Goal: Task Accomplishment & Management: Complete application form

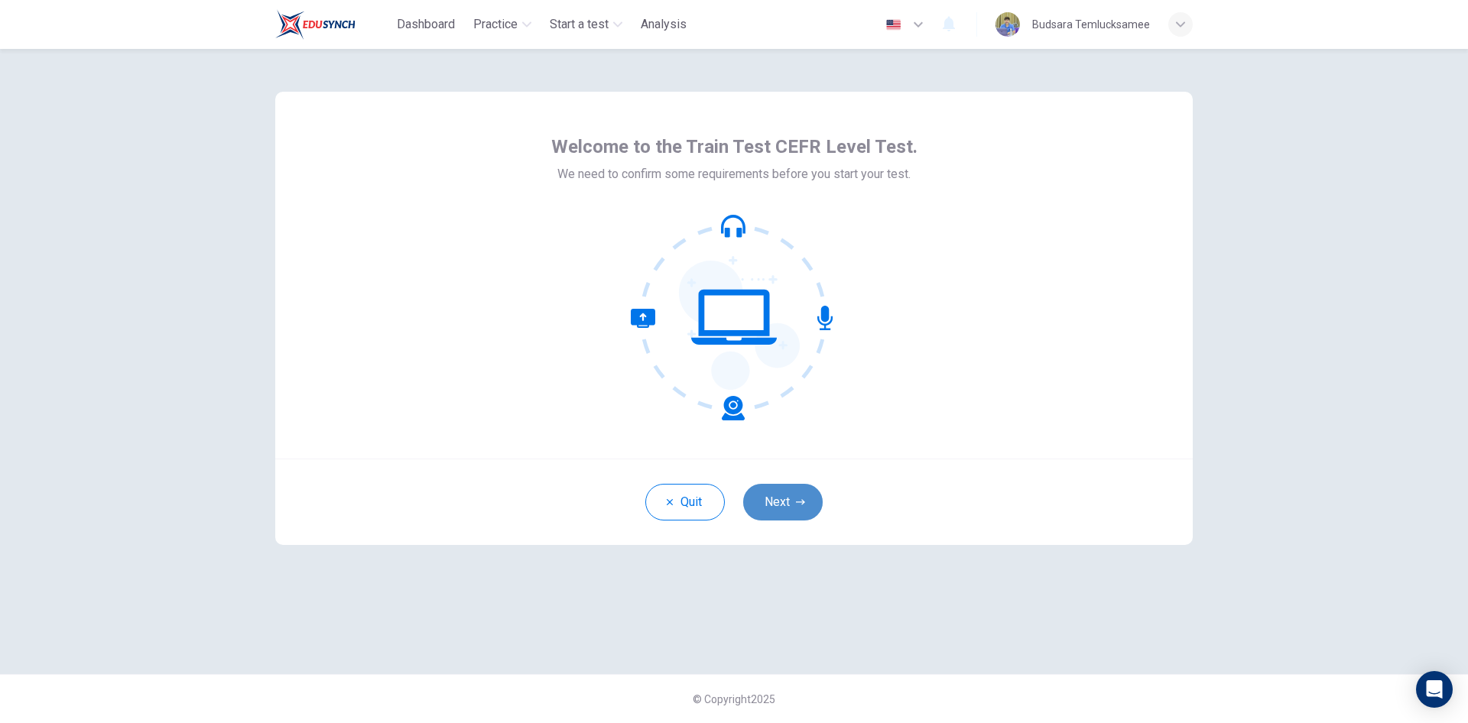
click at [780, 505] on button "Next" at bounding box center [782, 502] width 79 height 37
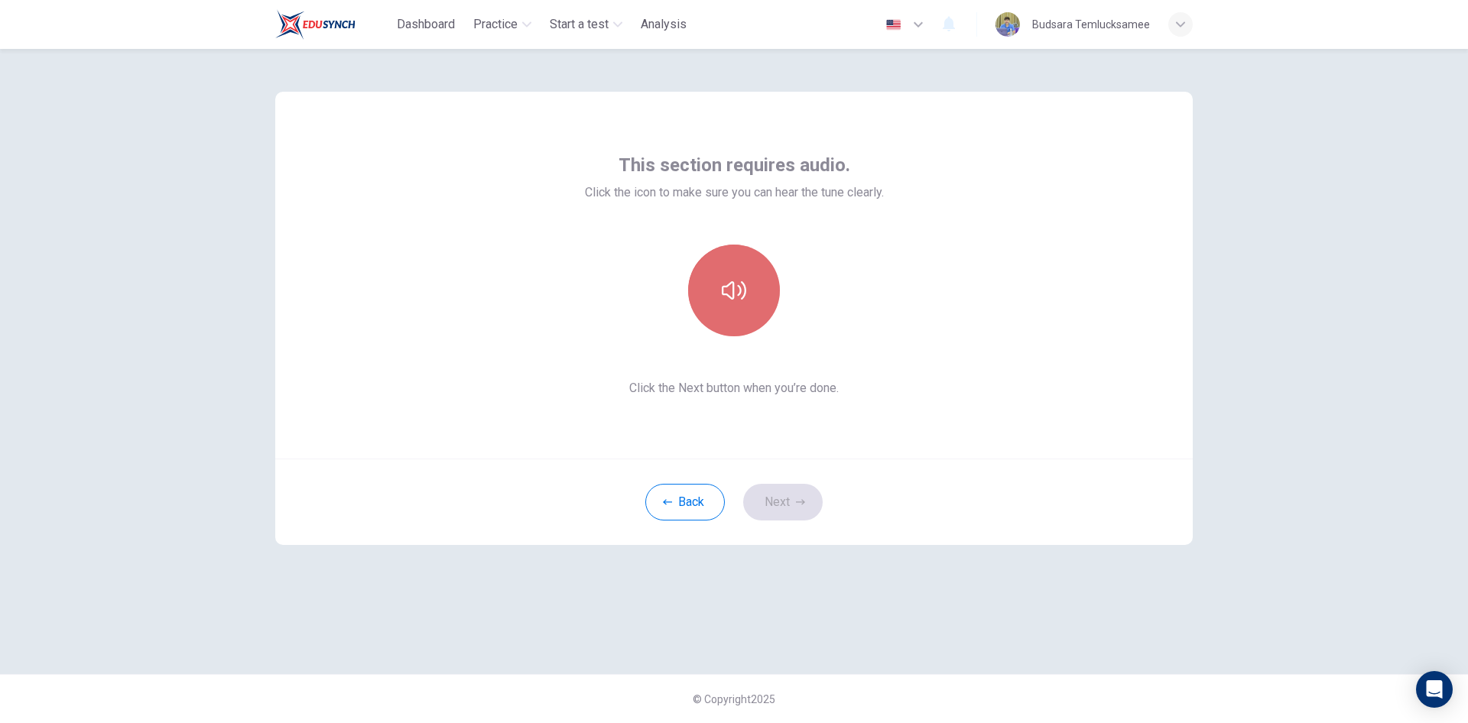
click at [729, 306] on button "button" at bounding box center [734, 291] width 92 height 92
click at [735, 293] on icon "button" at bounding box center [734, 290] width 24 height 24
click at [762, 501] on button "Next" at bounding box center [782, 502] width 79 height 37
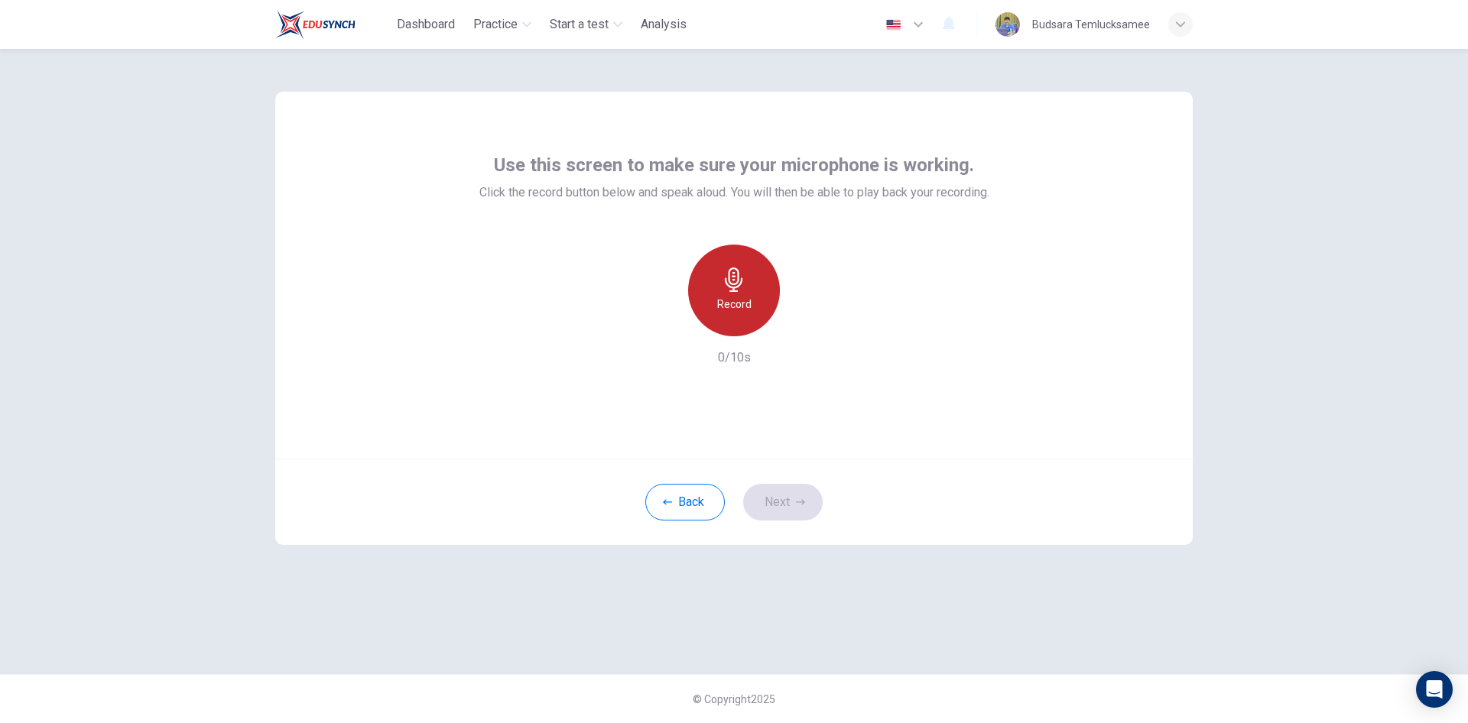
click at [745, 316] on div "Record" at bounding box center [734, 291] width 92 height 92
click at [800, 330] on icon "button" at bounding box center [803, 323] width 15 height 15
click at [741, 312] on h6 "Record" at bounding box center [734, 304] width 34 height 18
click at [813, 329] on div "button" at bounding box center [804, 324] width 24 height 24
click at [791, 501] on button "Next" at bounding box center [782, 502] width 79 height 37
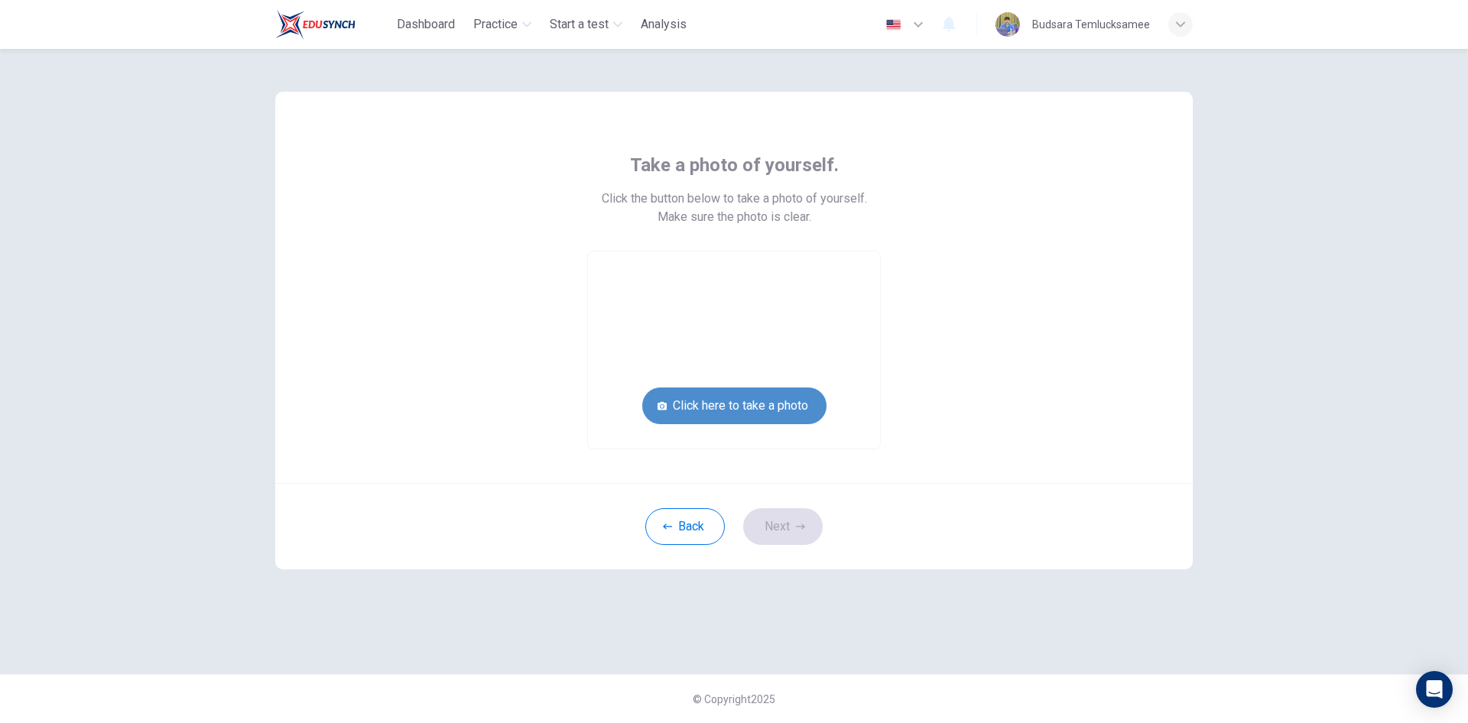
click at [751, 410] on button "Click here to take a photo" at bounding box center [734, 406] width 184 height 37
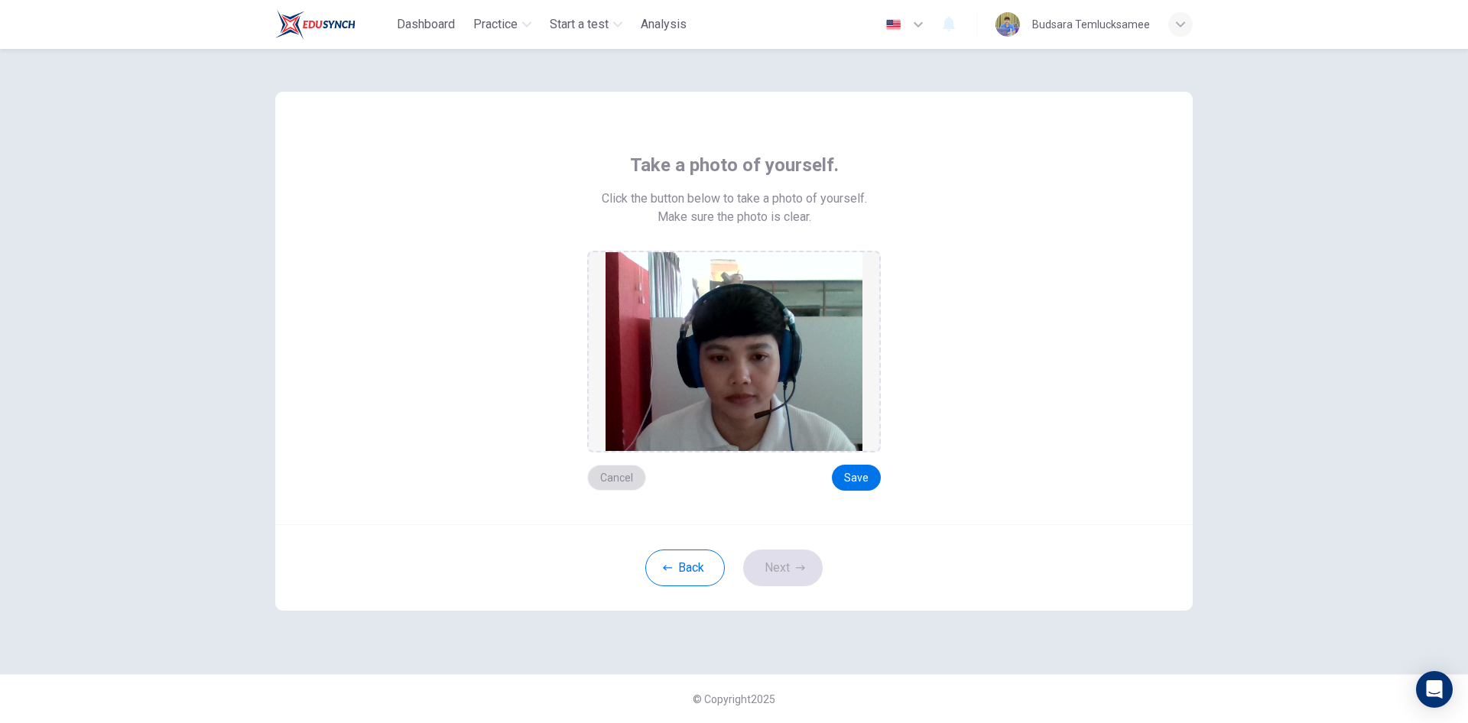
click at [608, 475] on button "Cancel" at bounding box center [616, 478] width 59 height 26
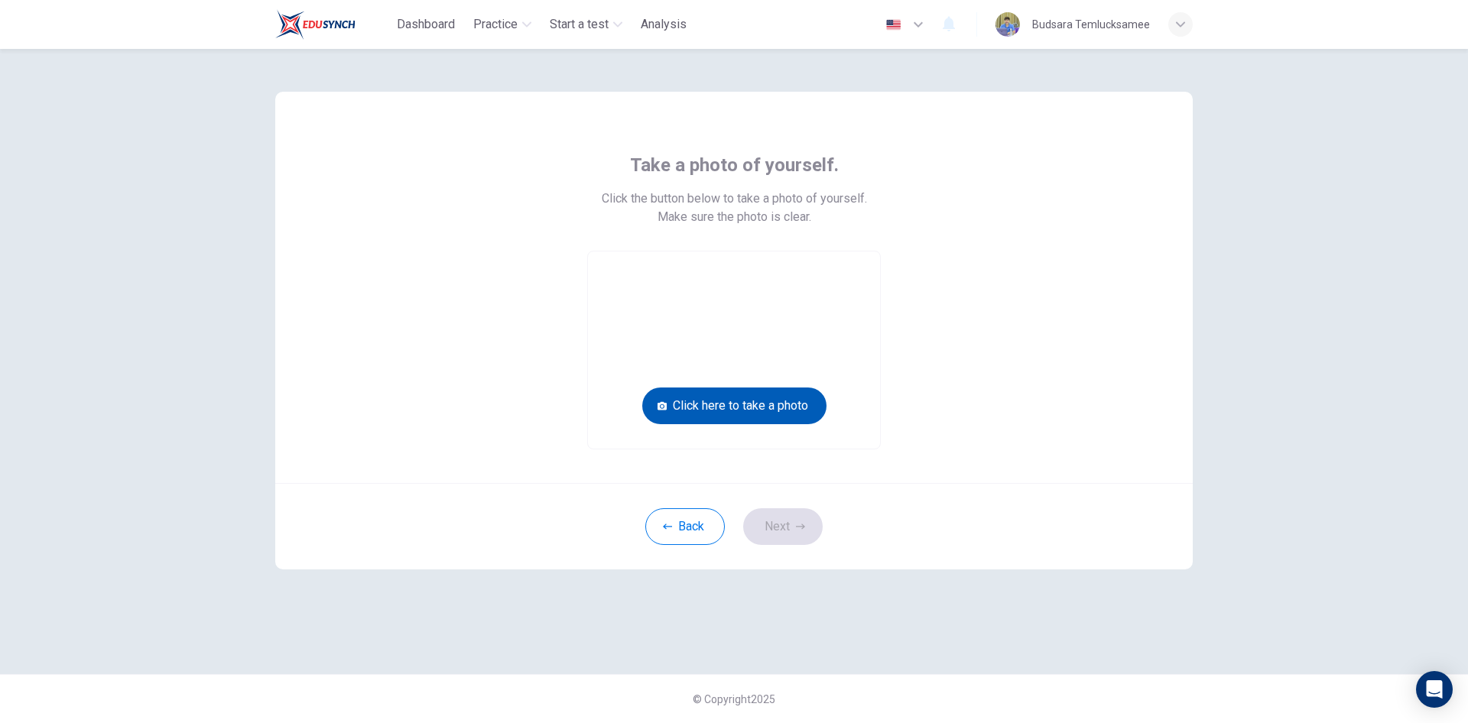
click at [751, 414] on button "Click here to take a photo" at bounding box center [734, 406] width 184 height 37
click at [738, 407] on button "Click here to take a photo" at bounding box center [734, 406] width 184 height 37
click at [676, 407] on button "Click here to take a photo" at bounding box center [734, 406] width 184 height 37
click at [692, 520] on button "Back" at bounding box center [684, 526] width 79 height 37
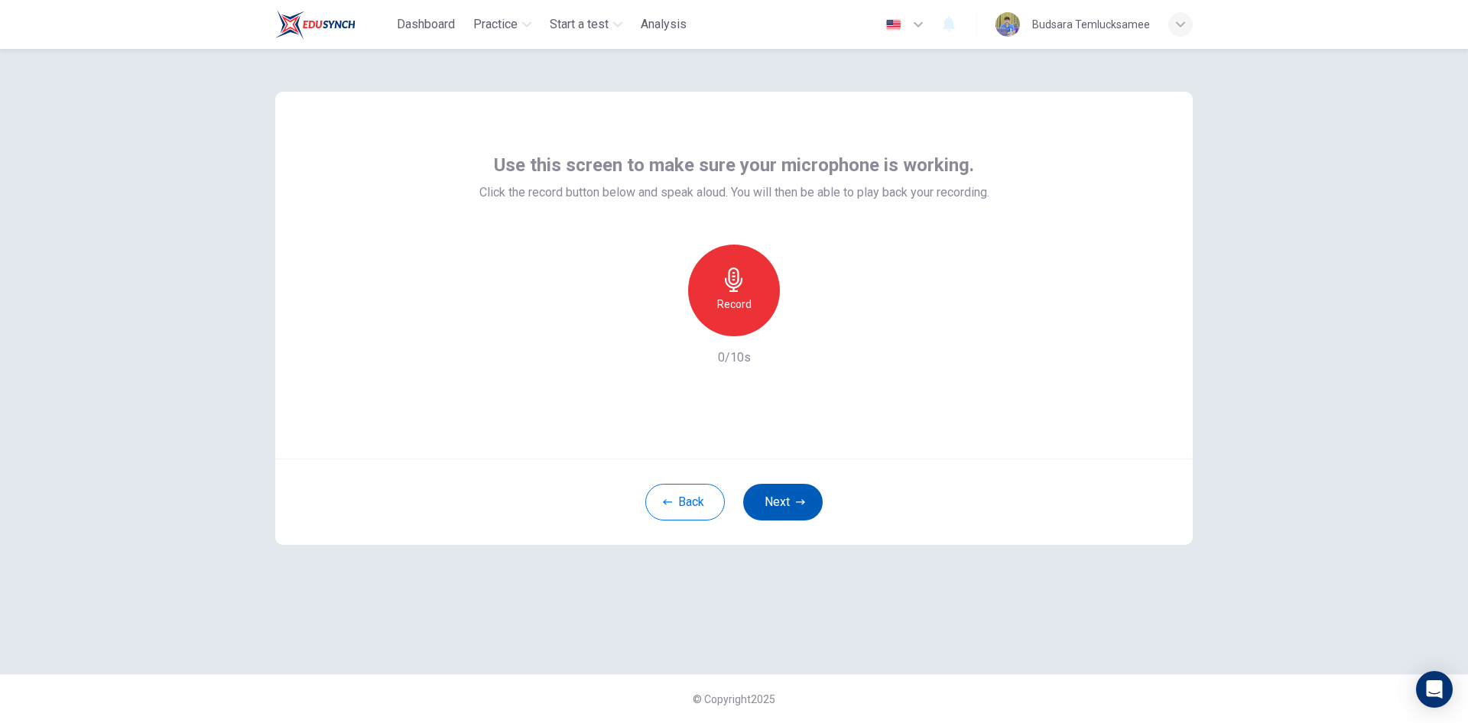
click at [777, 498] on button "Next" at bounding box center [782, 502] width 79 height 37
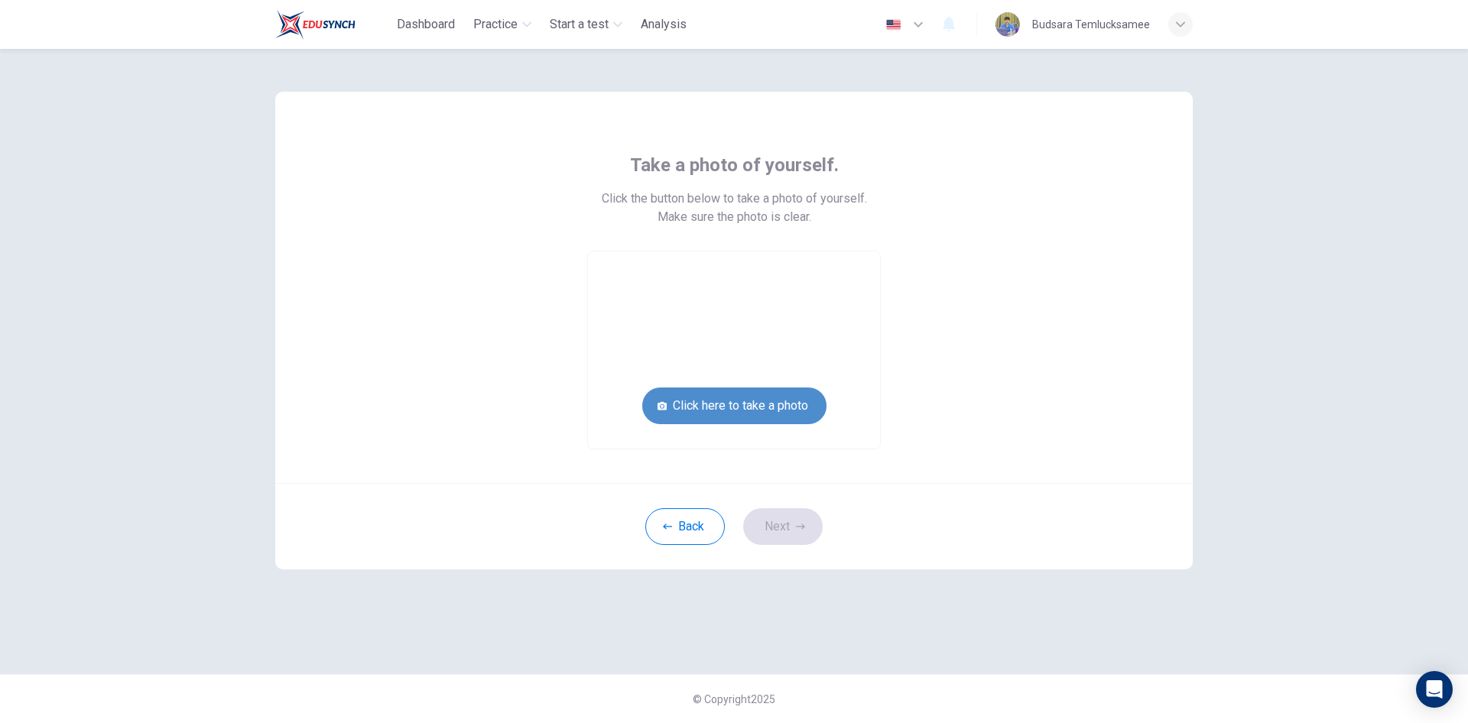
click at [760, 403] on button "Click here to take a photo" at bounding box center [734, 406] width 184 height 37
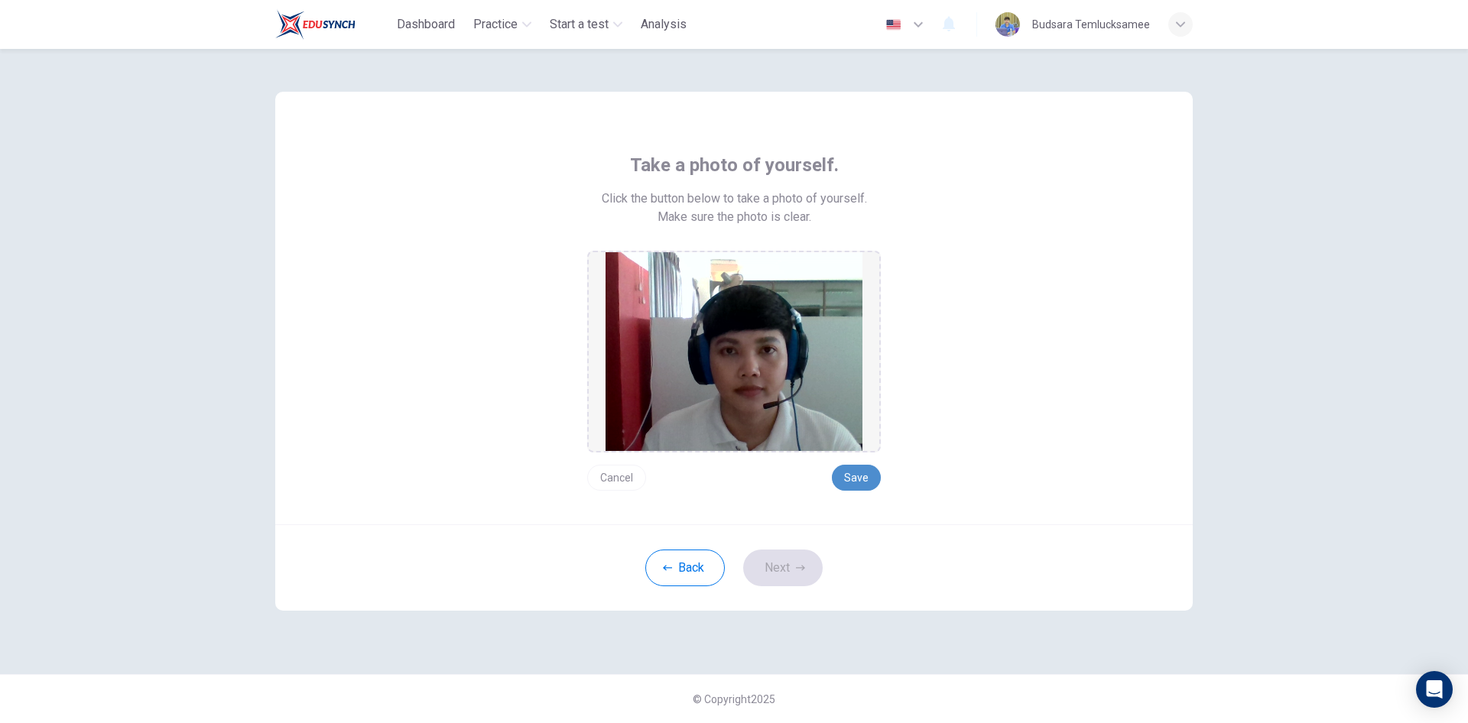
click at [851, 478] on button "Save" at bounding box center [856, 478] width 49 height 26
click at [779, 566] on button "Next" at bounding box center [782, 568] width 79 height 37
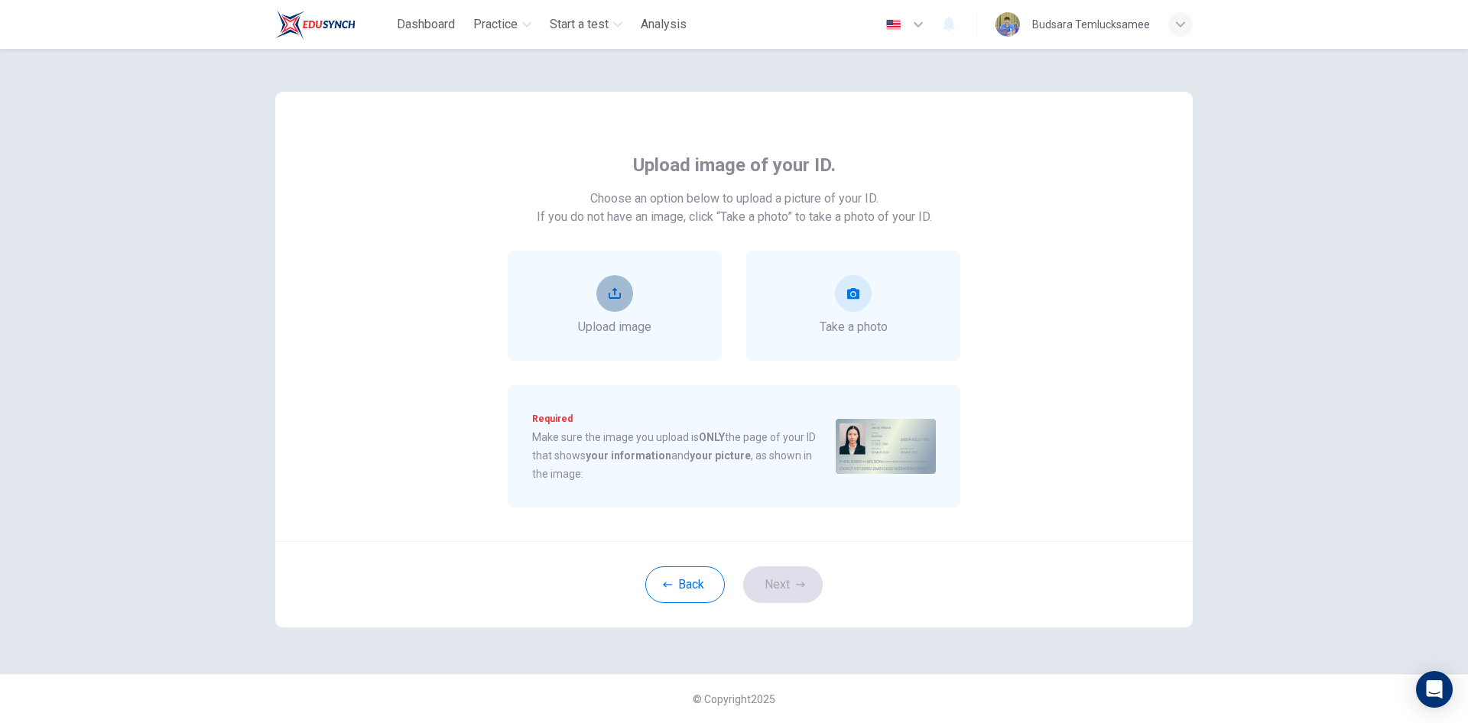
click at [614, 302] on button "upload" at bounding box center [614, 293] width 37 height 37
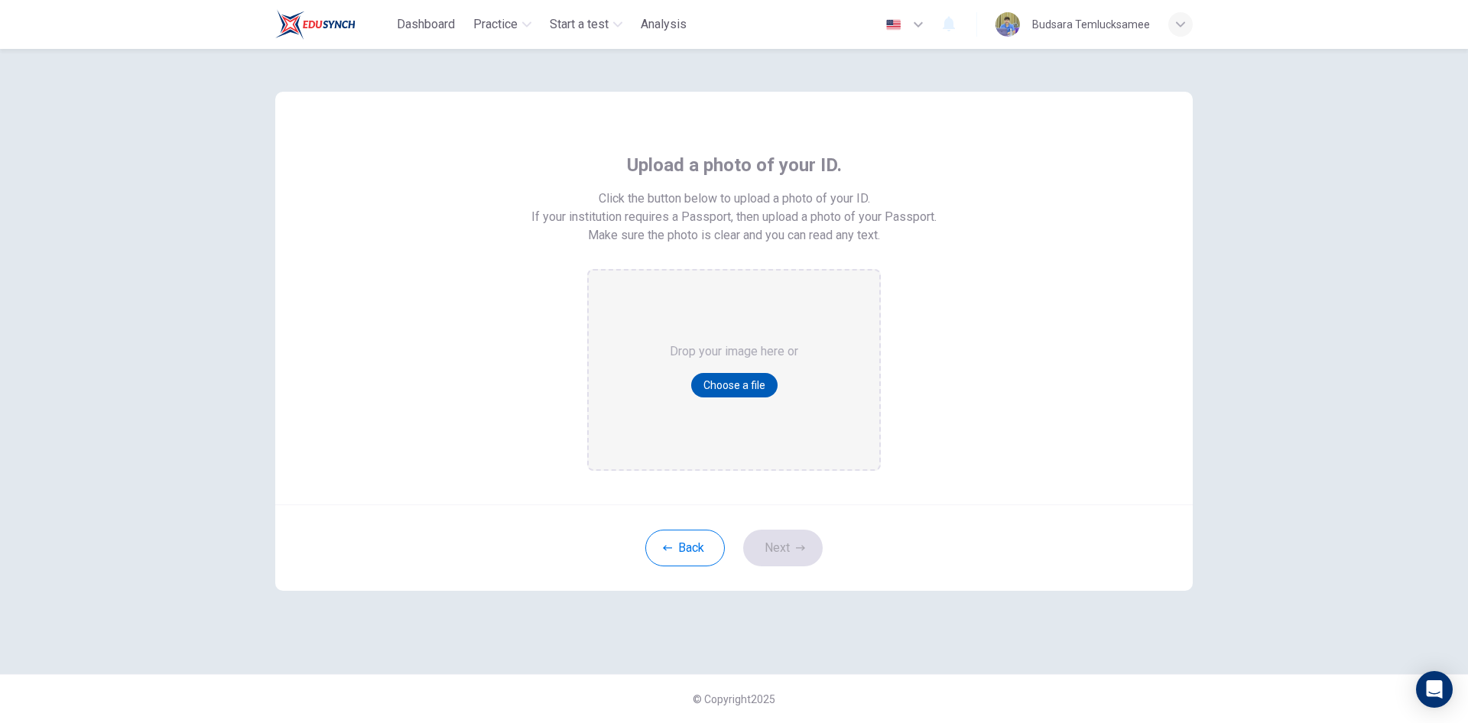
click at [741, 388] on button "Choose a file" at bounding box center [734, 385] width 86 height 24
click at [685, 553] on button "Back" at bounding box center [684, 548] width 79 height 37
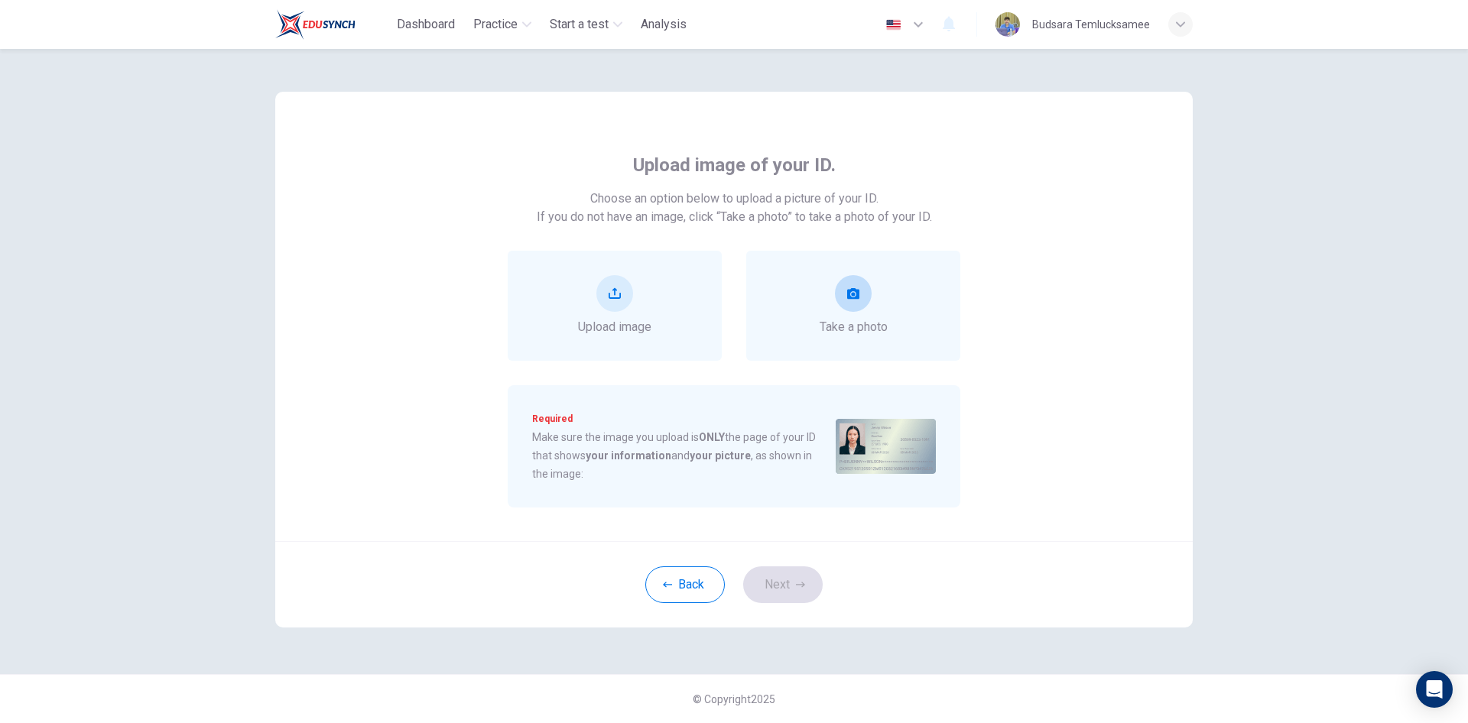
click at [855, 294] on icon "take photo" at bounding box center [853, 293] width 12 height 12
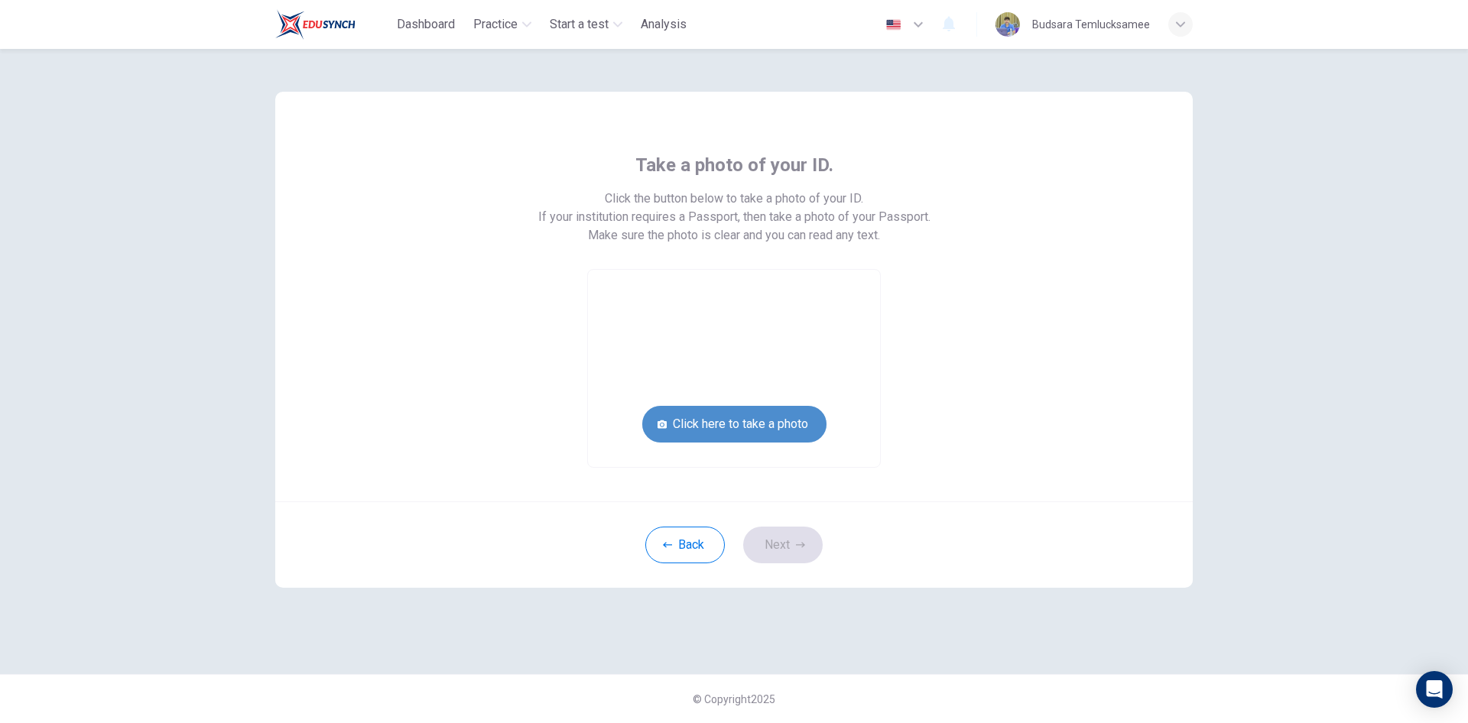
click at [797, 423] on button "Click here to take a photo" at bounding box center [734, 424] width 184 height 37
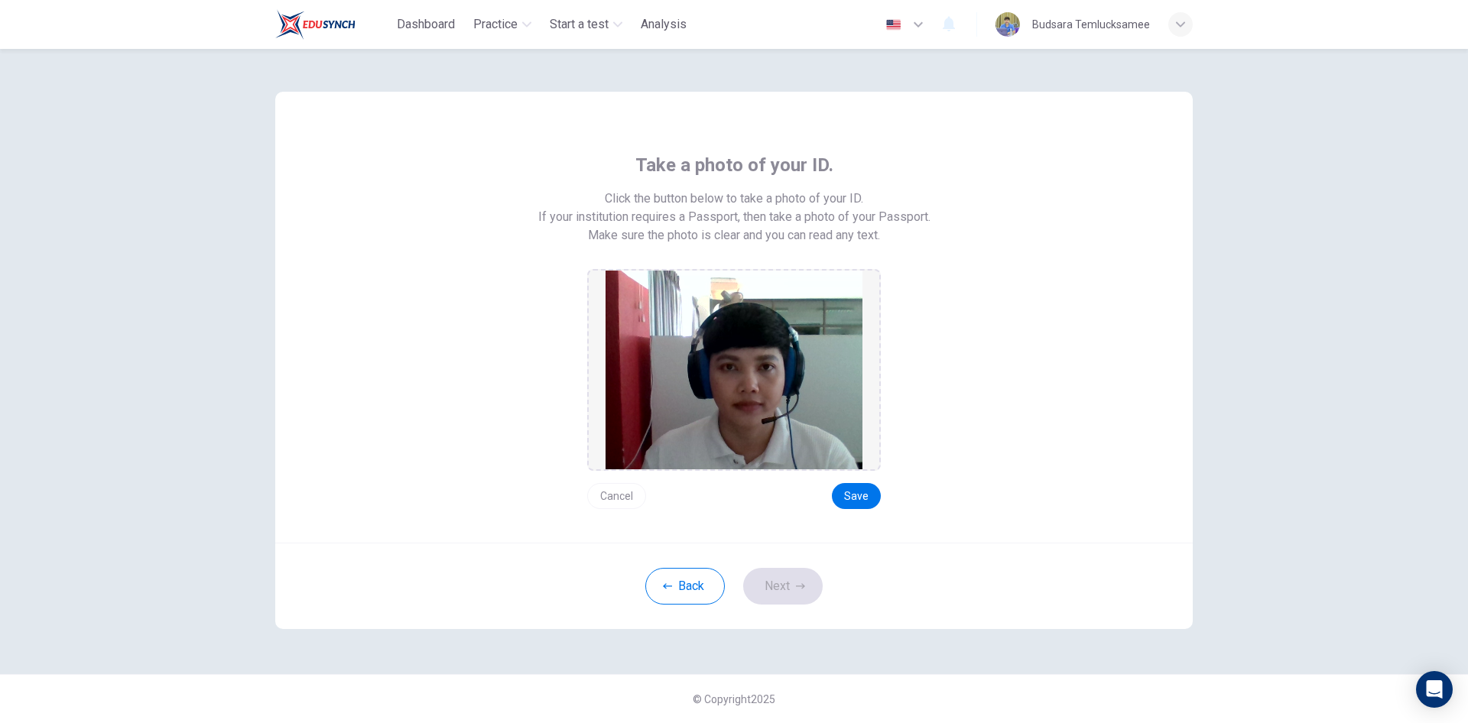
click at [633, 491] on button "Cancel" at bounding box center [616, 496] width 59 height 26
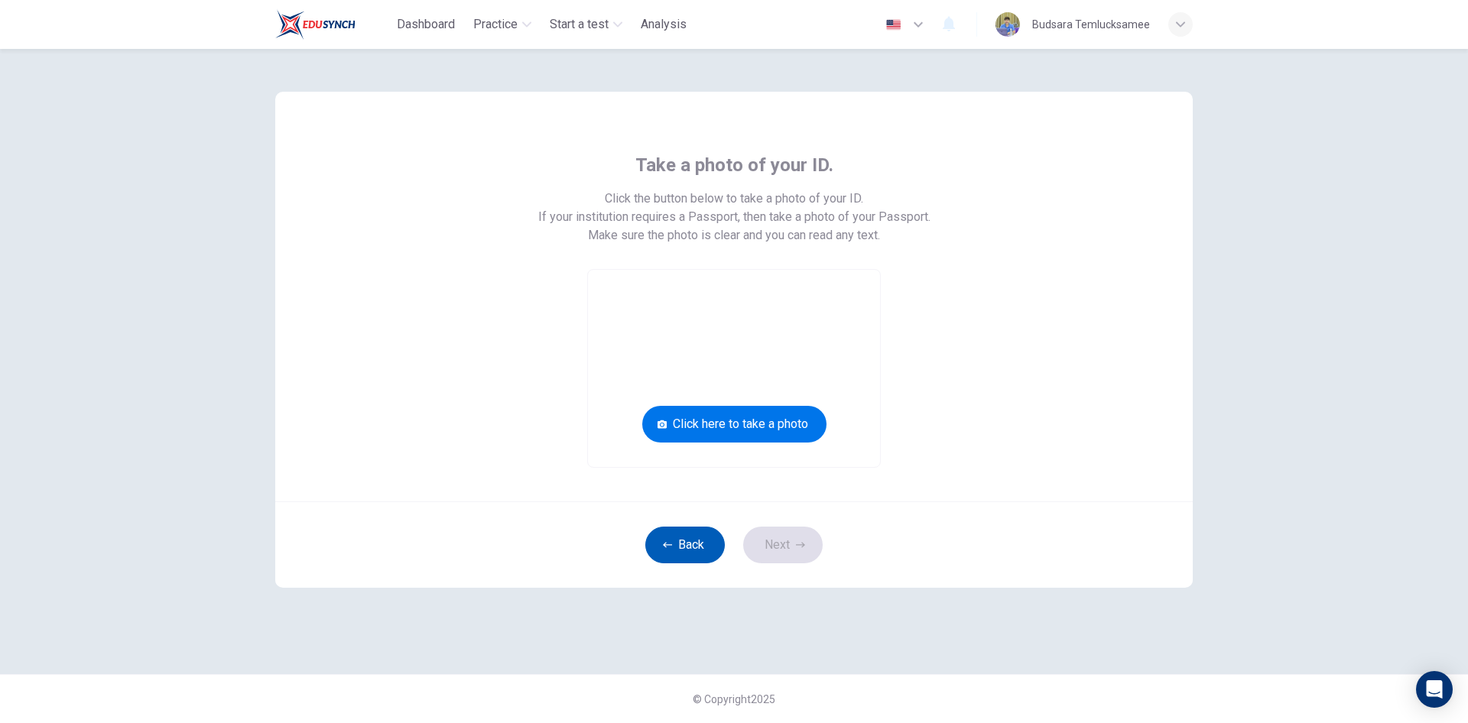
click at [709, 555] on button "Back" at bounding box center [684, 545] width 79 height 37
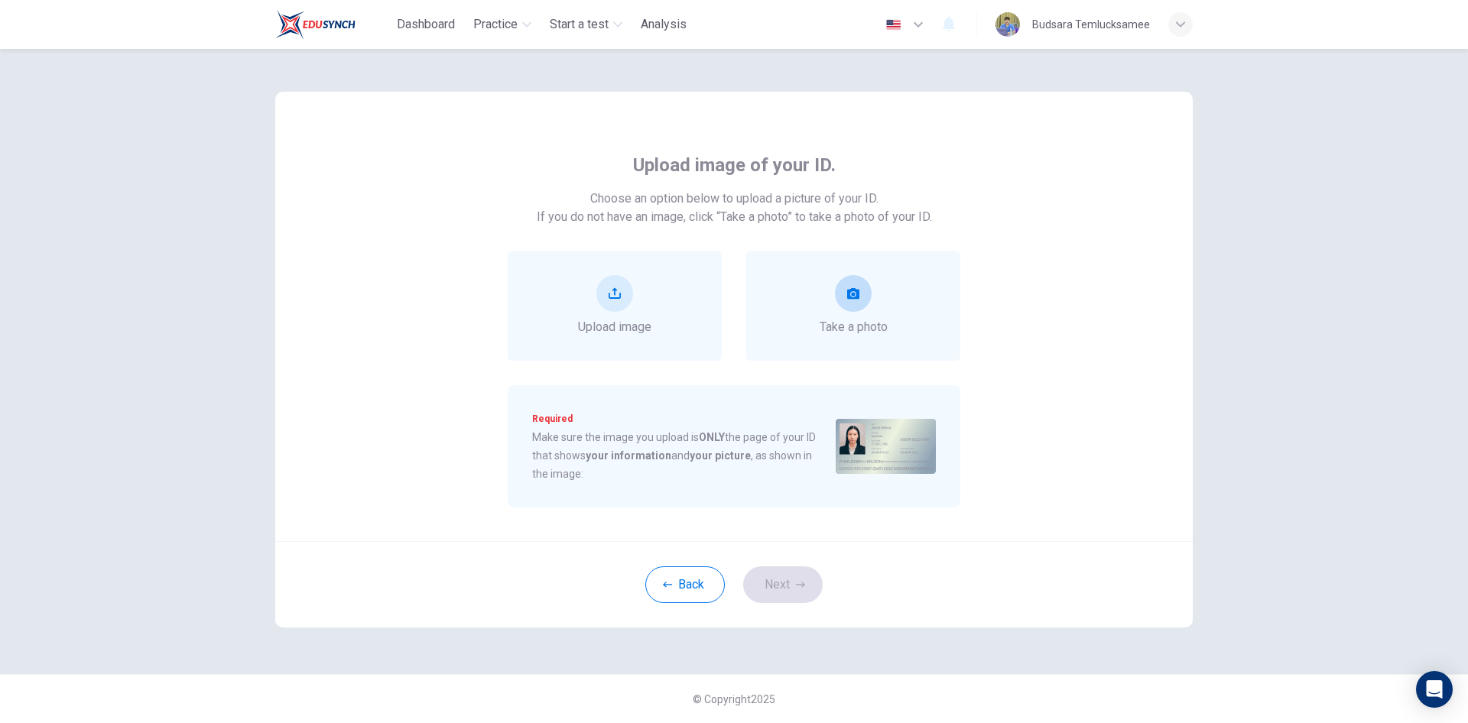
click at [857, 297] on icon "take photo" at bounding box center [853, 293] width 12 height 11
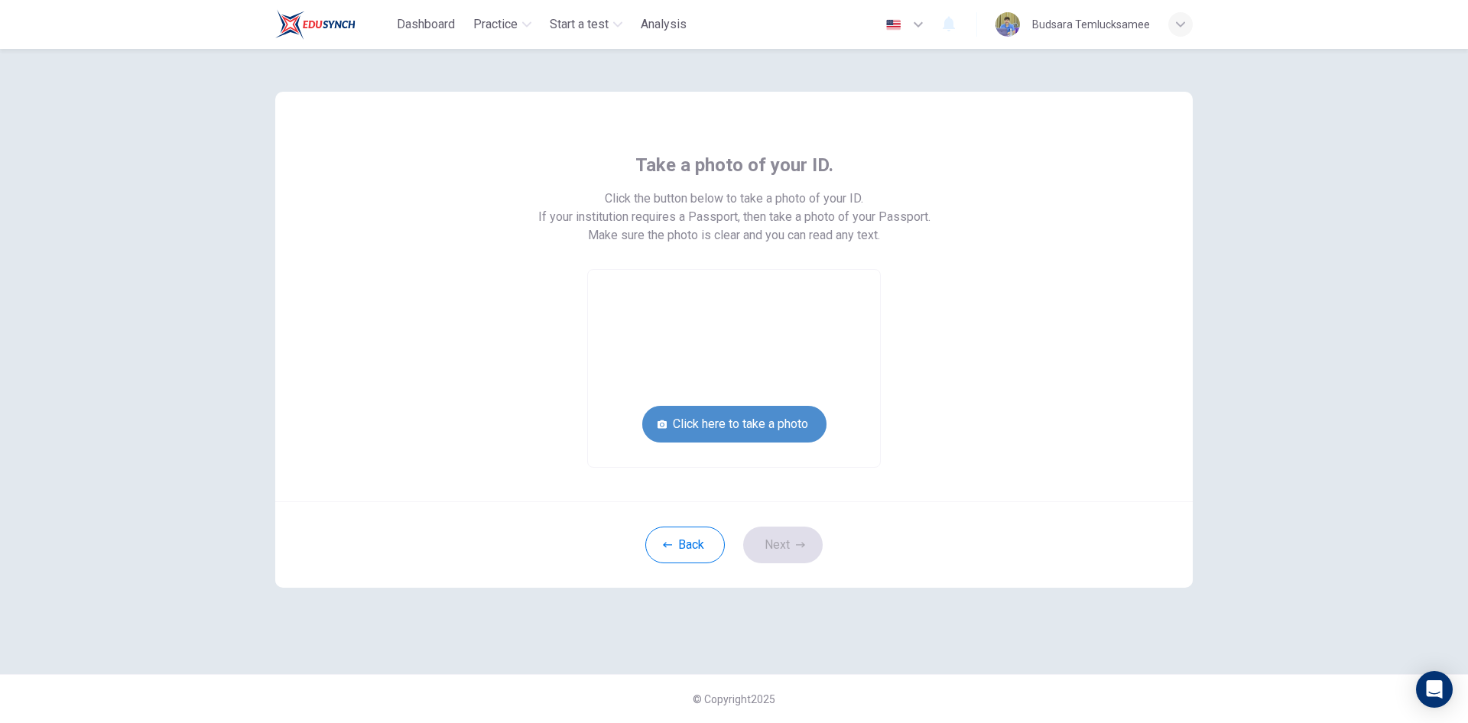
click at [787, 426] on button "Click here to take a photo" at bounding box center [734, 424] width 184 height 37
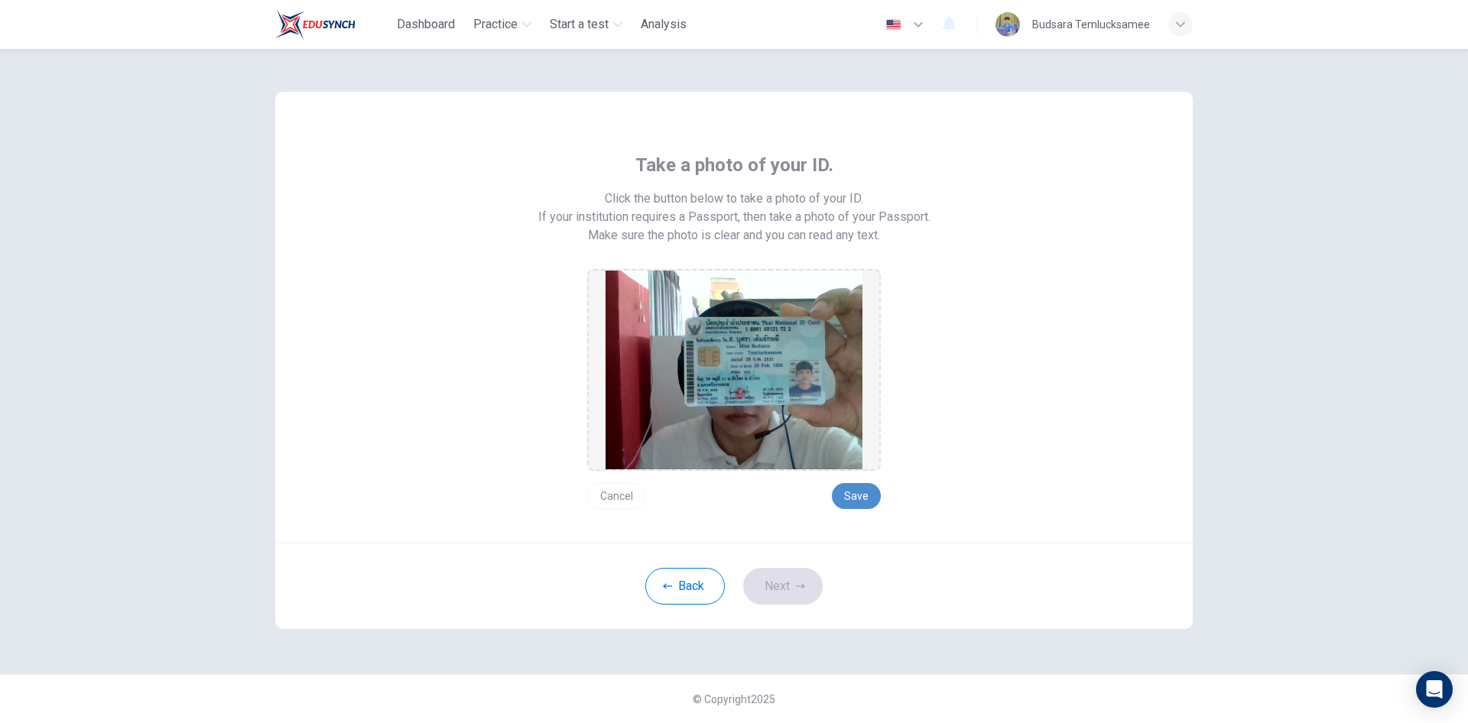
click at [840, 496] on button "Save" at bounding box center [856, 496] width 49 height 26
click at [775, 580] on button "Next" at bounding box center [782, 586] width 79 height 37
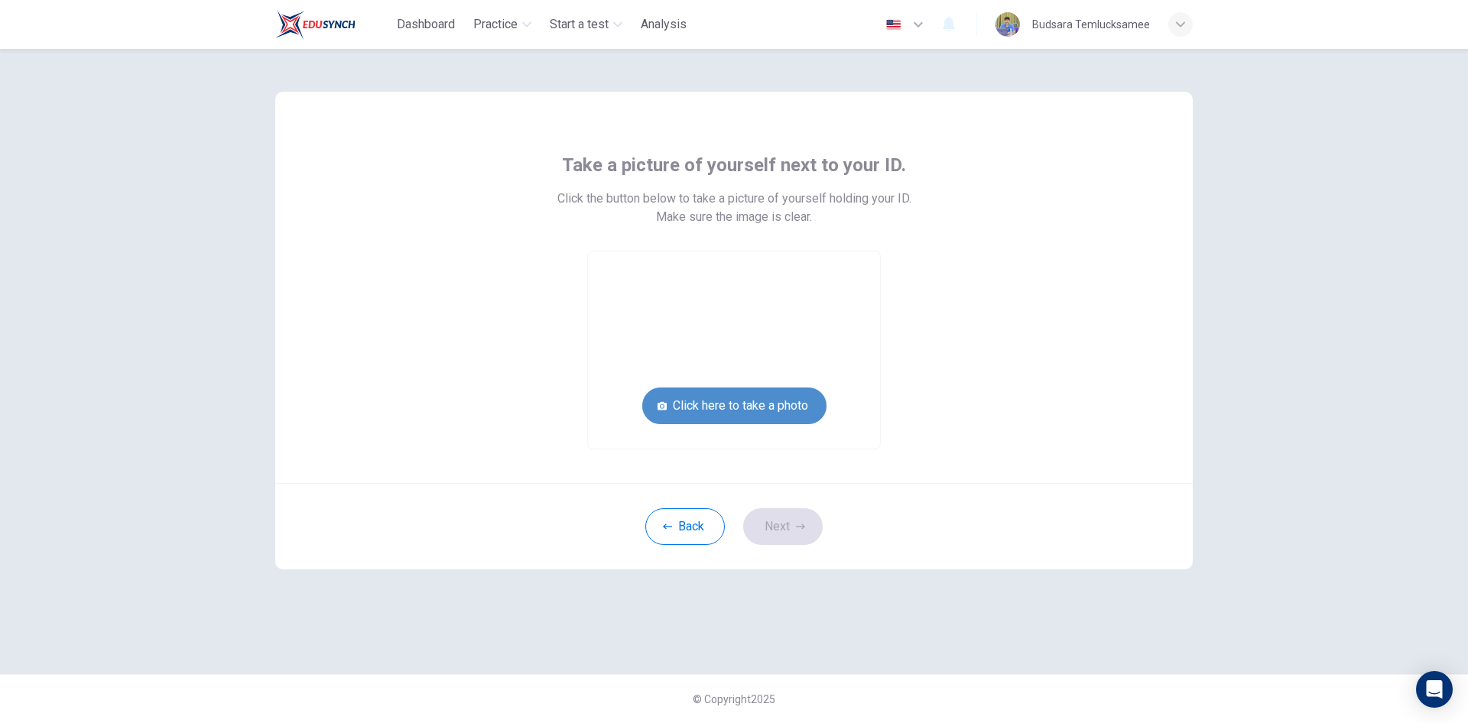
click at [711, 400] on button "Click here to take a photo" at bounding box center [734, 406] width 184 height 37
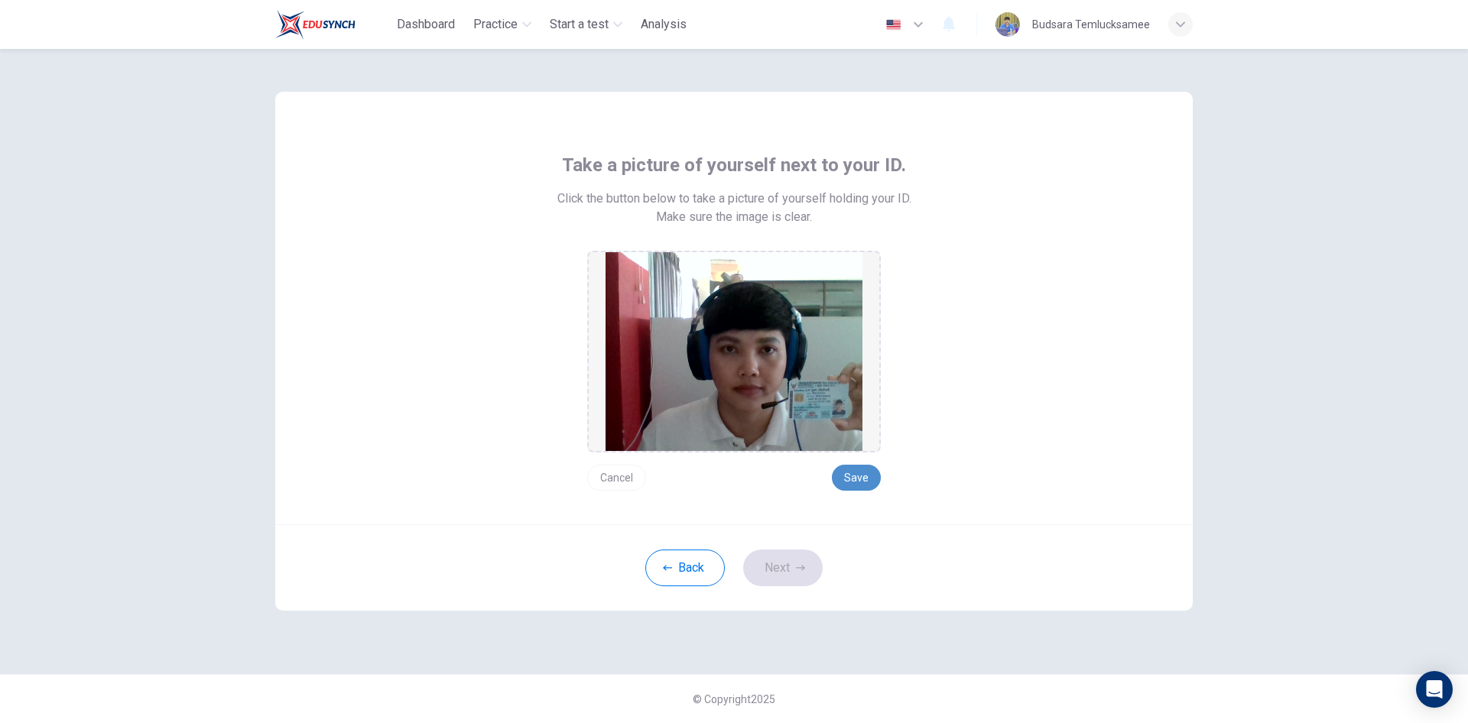
click at [867, 479] on button "Save" at bounding box center [856, 478] width 49 height 26
click at [759, 573] on button "Next" at bounding box center [782, 568] width 79 height 37
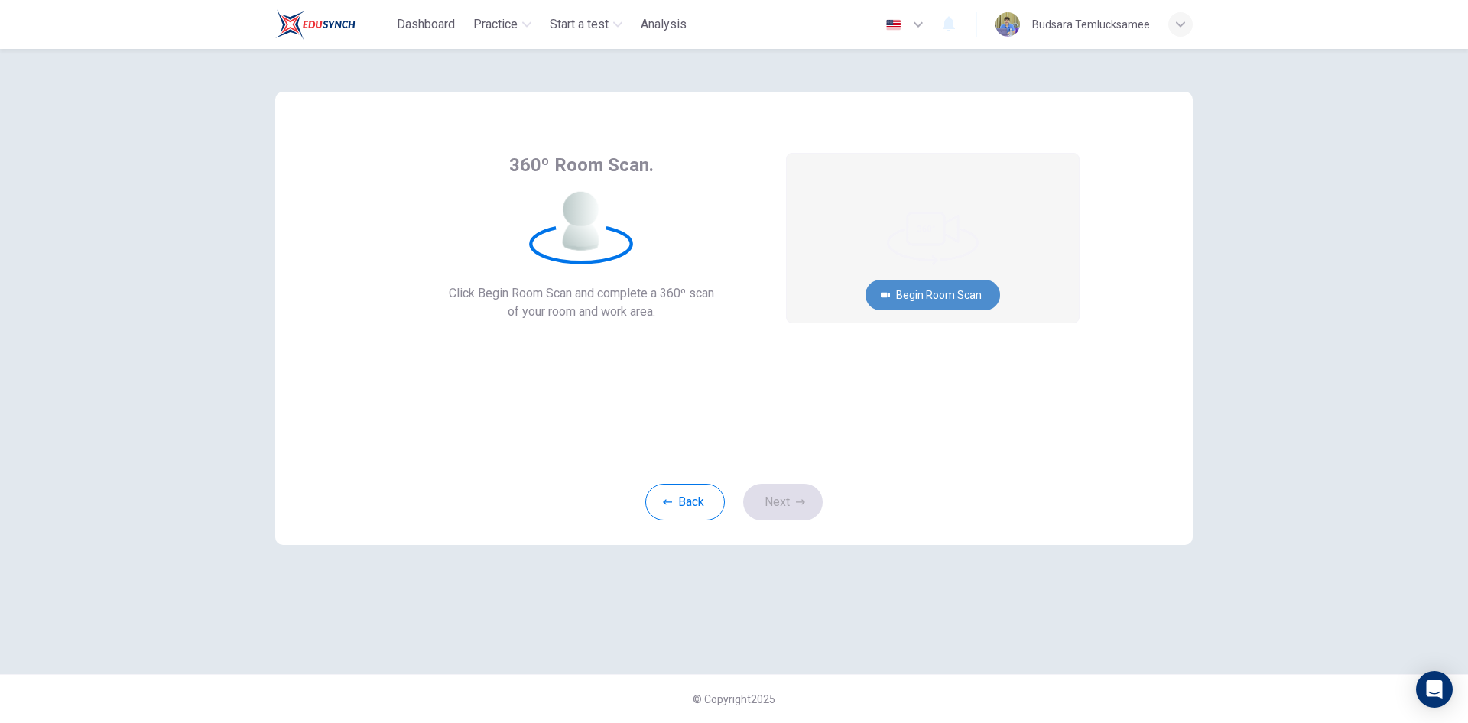
click at [942, 297] on button "Begin Room Scan" at bounding box center [932, 295] width 135 height 31
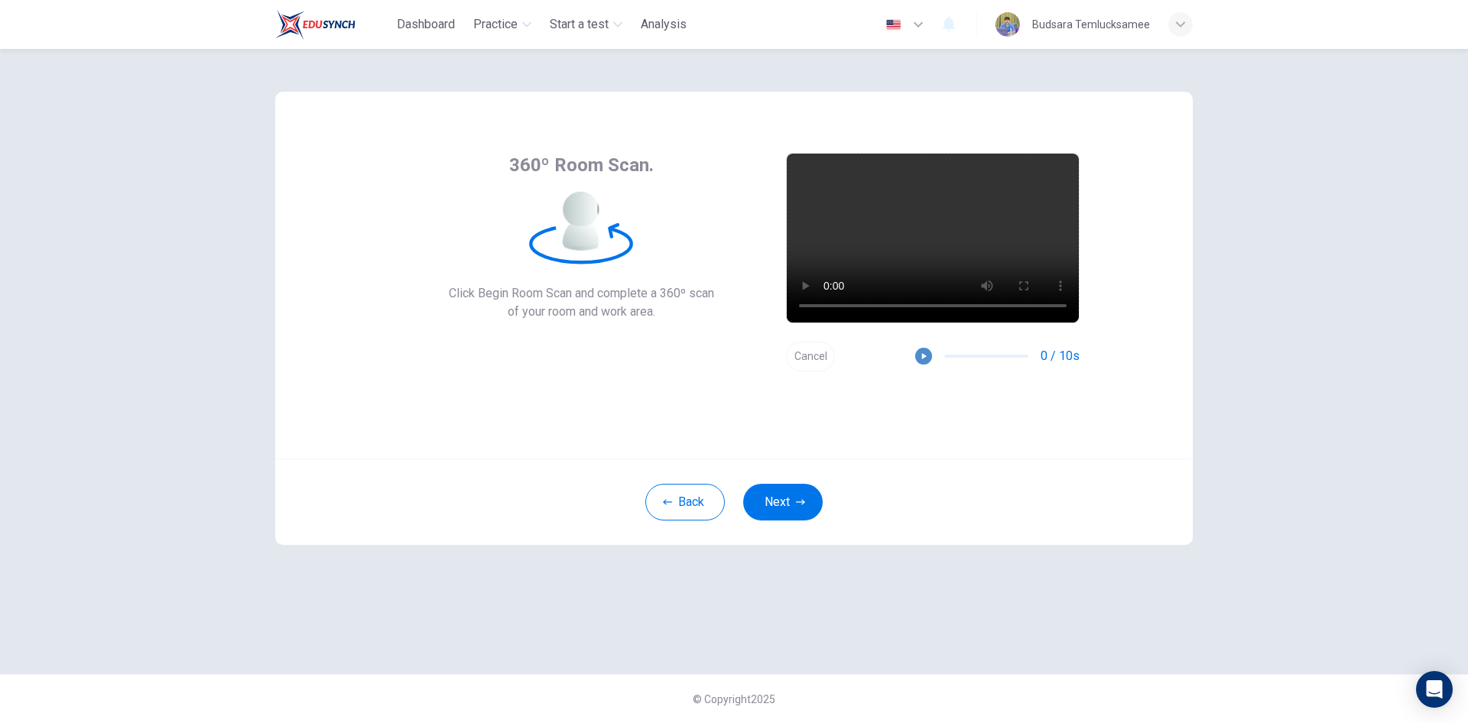
click at [921, 354] on icon "button" at bounding box center [923, 356] width 11 height 11
click at [762, 500] on button "Next" at bounding box center [782, 502] width 79 height 37
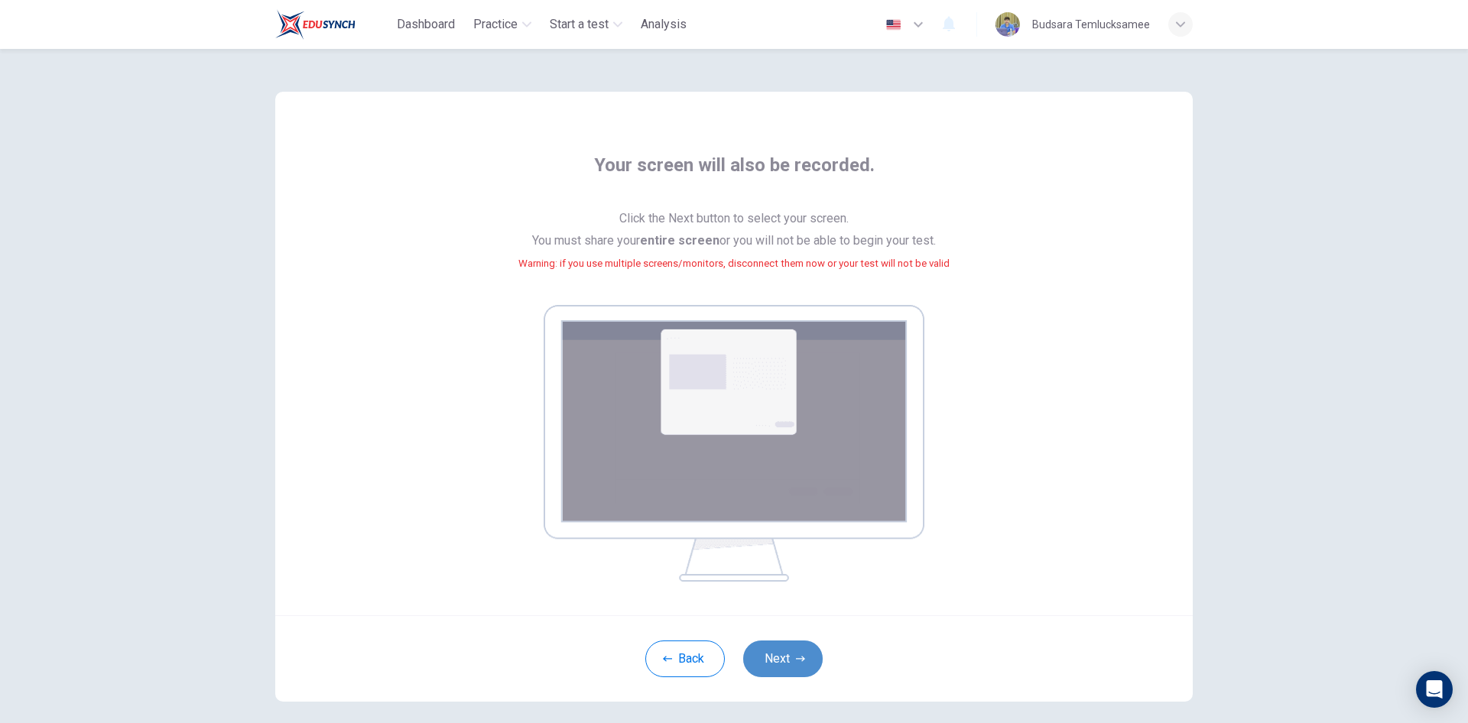
click at [783, 653] on button "Next" at bounding box center [782, 659] width 79 height 37
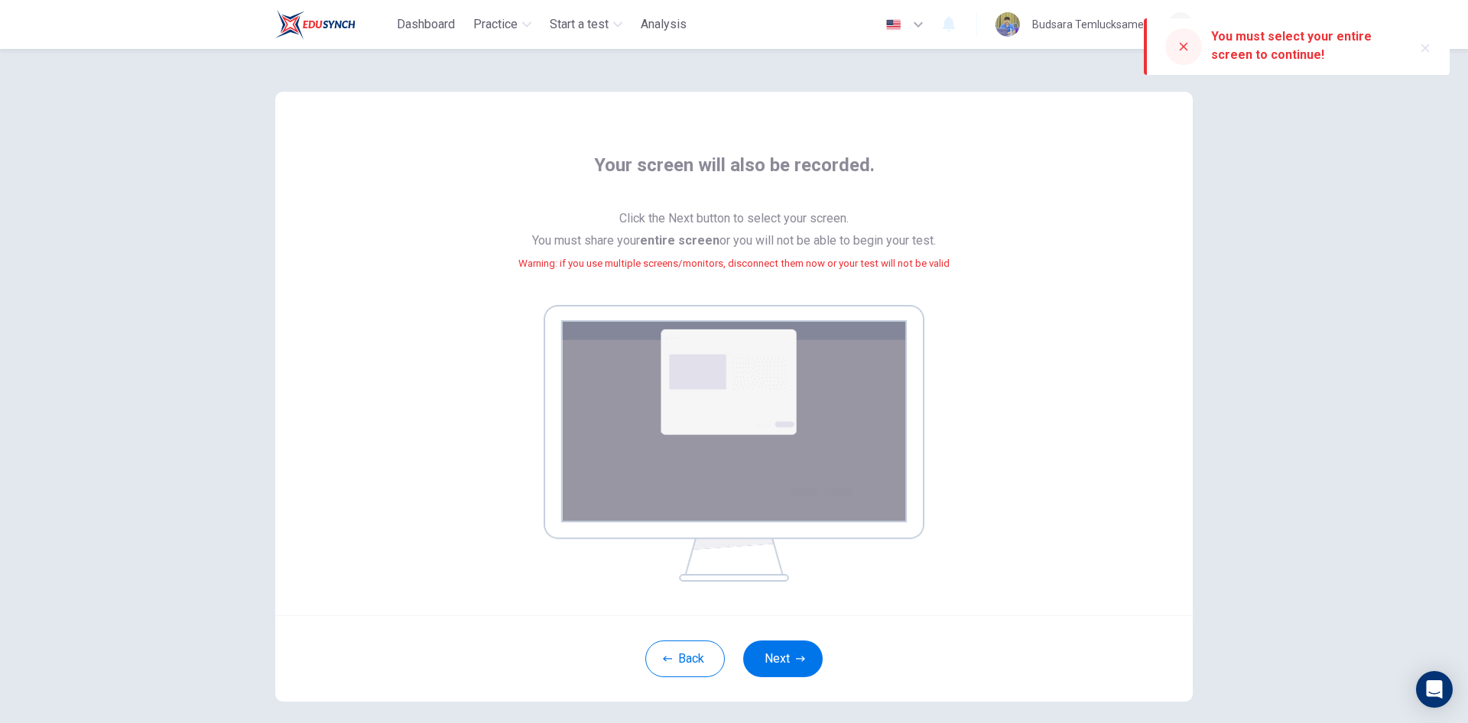
click at [1180, 50] on icon at bounding box center [1183, 47] width 8 height 8
click at [783, 662] on button "Next" at bounding box center [782, 659] width 79 height 37
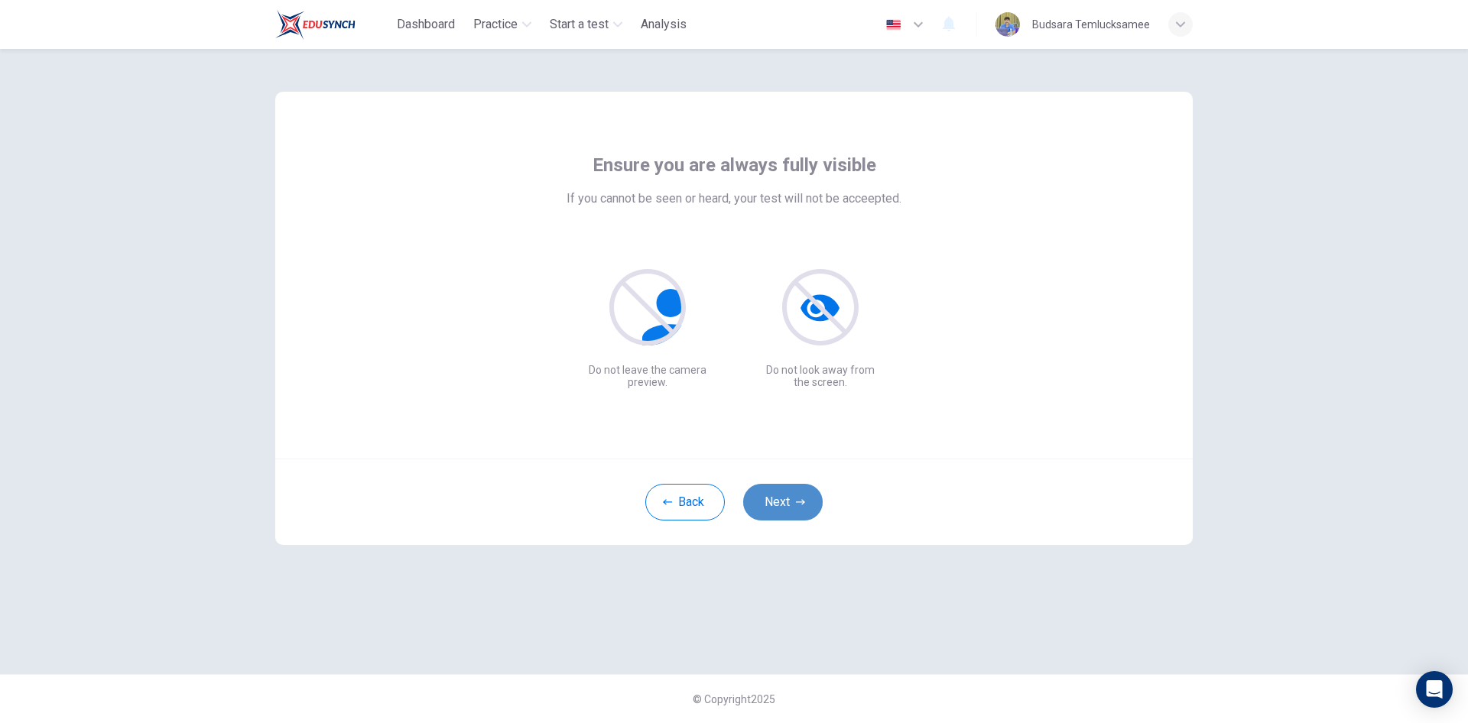
click at [777, 496] on button "Next" at bounding box center [782, 502] width 79 height 37
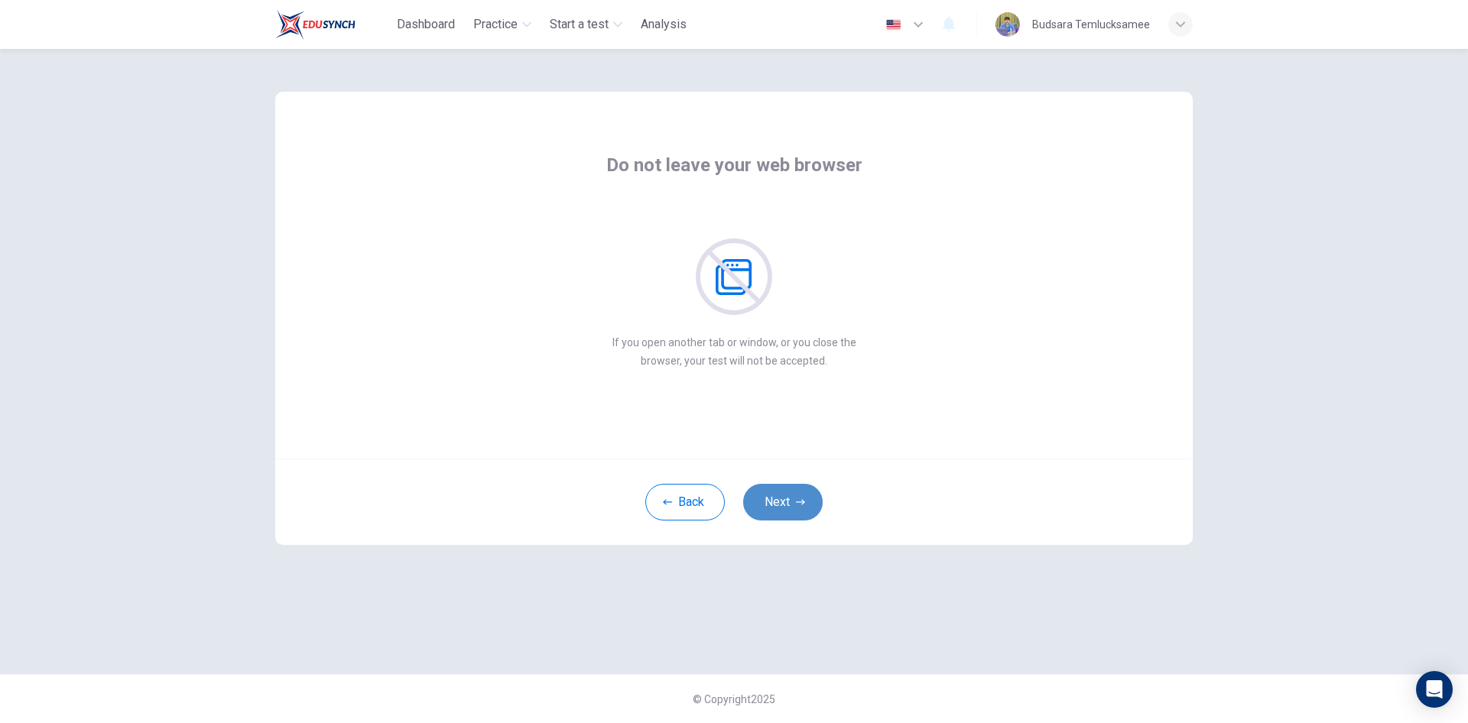
click at [790, 499] on button "Next" at bounding box center [782, 502] width 79 height 37
click at [771, 503] on button "Next" at bounding box center [782, 502] width 79 height 37
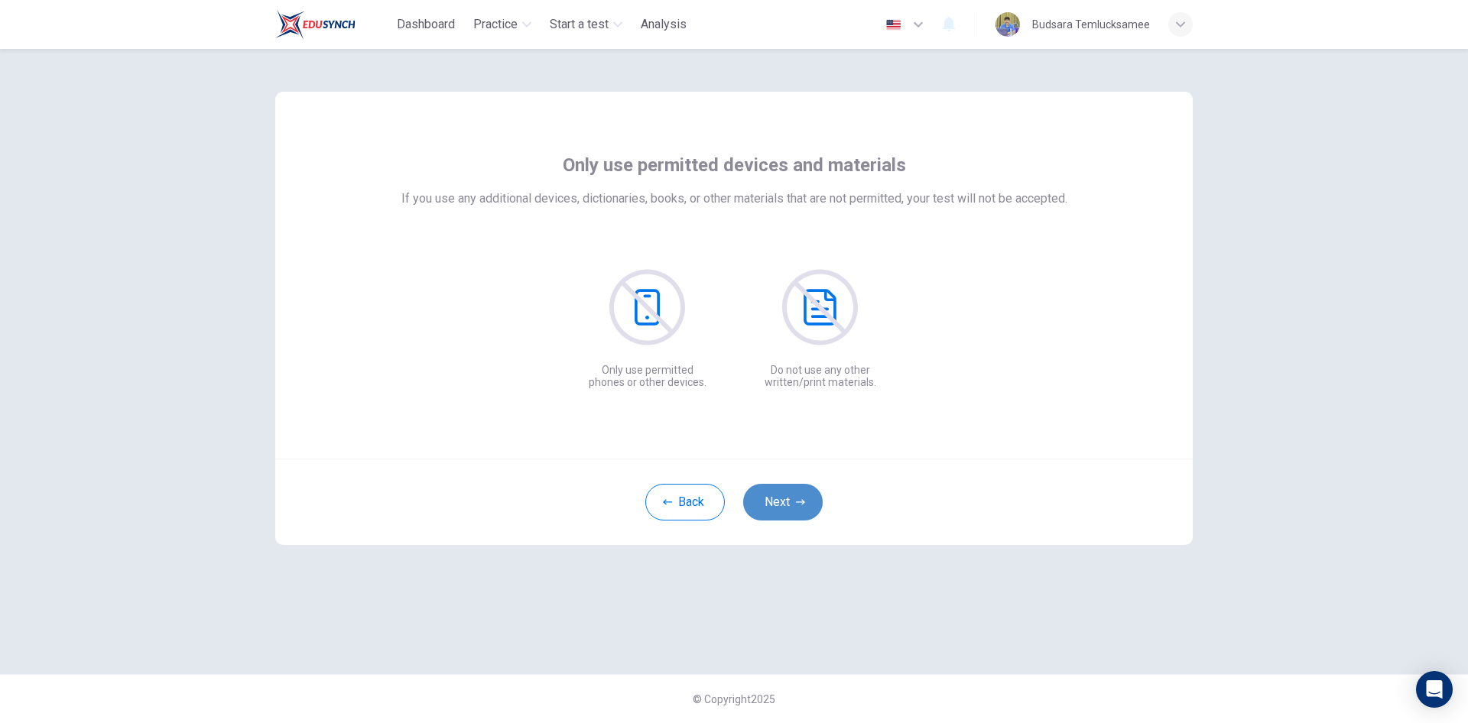
click at [771, 503] on button "Next" at bounding box center [782, 502] width 79 height 37
click at [780, 497] on button "Next" at bounding box center [782, 502] width 79 height 37
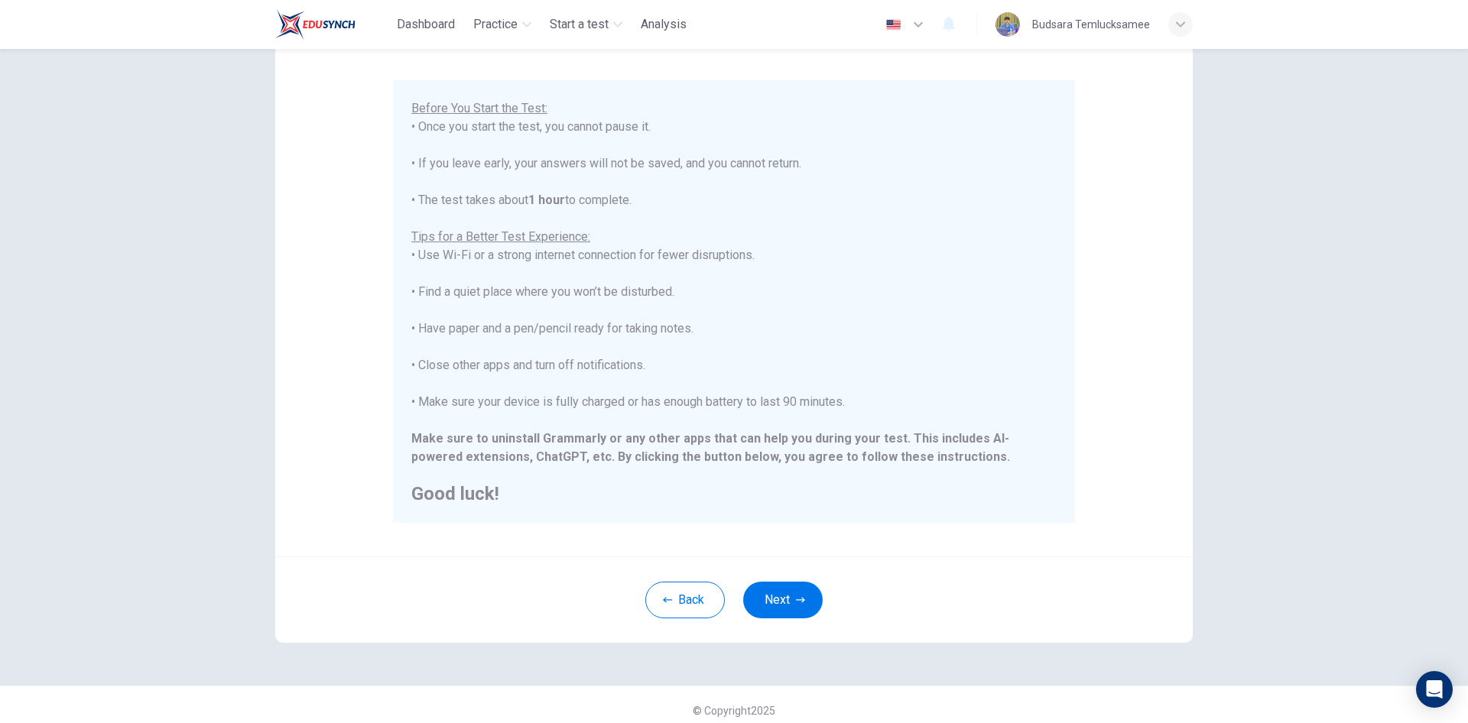
scroll to position [127, 0]
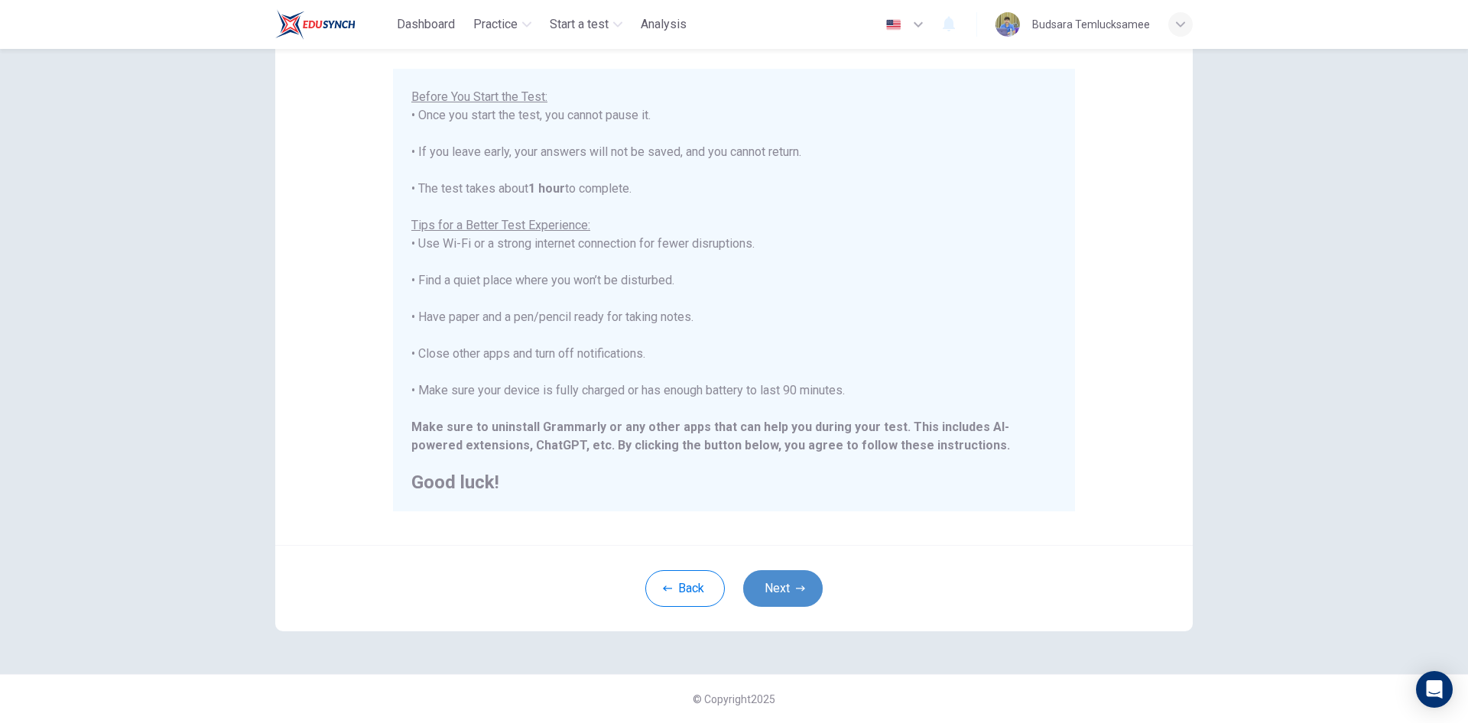
click at [790, 591] on button "Next" at bounding box center [782, 588] width 79 height 37
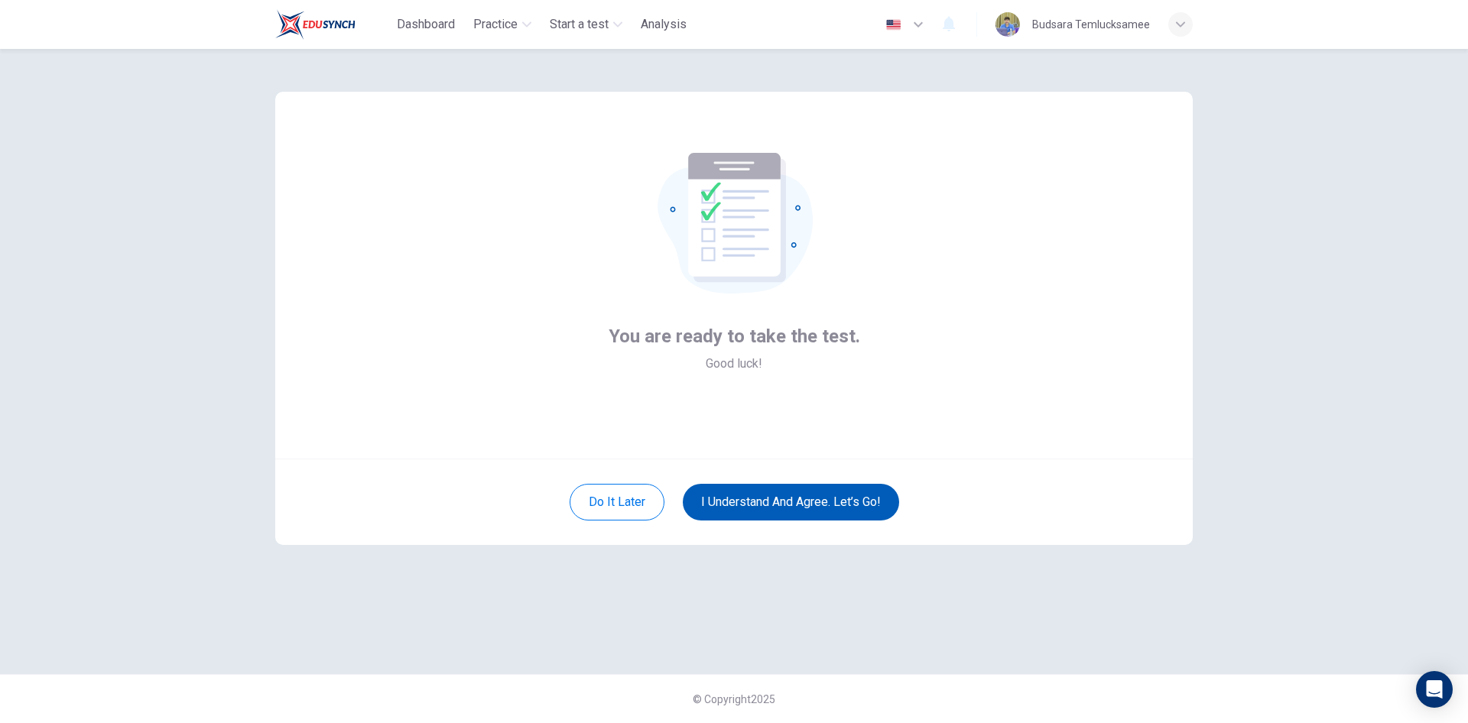
click at [759, 504] on button "I understand and agree. Let’s go!" at bounding box center [791, 502] width 216 height 37
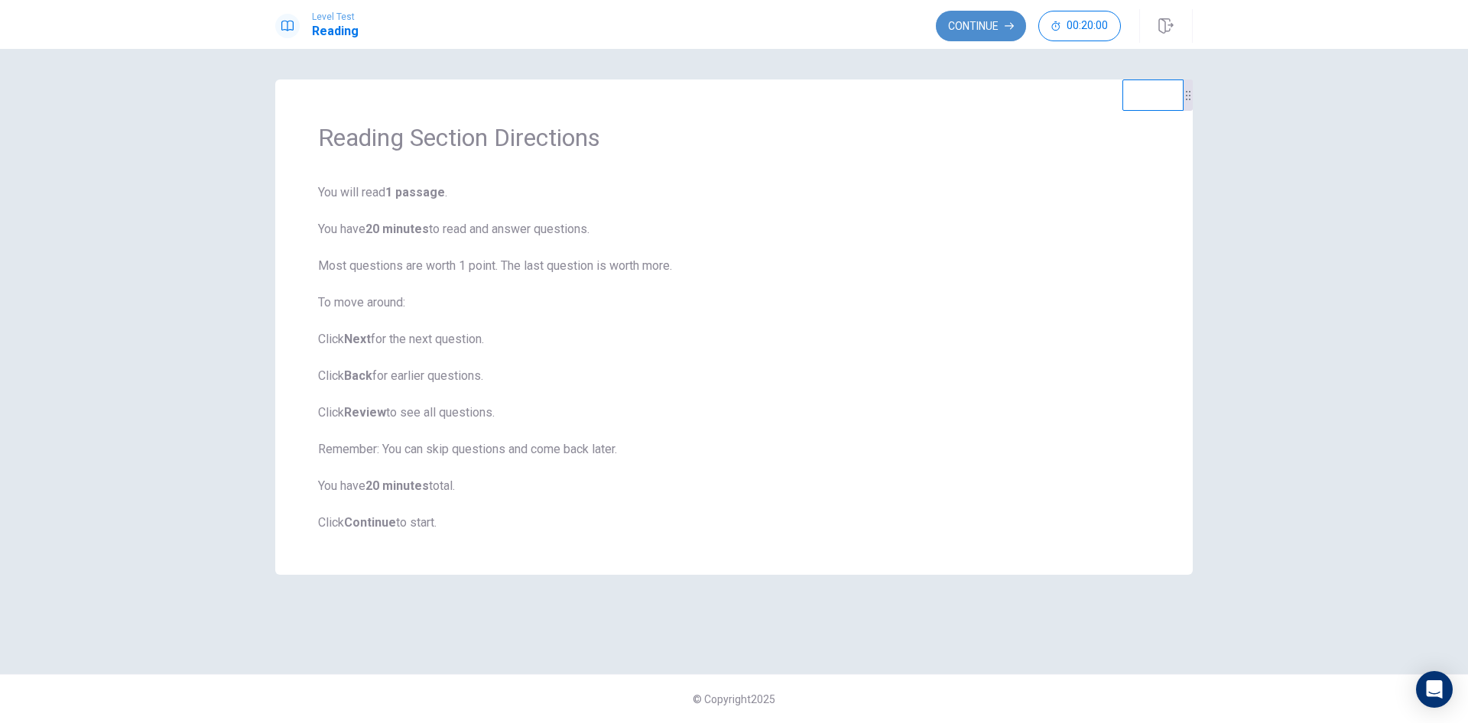
click at [971, 22] on button "Continue" at bounding box center [981, 26] width 90 height 31
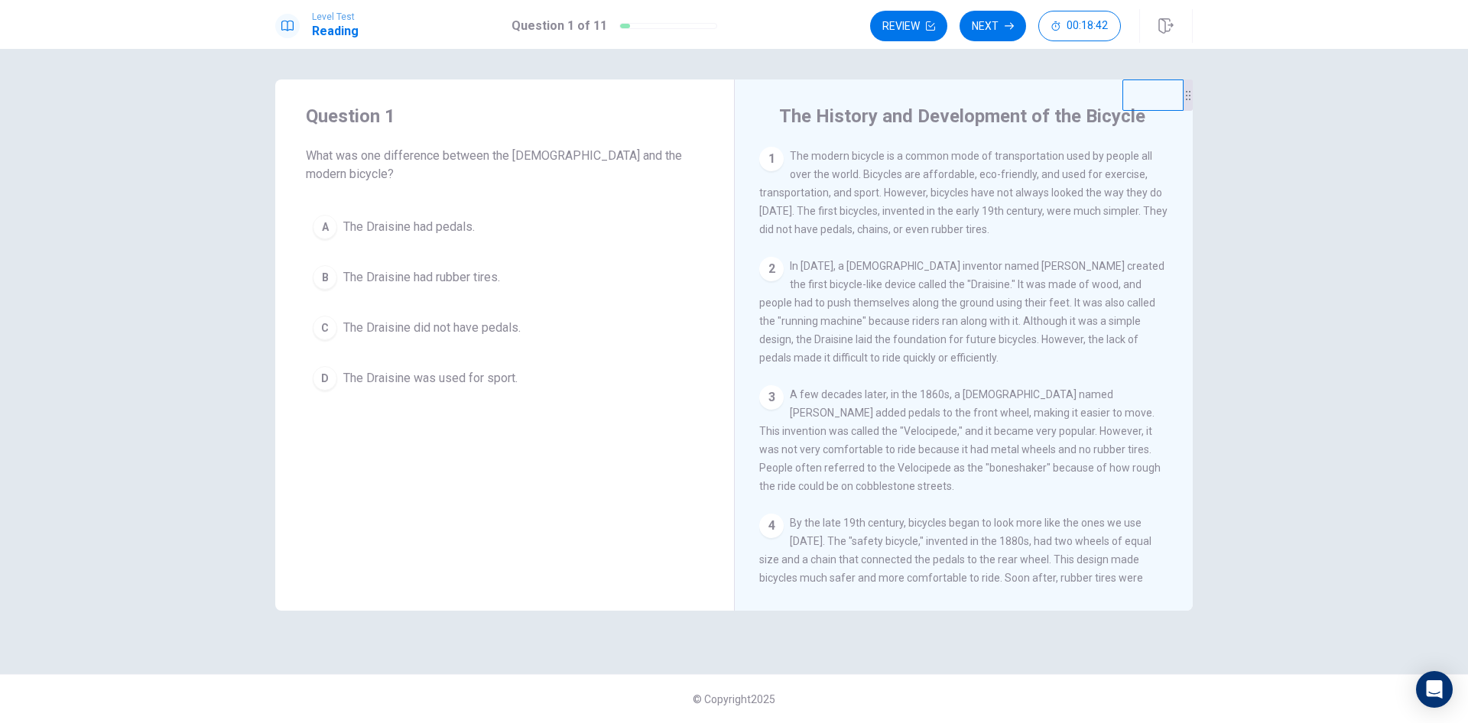
click at [328, 216] on div "A" at bounding box center [325, 227] width 24 height 24
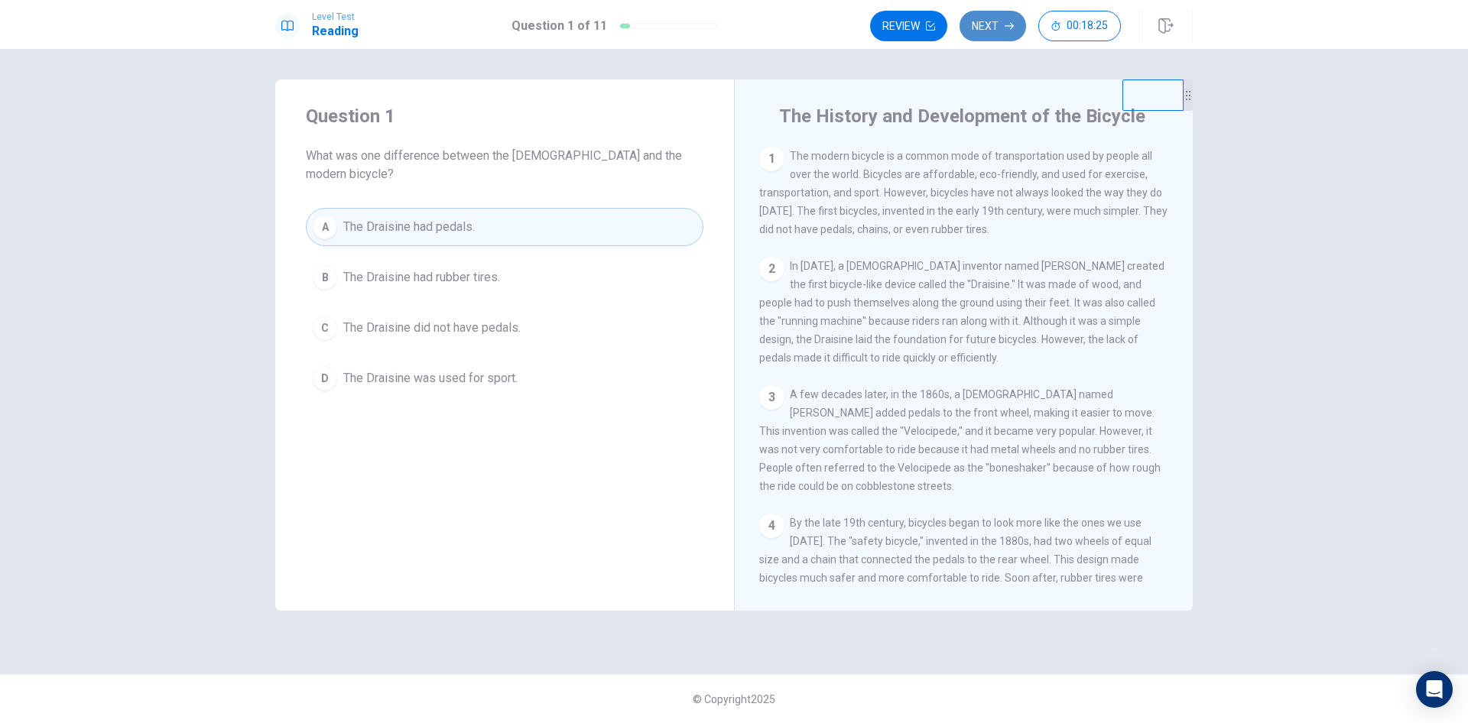
click at [988, 25] on button "Next" at bounding box center [992, 26] width 66 height 31
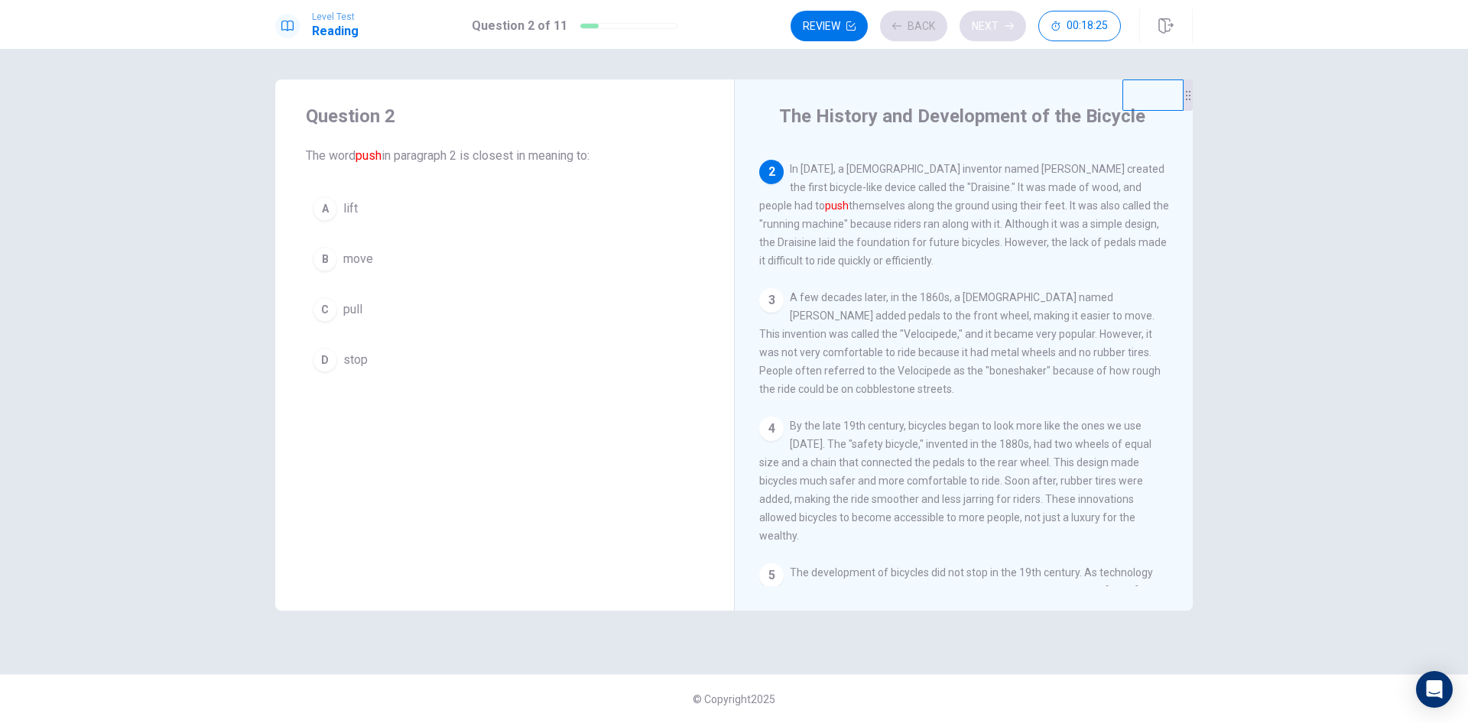
scroll to position [114, 0]
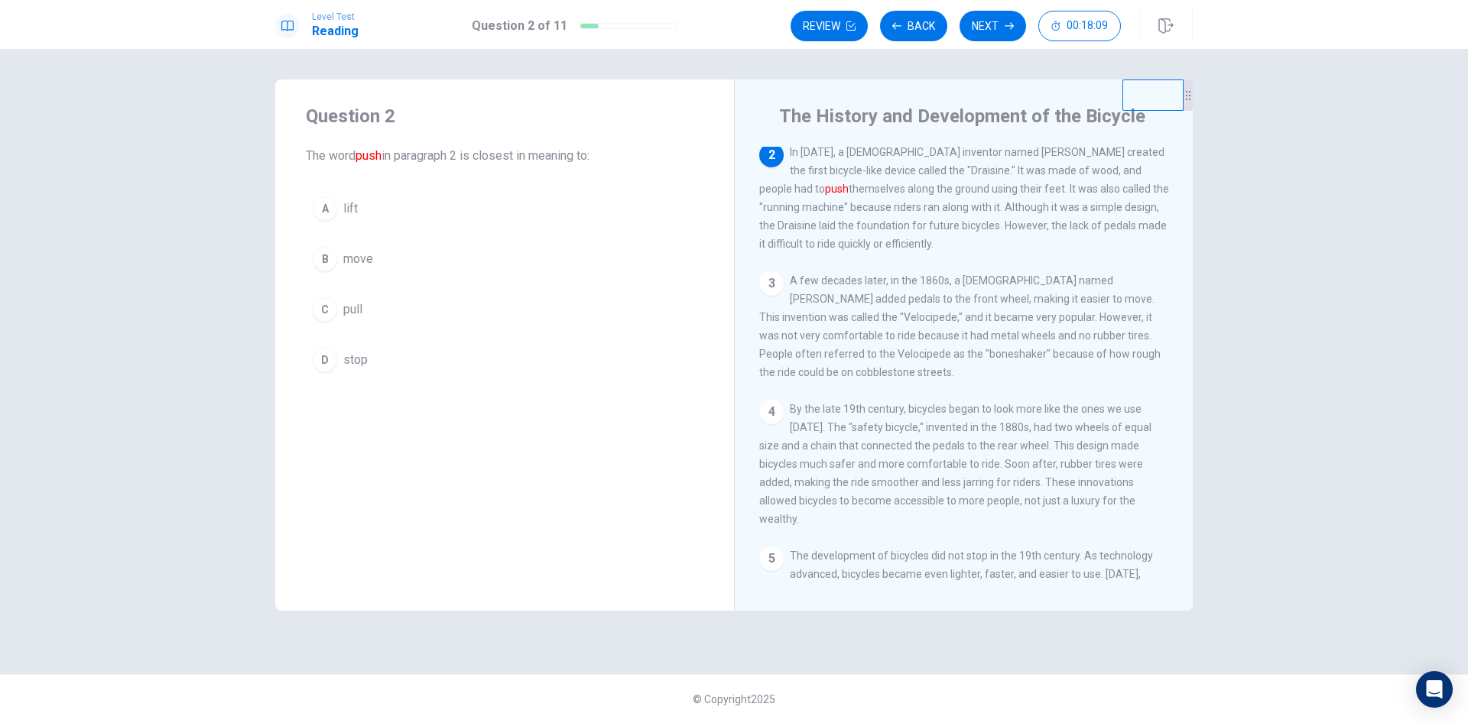
click at [330, 256] on div "B" at bounding box center [325, 259] width 24 height 24
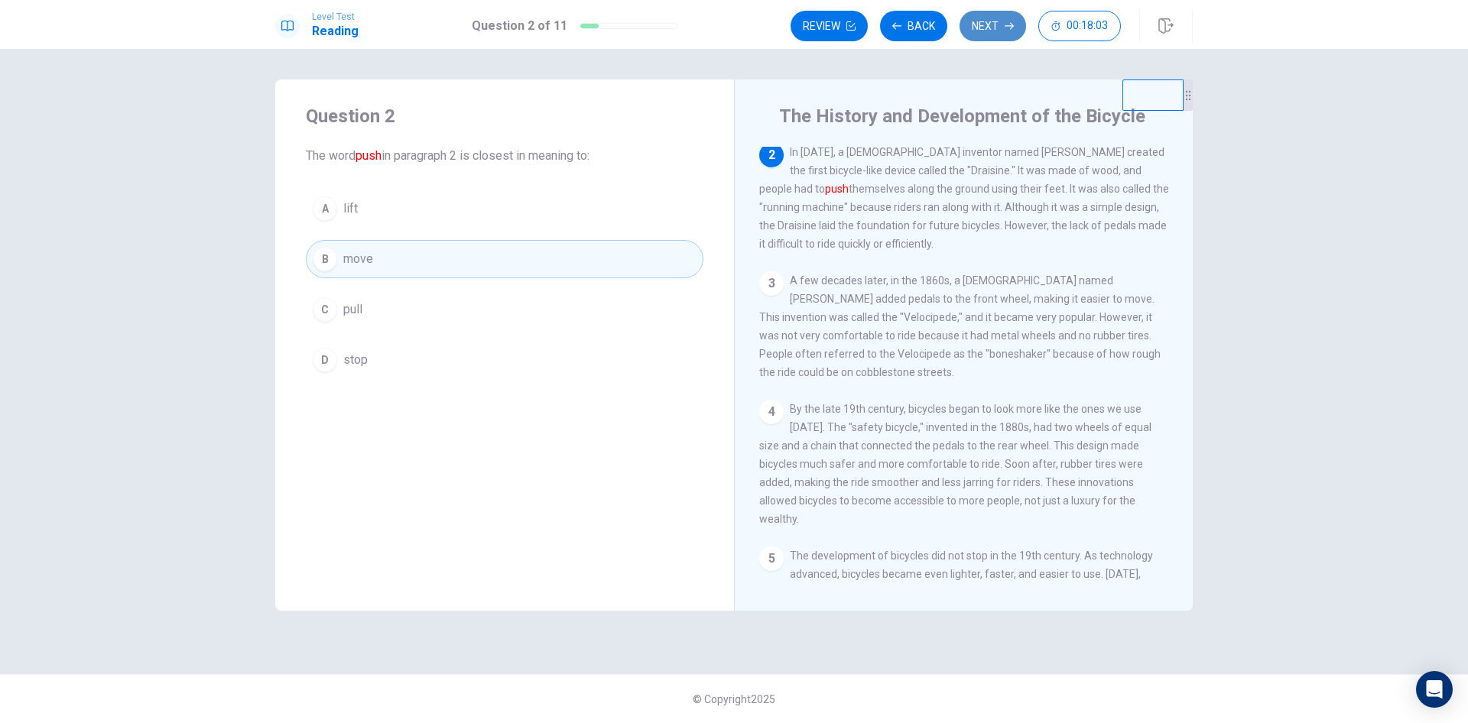
click at [983, 30] on button "Next" at bounding box center [992, 26] width 66 height 31
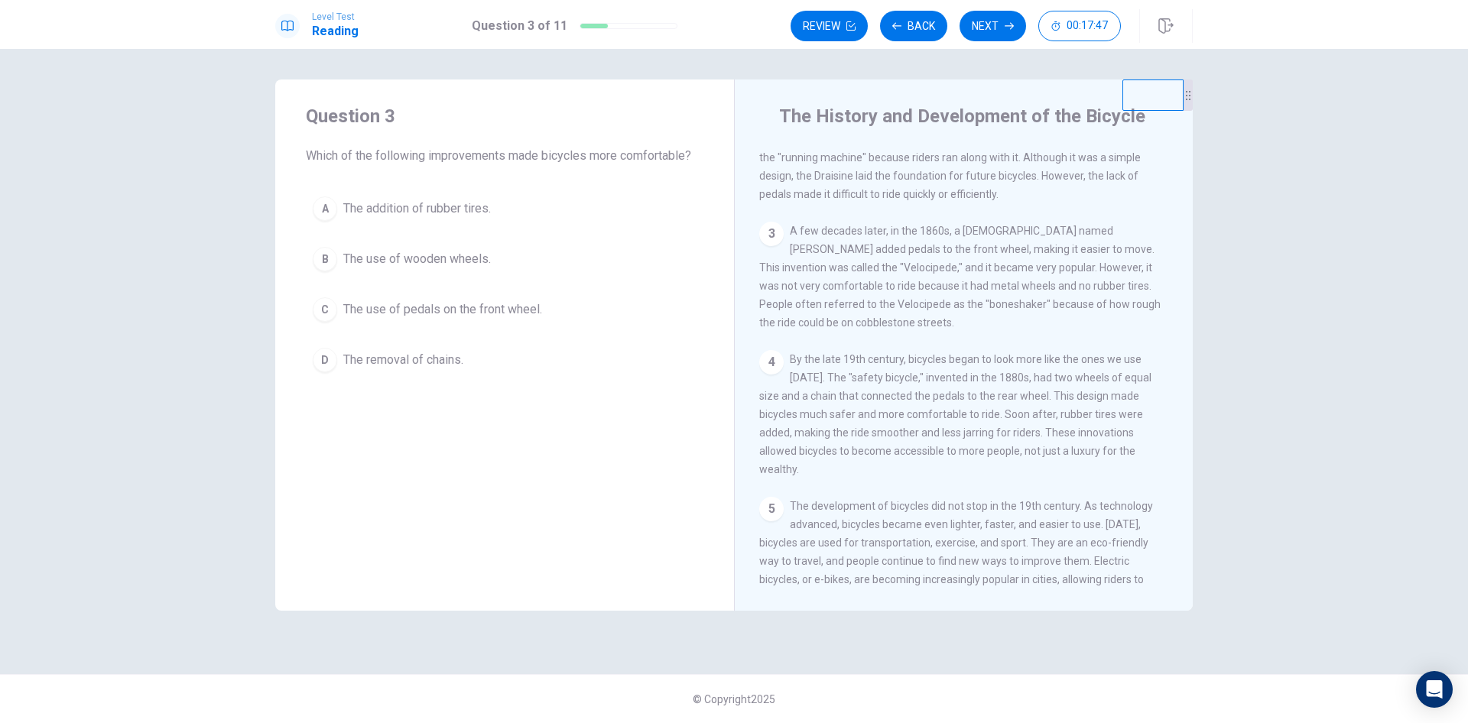
scroll to position [190, 0]
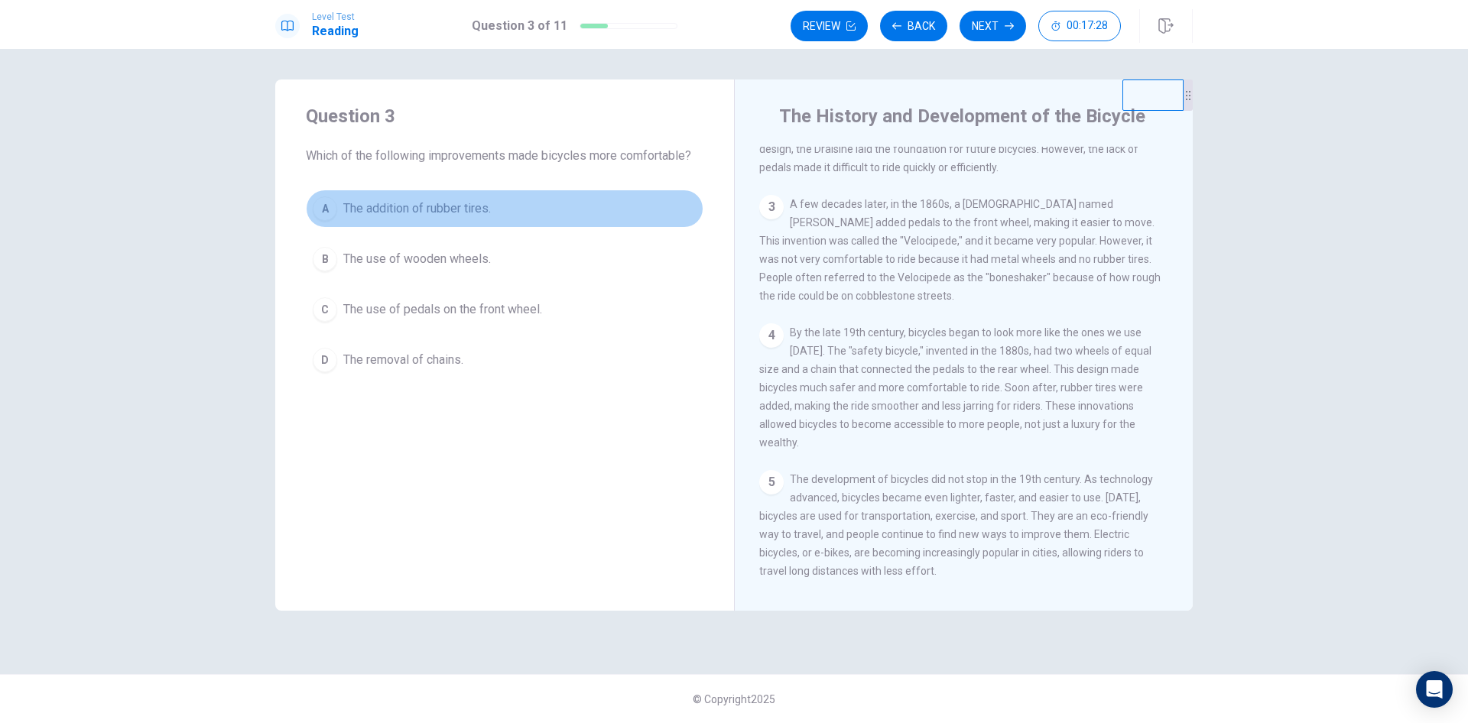
click at [323, 210] on div "A" at bounding box center [325, 208] width 24 height 24
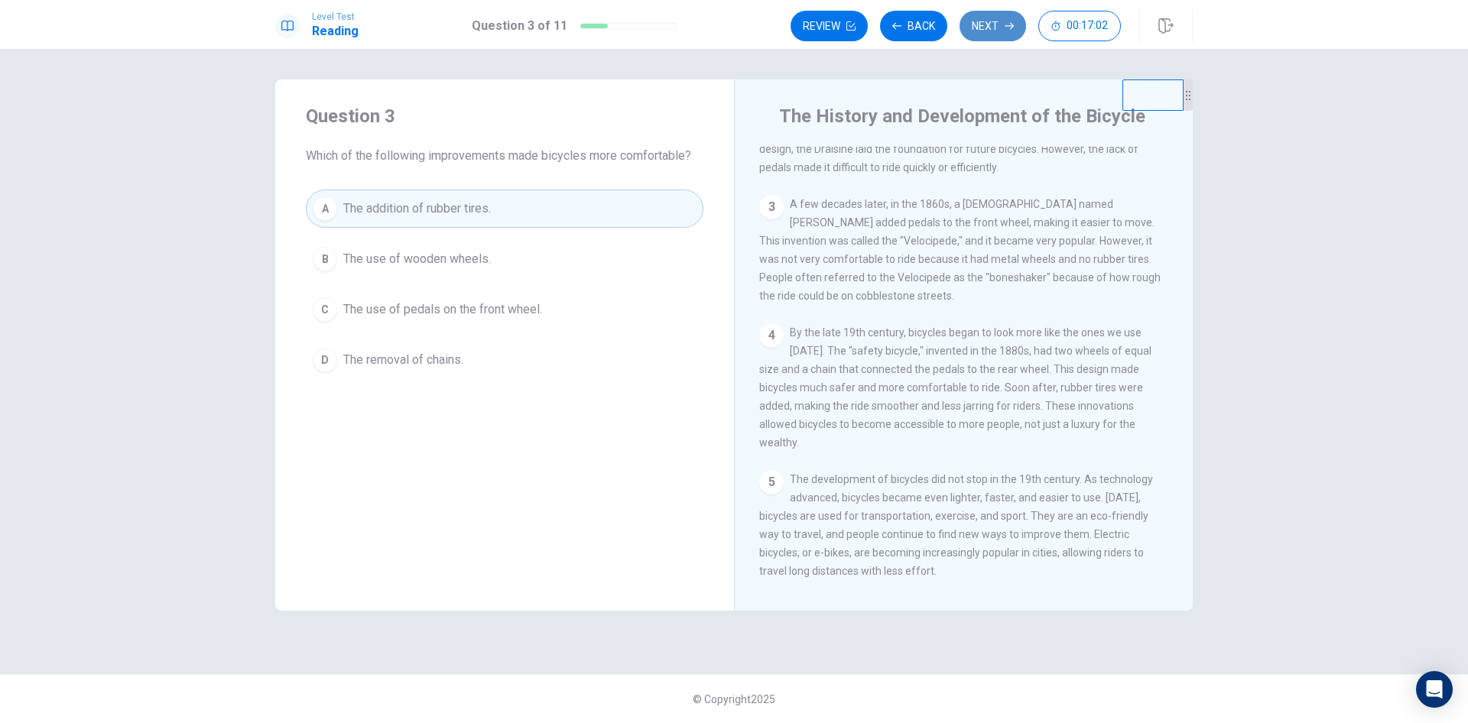
click at [979, 23] on button "Next" at bounding box center [992, 26] width 66 height 31
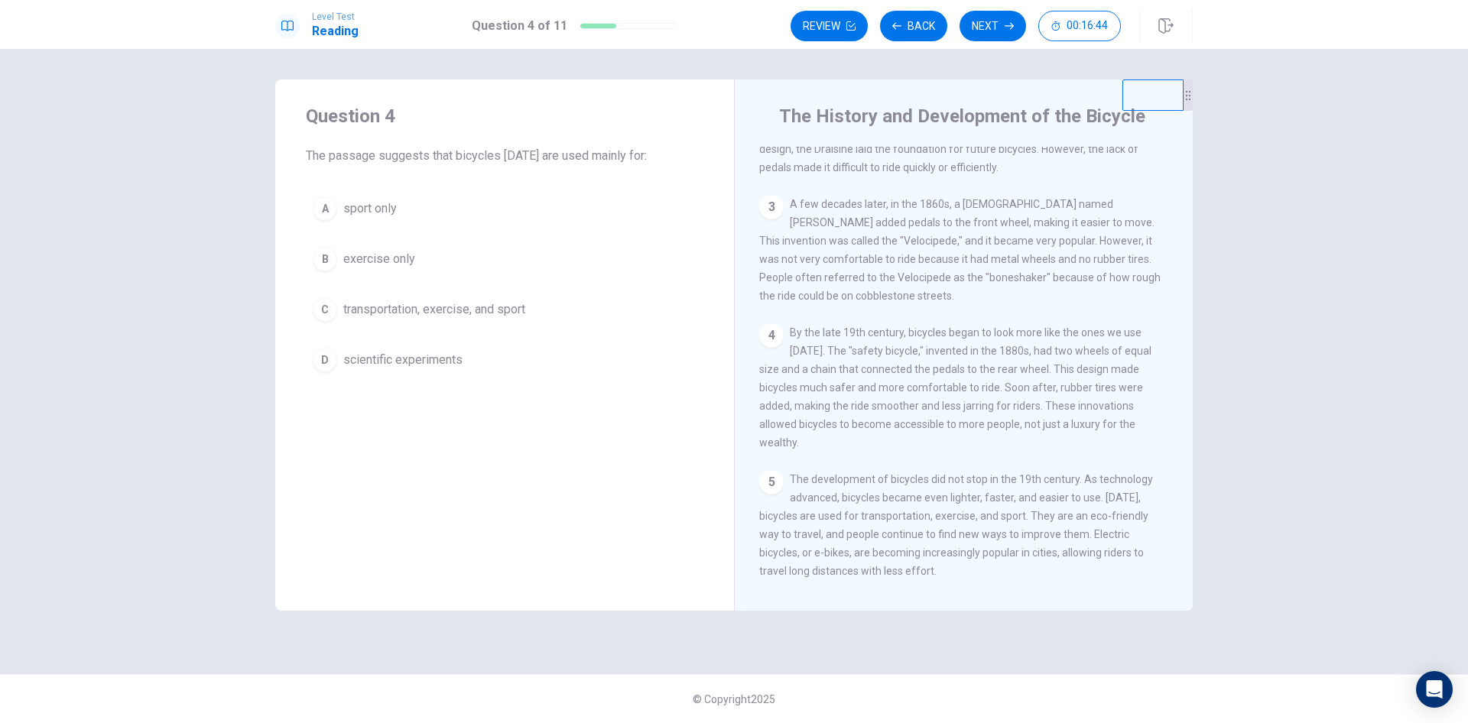
click at [332, 316] on div "C" at bounding box center [325, 309] width 24 height 24
click at [984, 31] on button "Next" at bounding box center [992, 26] width 66 height 31
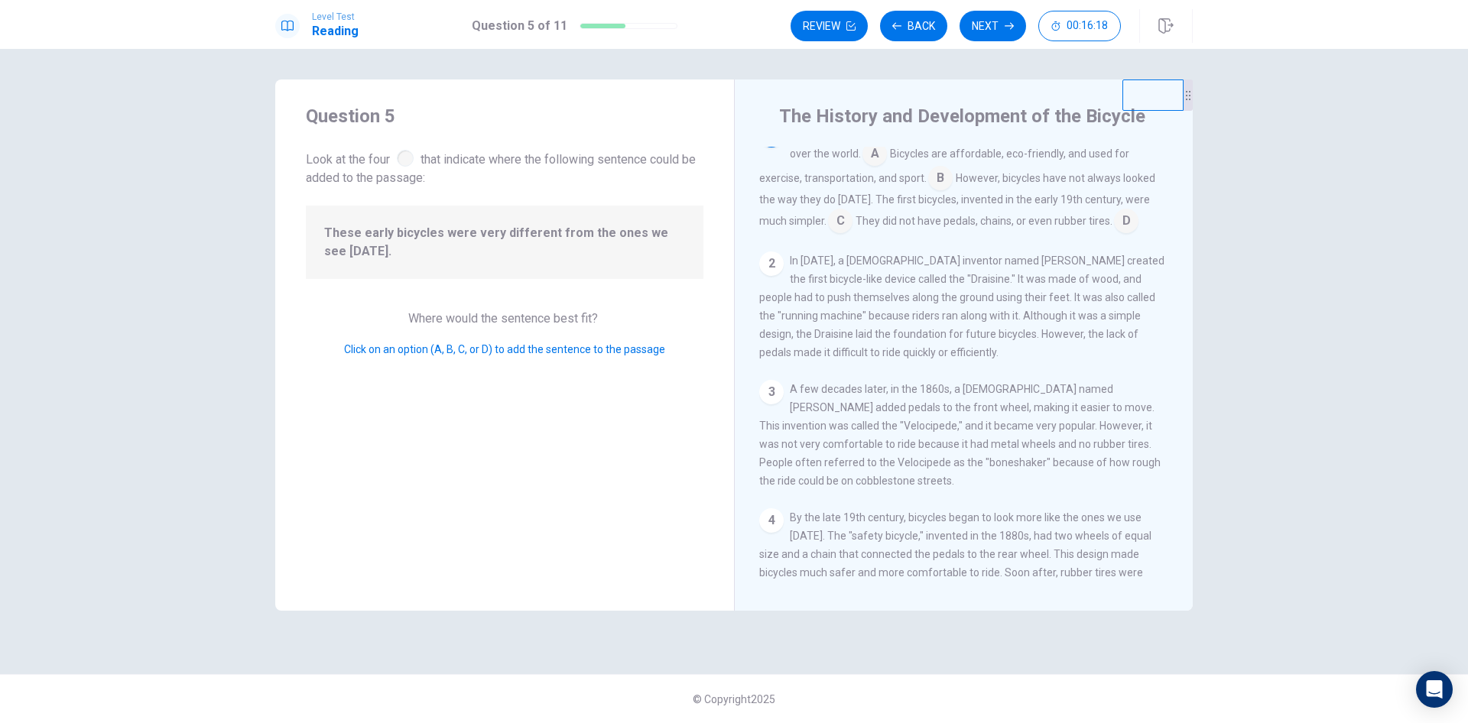
scroll to position [0, 0]
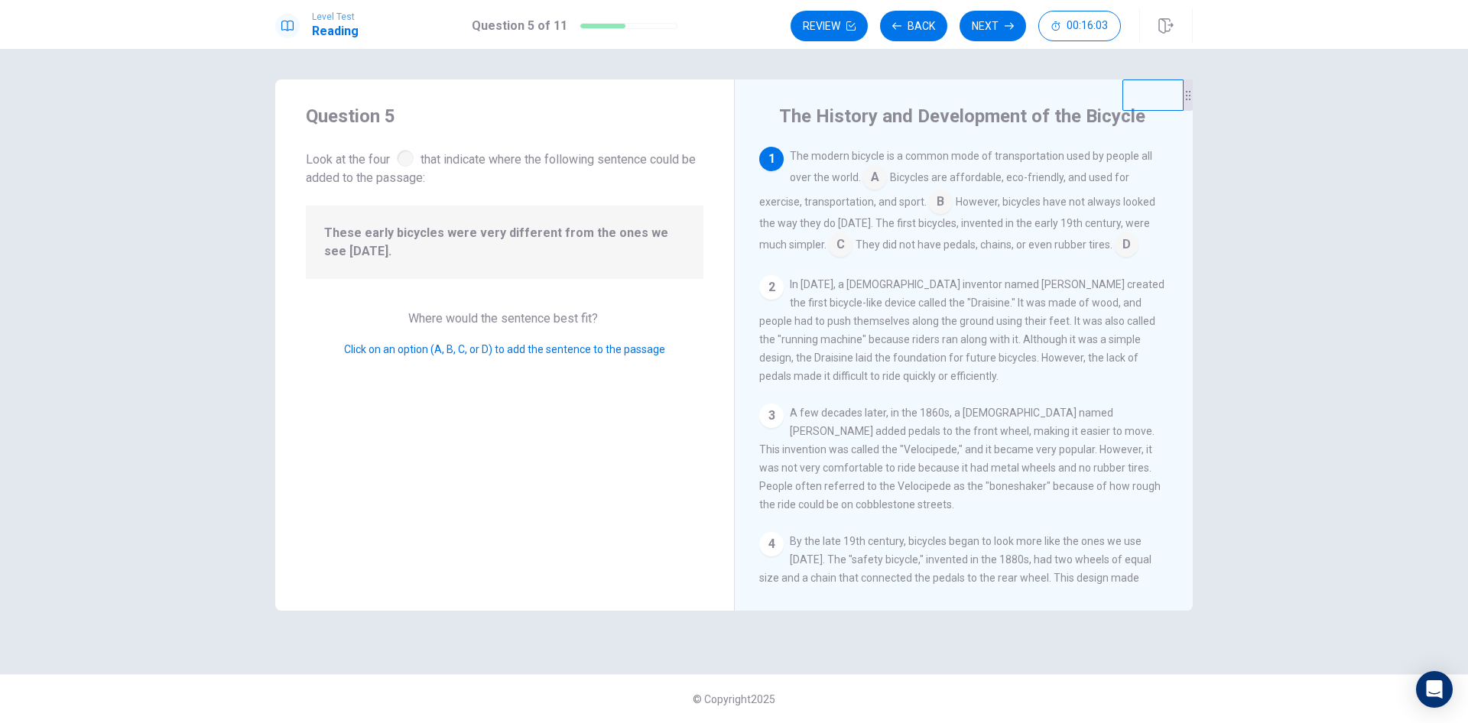
click at [940, 203] on input at bounding box center [940, 203] width 24 height 24
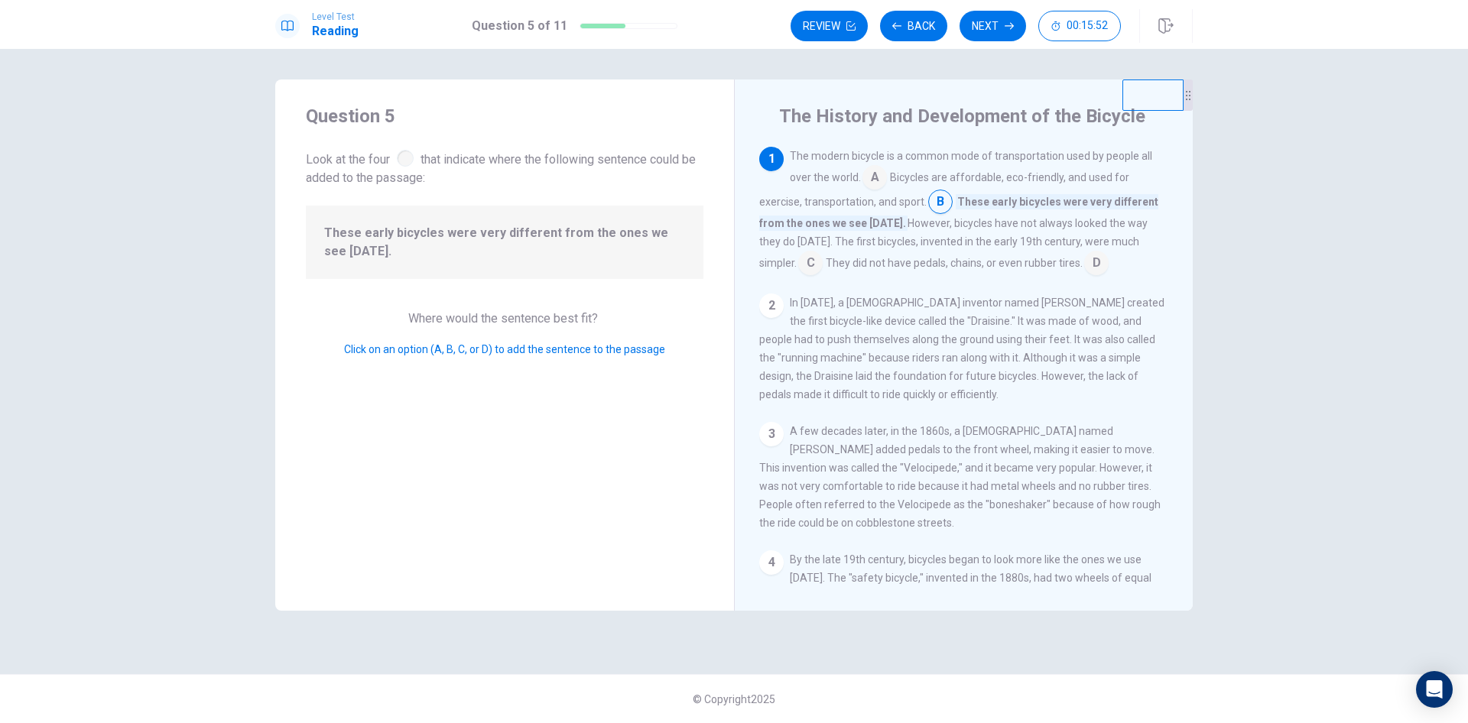
click at [798, 260] on input at bounding box center [810, 264] width 24 height 24
click at [1062, 271] on input at bounding box center [1068, 270] width 24 height 24
click at [981, 23] on button "Next" at bounding box center [992, 26] width 66 height 31
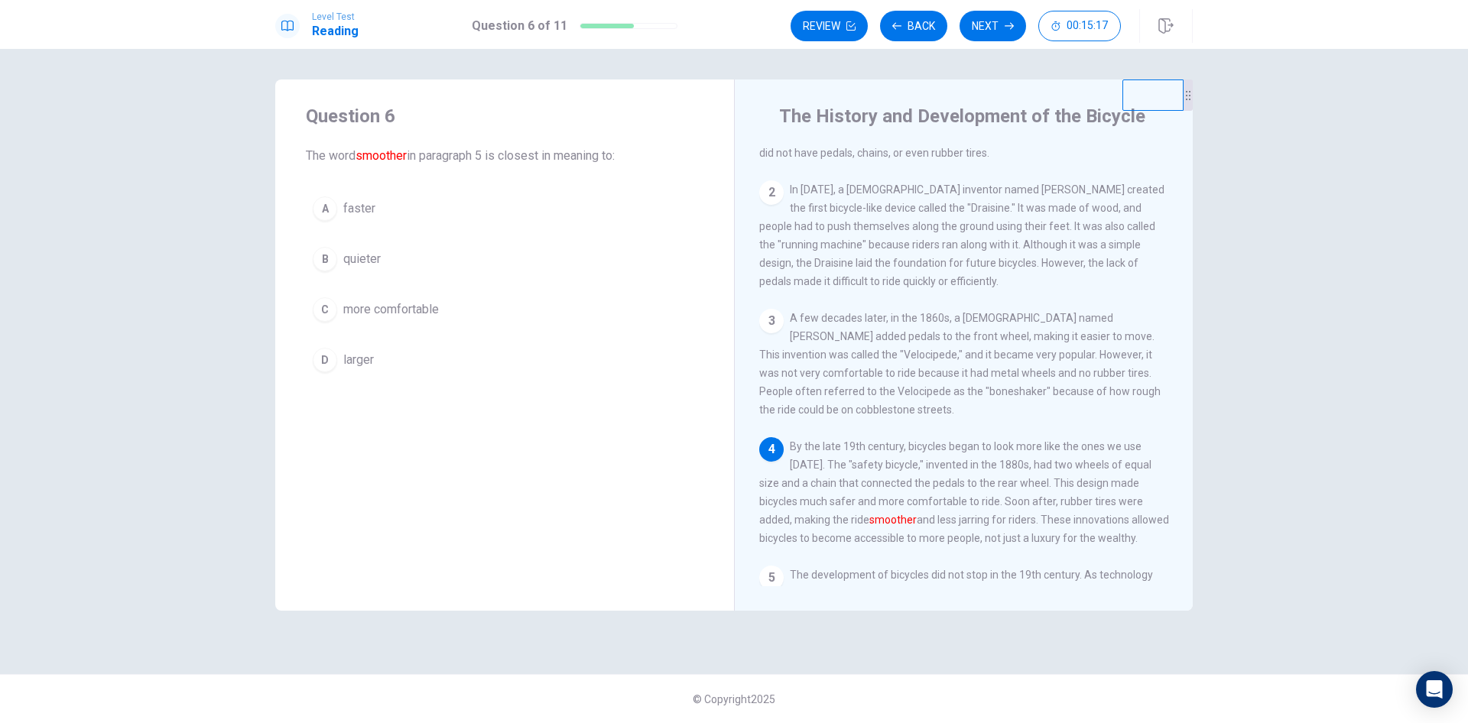
scroll to position [153, 0]
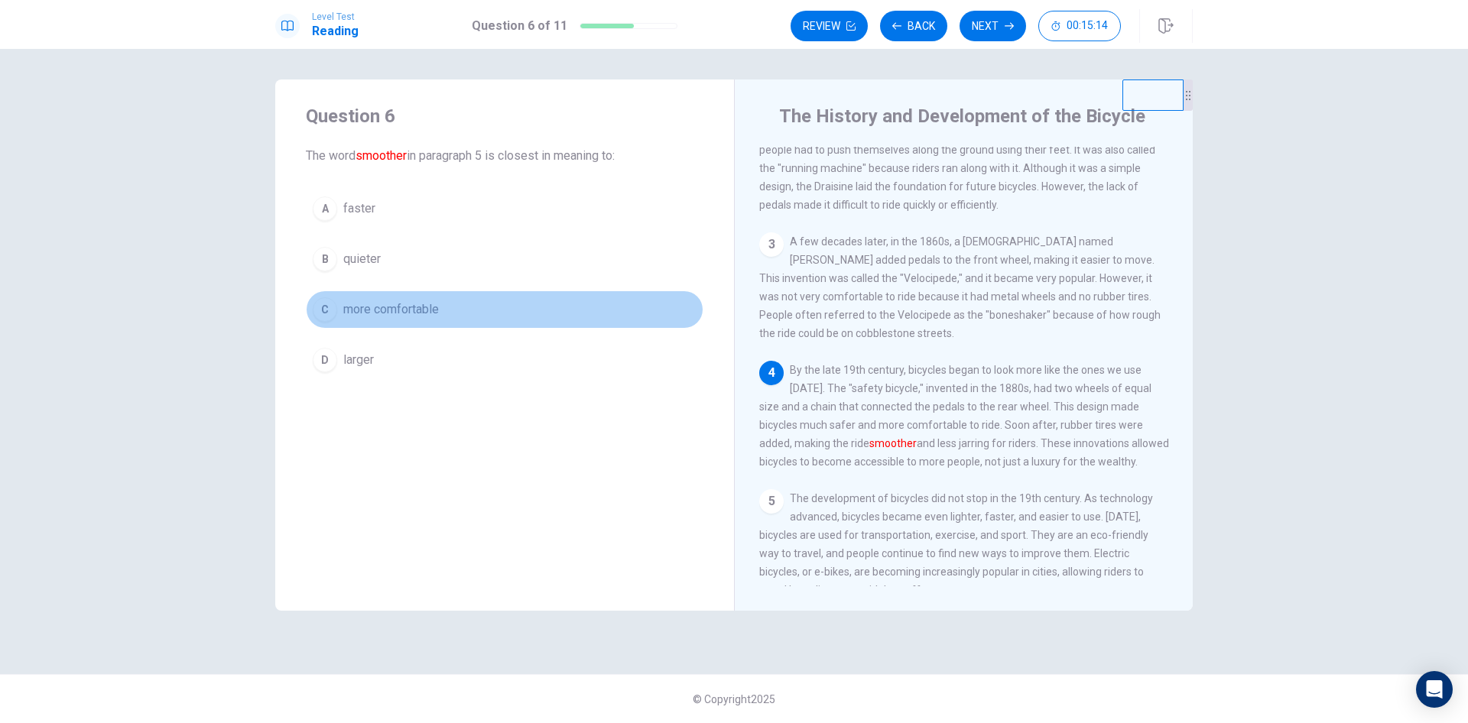
click at [318, 312] on div "C" at bounding box center [325, 309] width 24 height 24
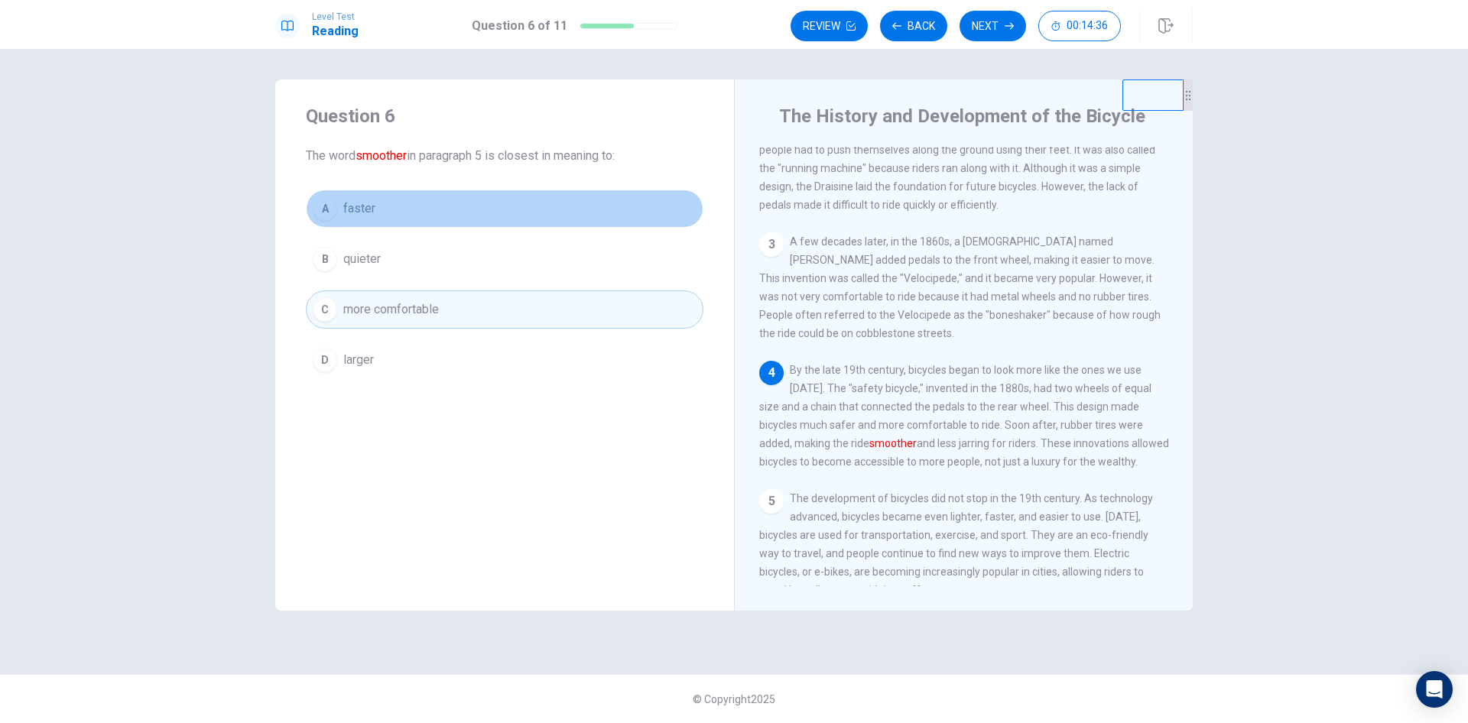
click at [338, 213] on button "A faster" at bounding box center [504, 209] width 397 height 38
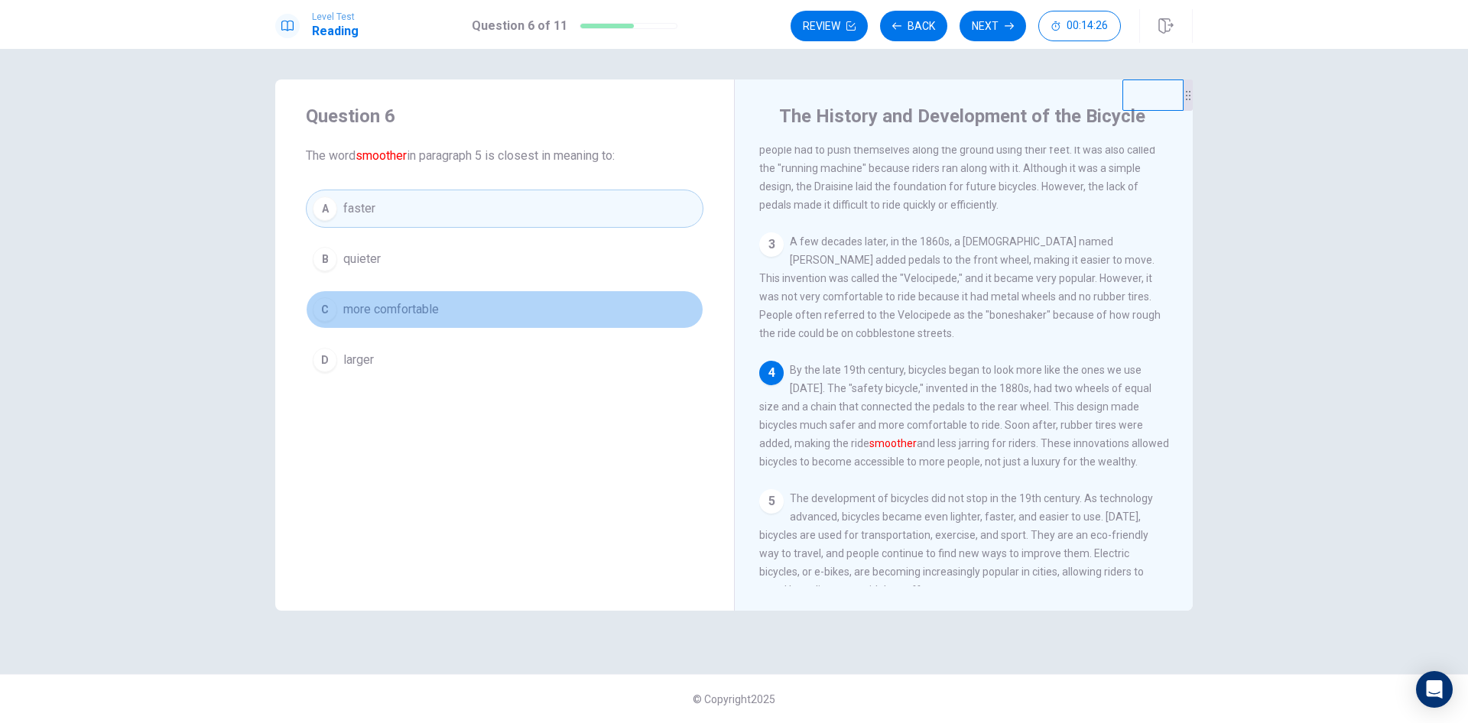
click at [326, 316] on div "C" at bounding box center [325, 309] width 24 height 24
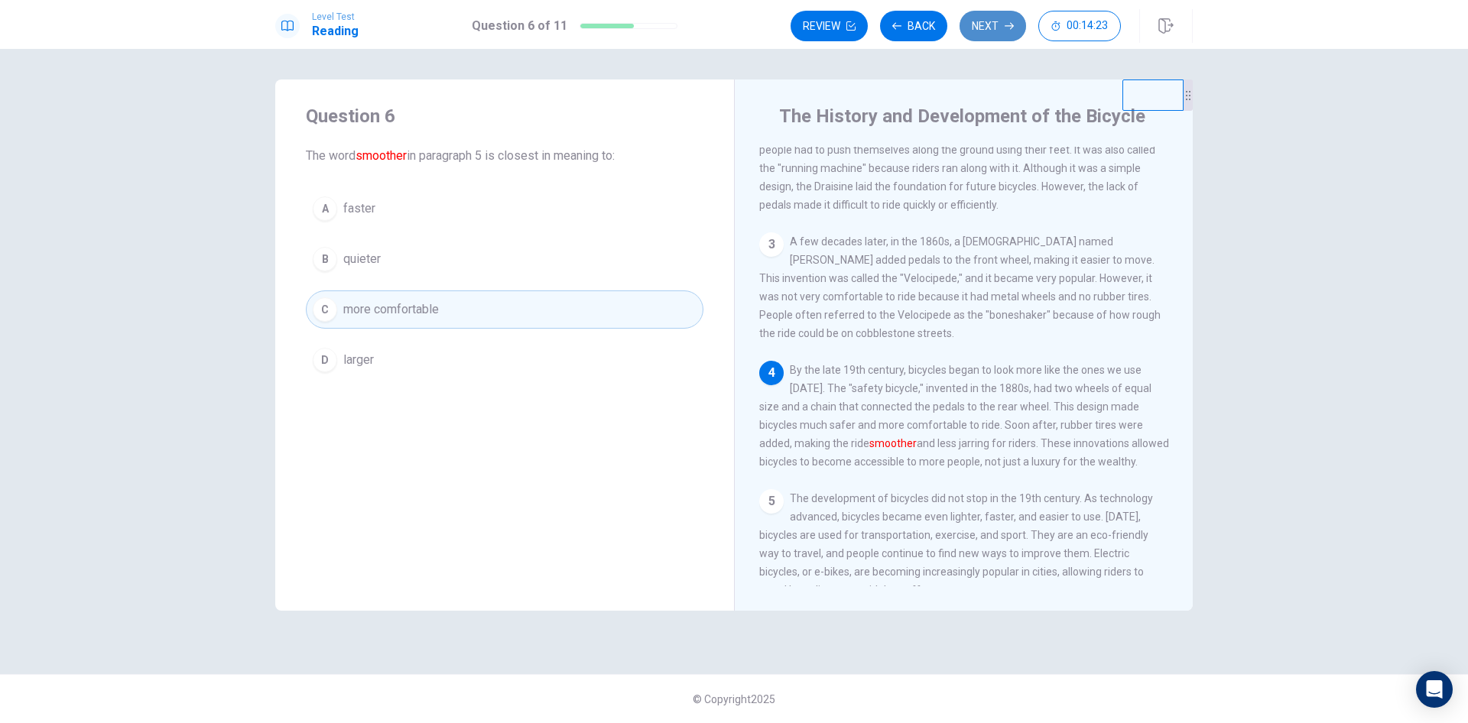
click at [981, 25] on button "Next" at bounding box center [992, 26] width 66 height 31
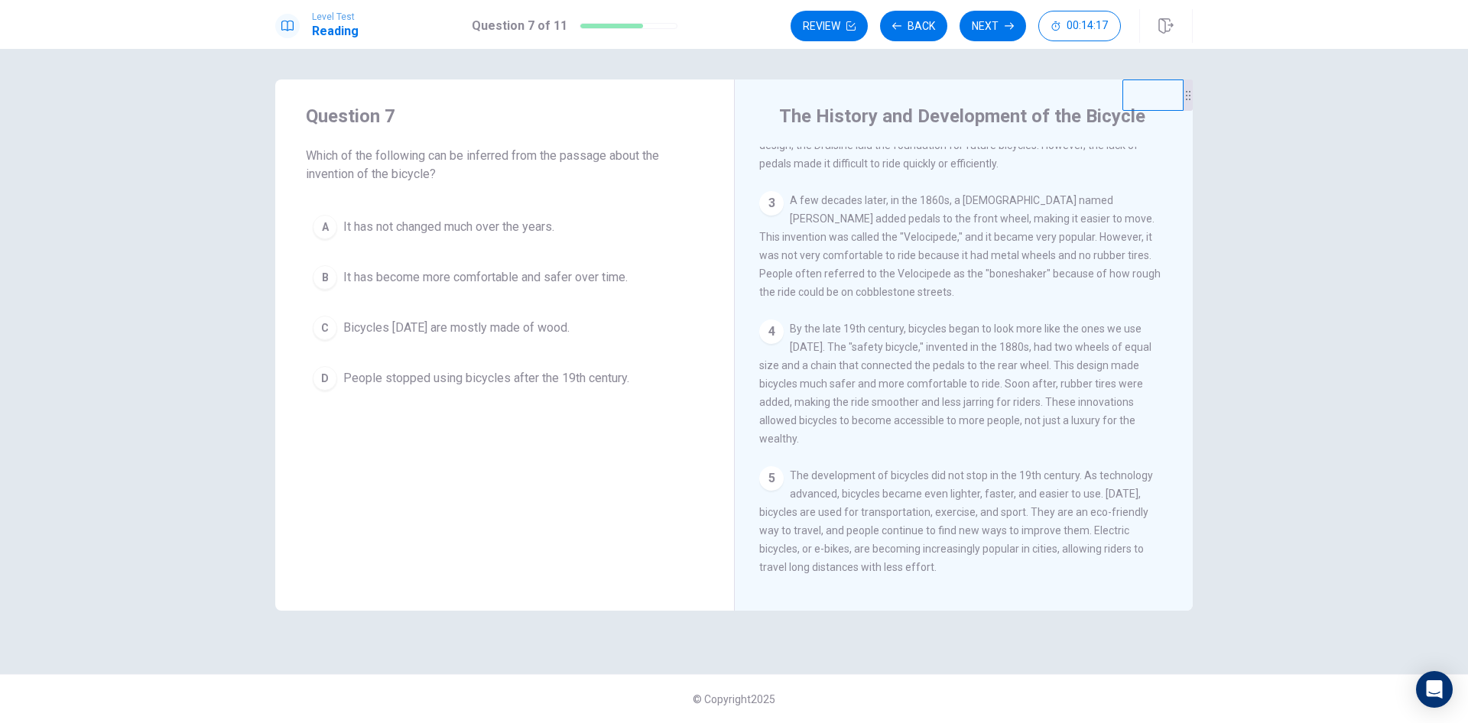
scroll to position [206, 0]
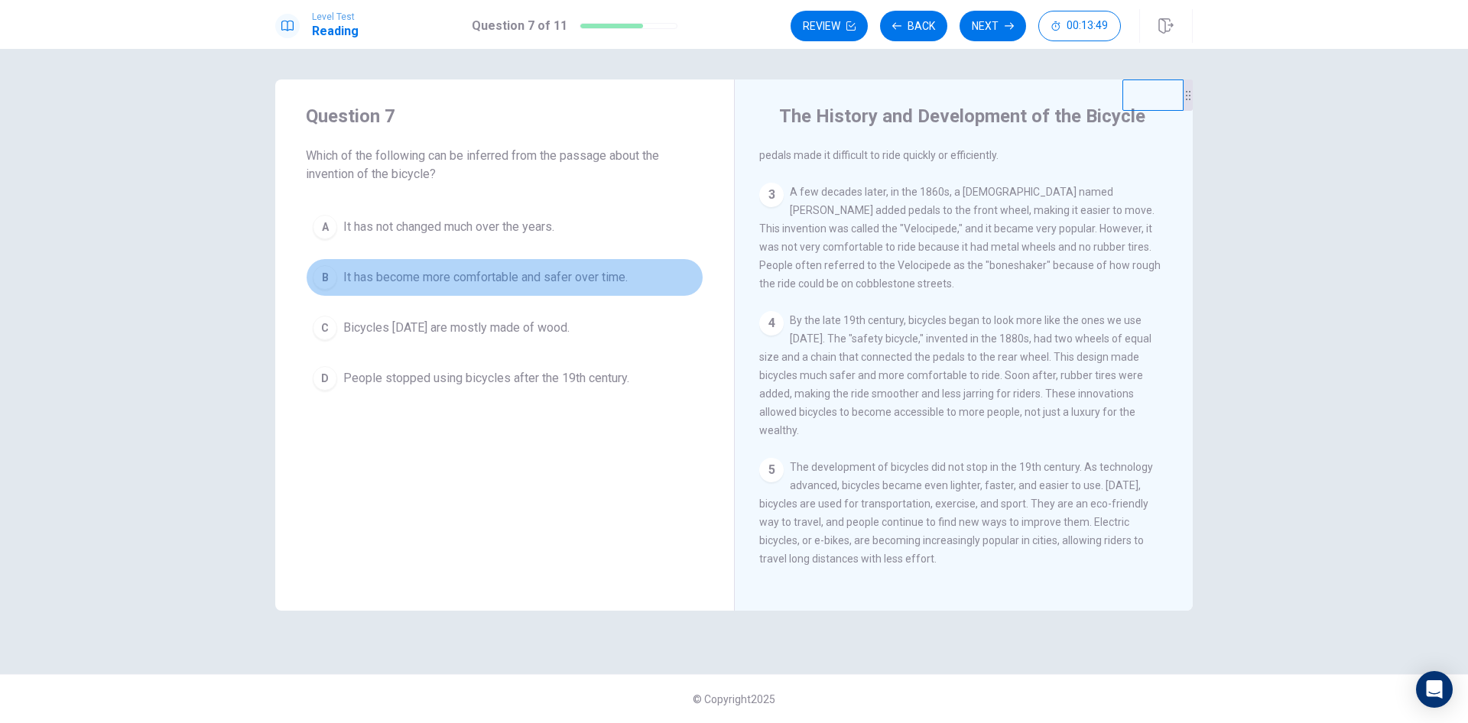
click at [326, 285] on div "B" at bounding box center [325, 277] width 24 height 24
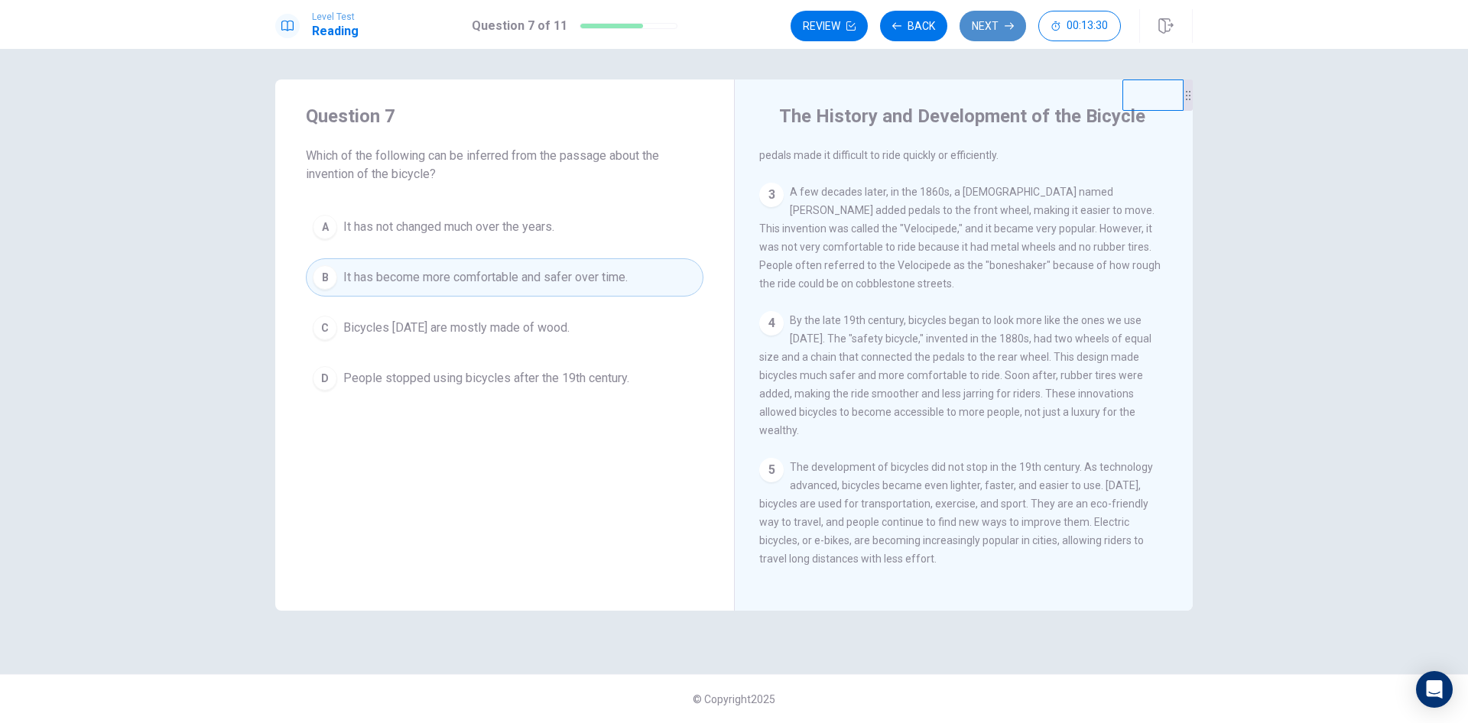
click at [991, 23] on button "Next" at bounding box center [992, 26] width 66 height 31
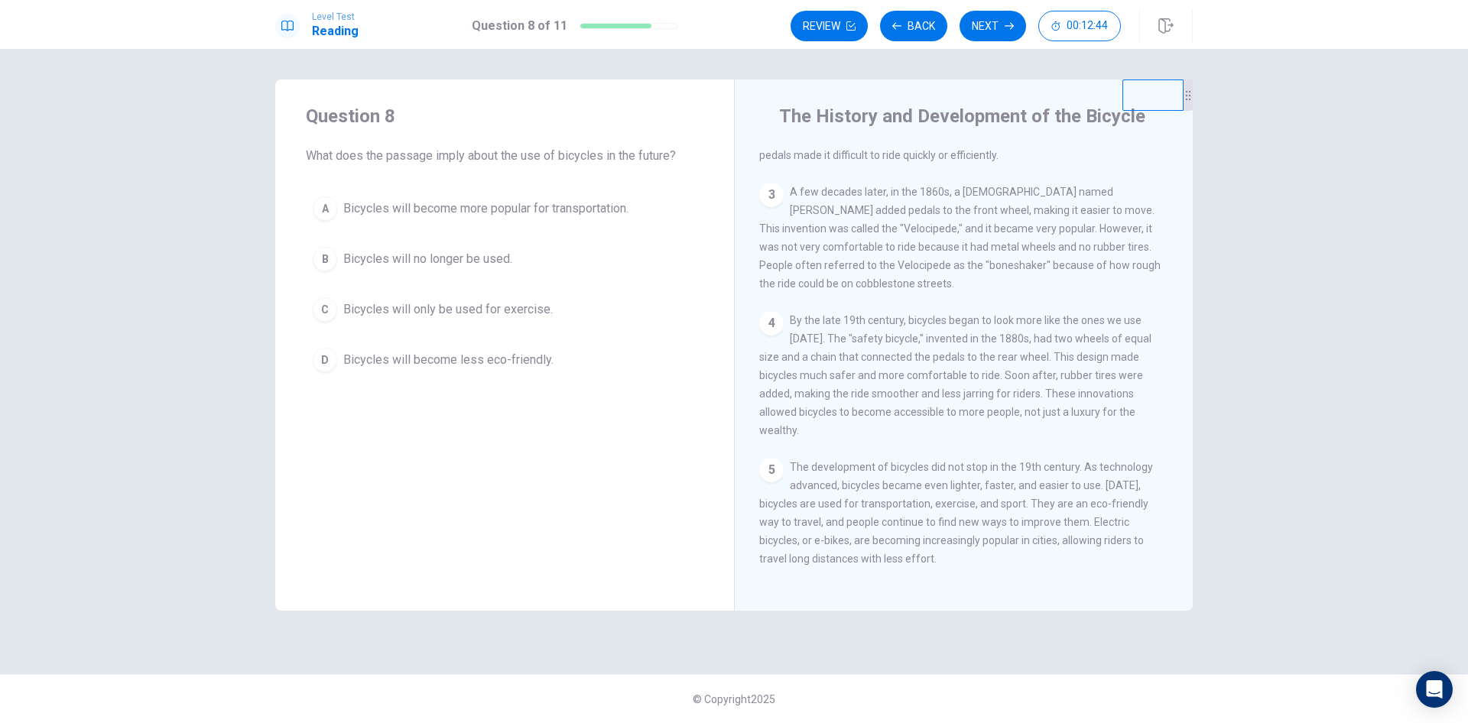
click at [327, 365] on div "D" at bounding box center [325, 360] width 24 height 24
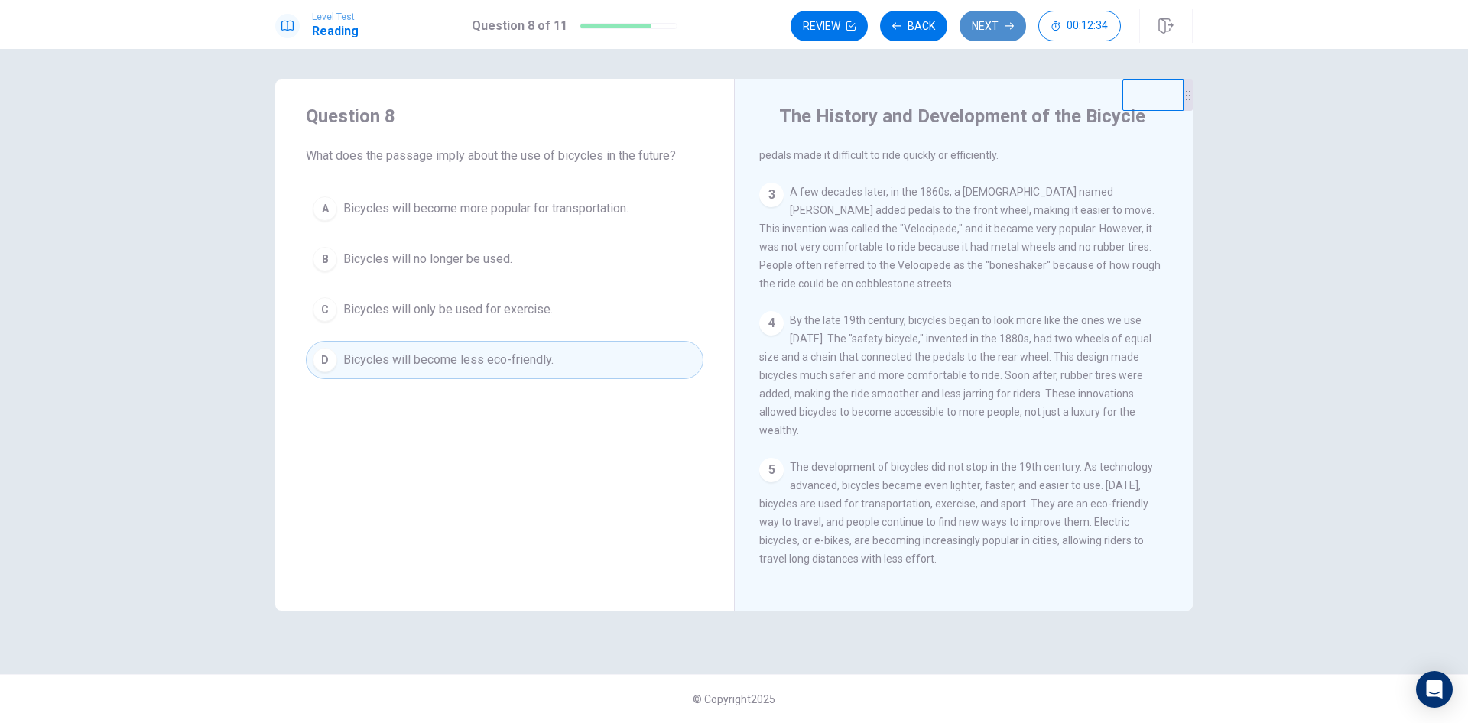
click at [998, 29] on button "Next" at bounding box center [992, 26] width 66 height 31
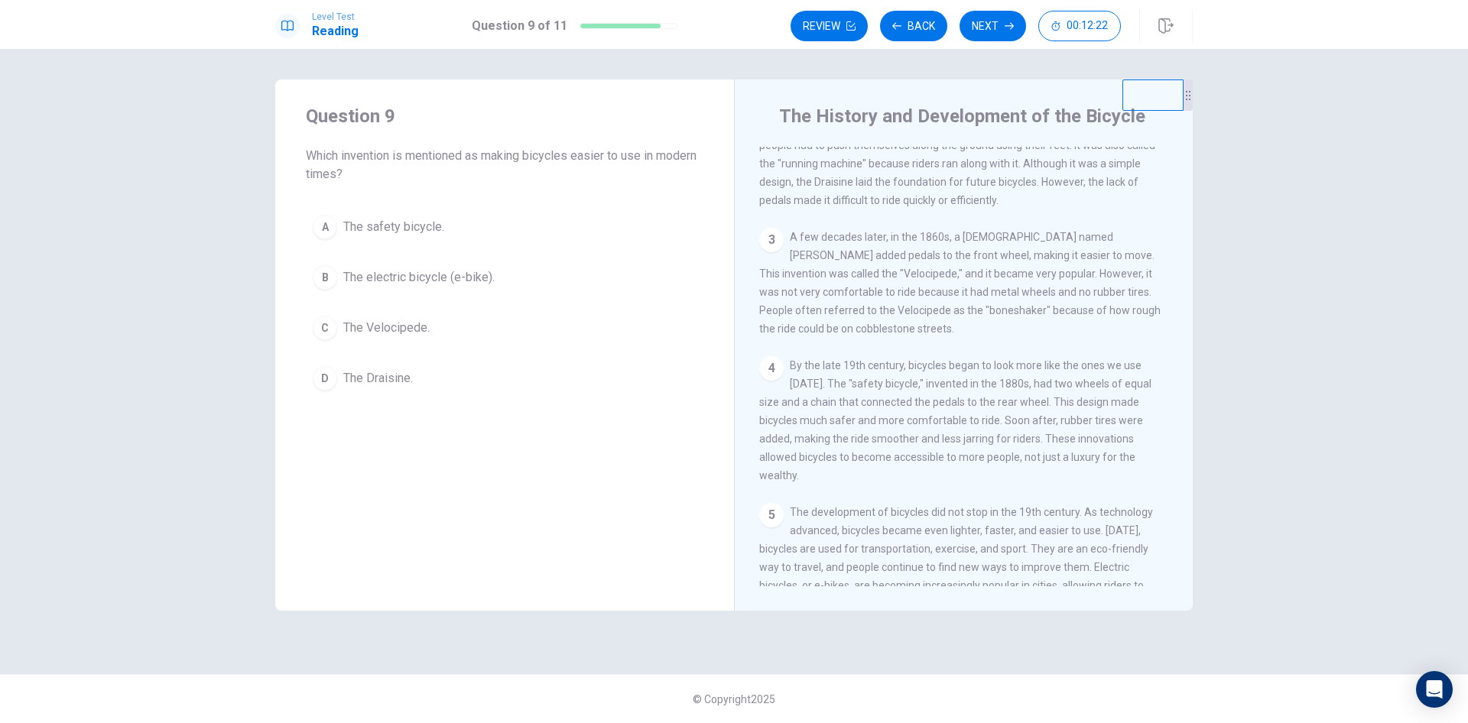
scroll to position [130, 0]
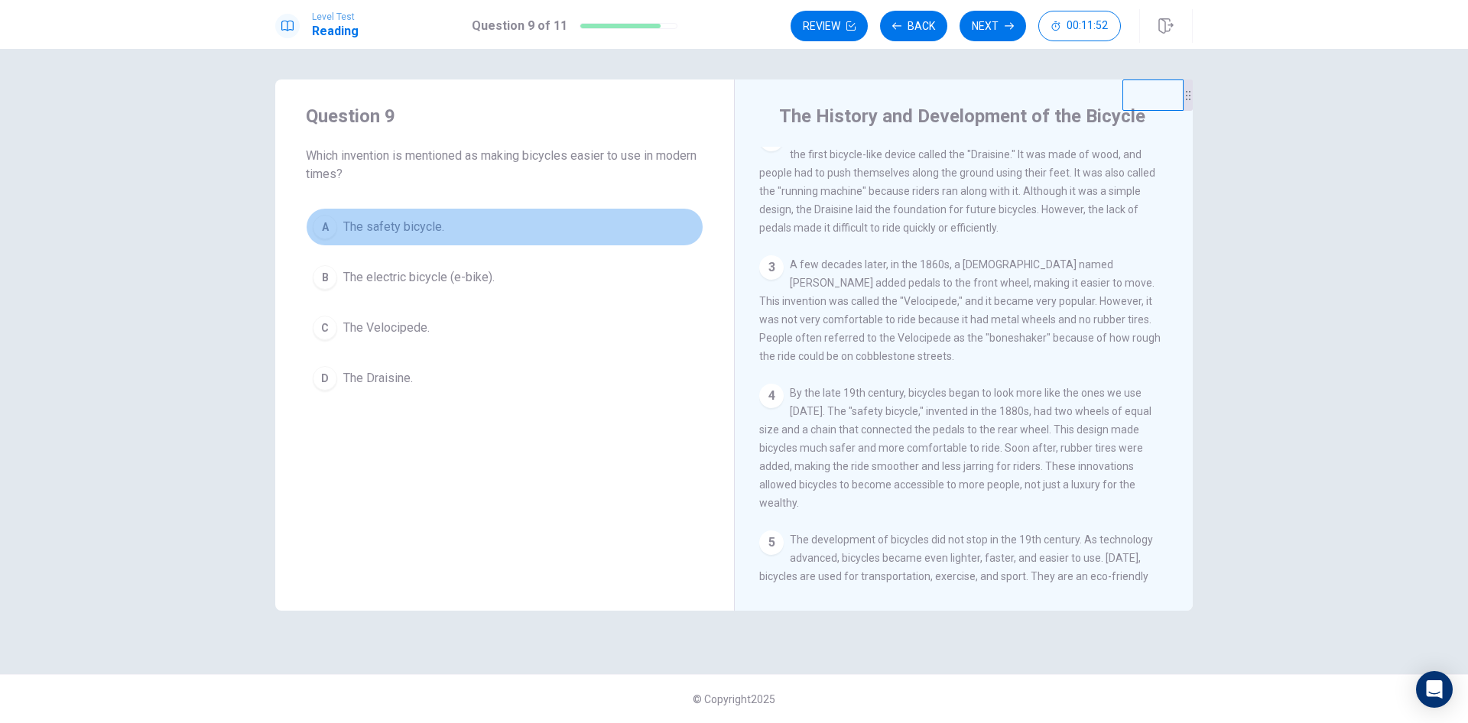
click at [327, 230] on div "A" at bounding box center [325, 227] width 24 height 24
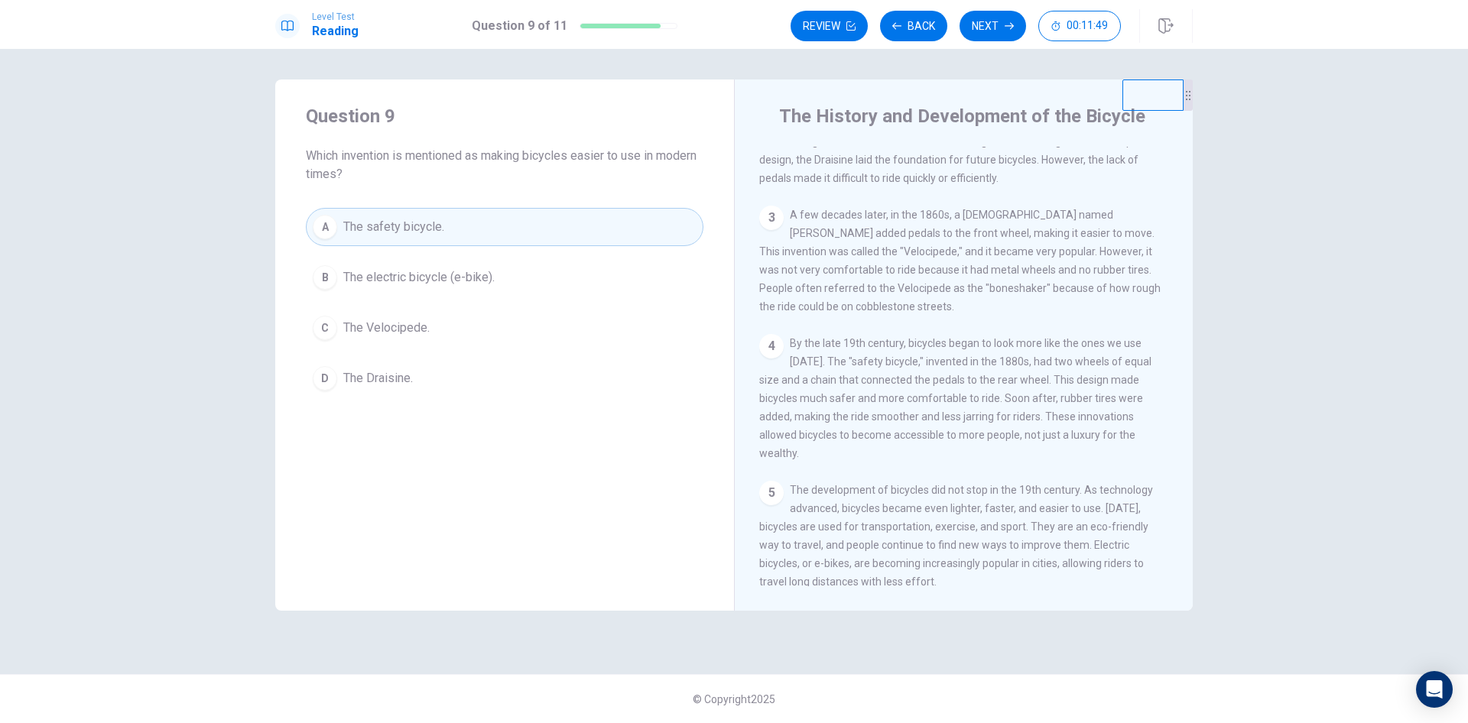
scroll to position [206, 0]
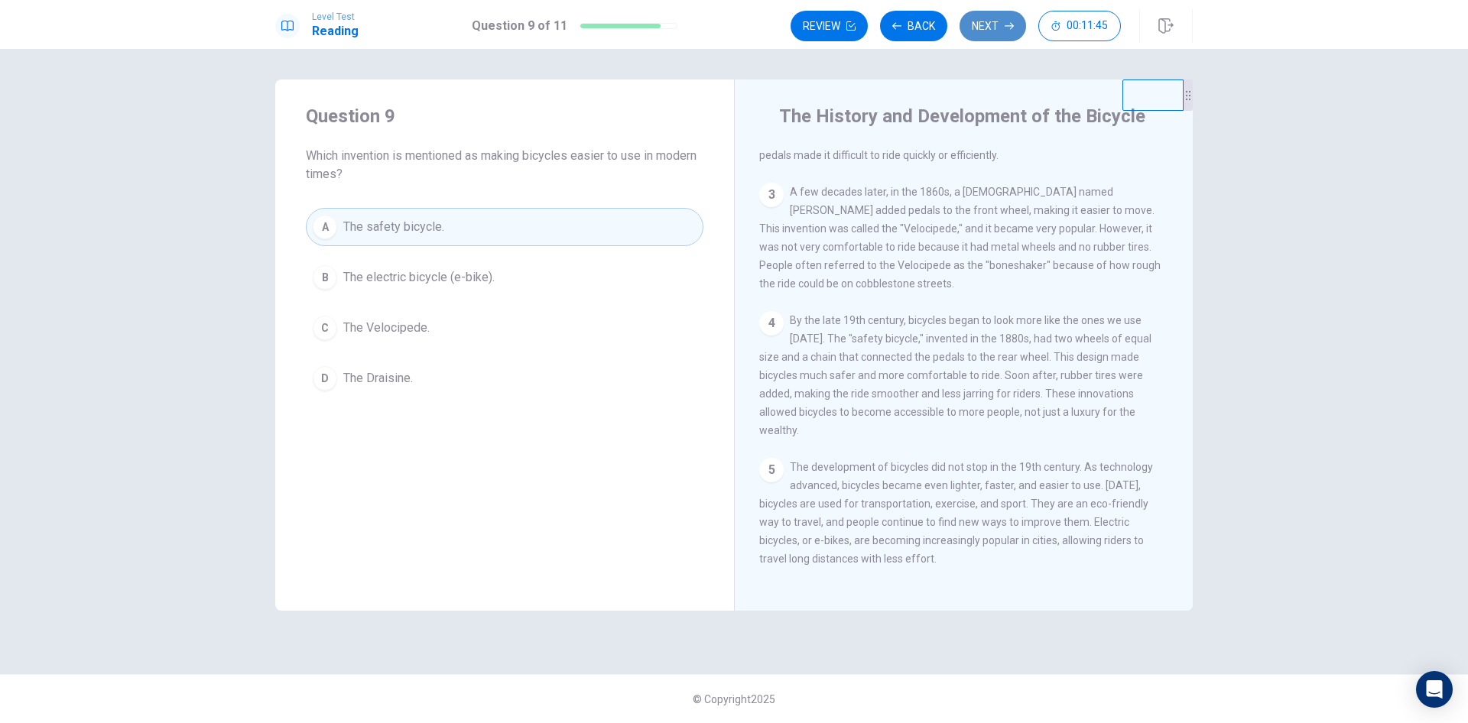
click at [981, 20] on button "Next" at bounding box center [992, 26] width 66 height 31
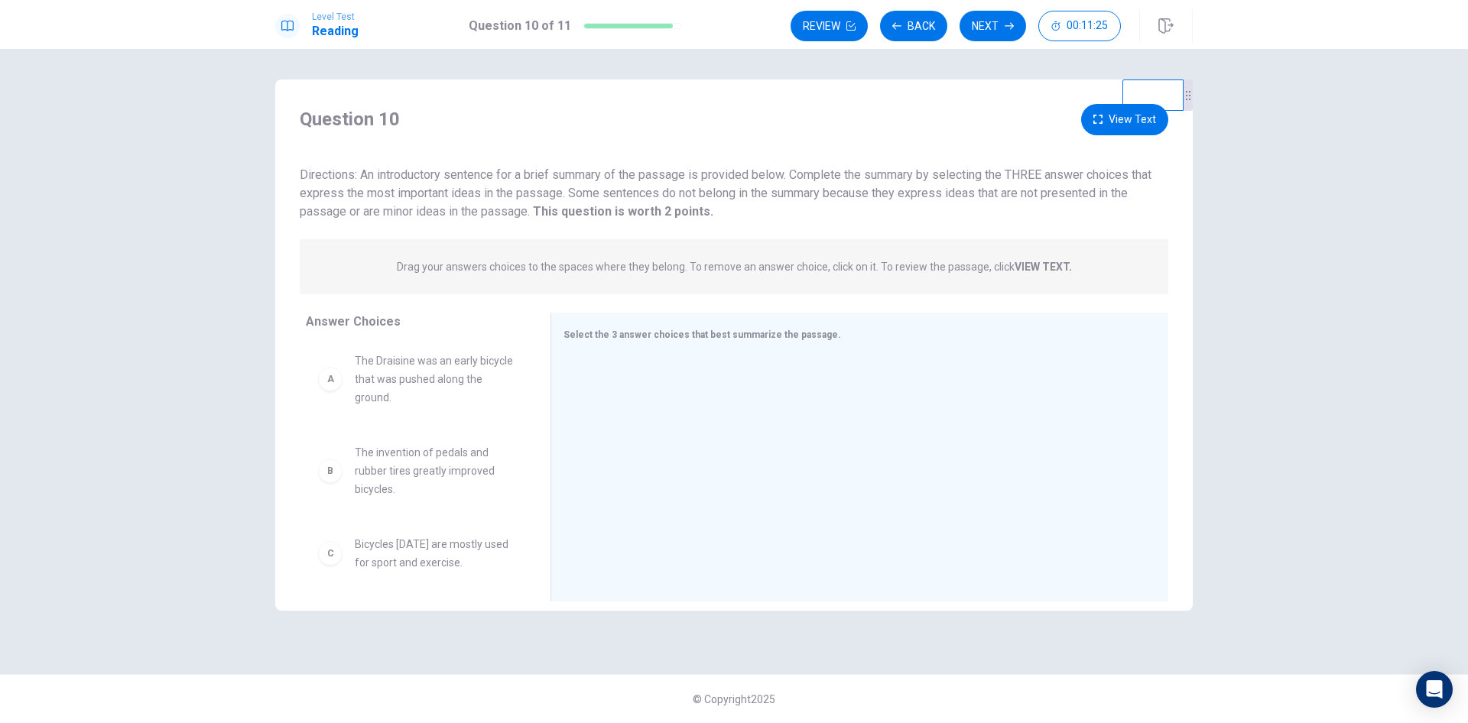
scroll to position [0, 0]
click at [344, 485] on div "B The invention of pedals and rubber tires greatly improved bicycles." at bounding box center [416, 474] width 196 height 55
drag, startPoint x: 331, startPoint y: 479, endPoint x: 631, endPoint y: 410, distance: 308.3
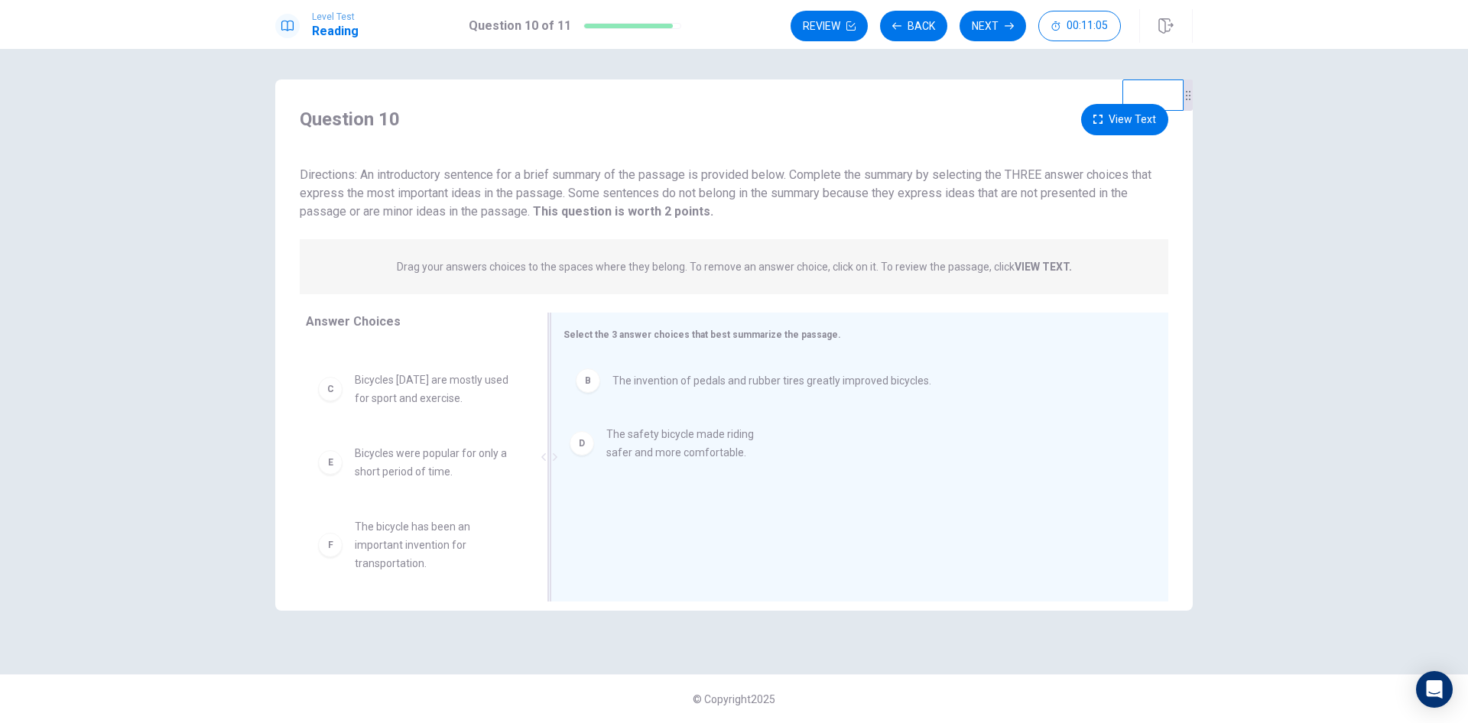
drag, startPoint x: 336, startPoint y: 469, endPoint x: 612, endPoint y: 449, distance: 276.6
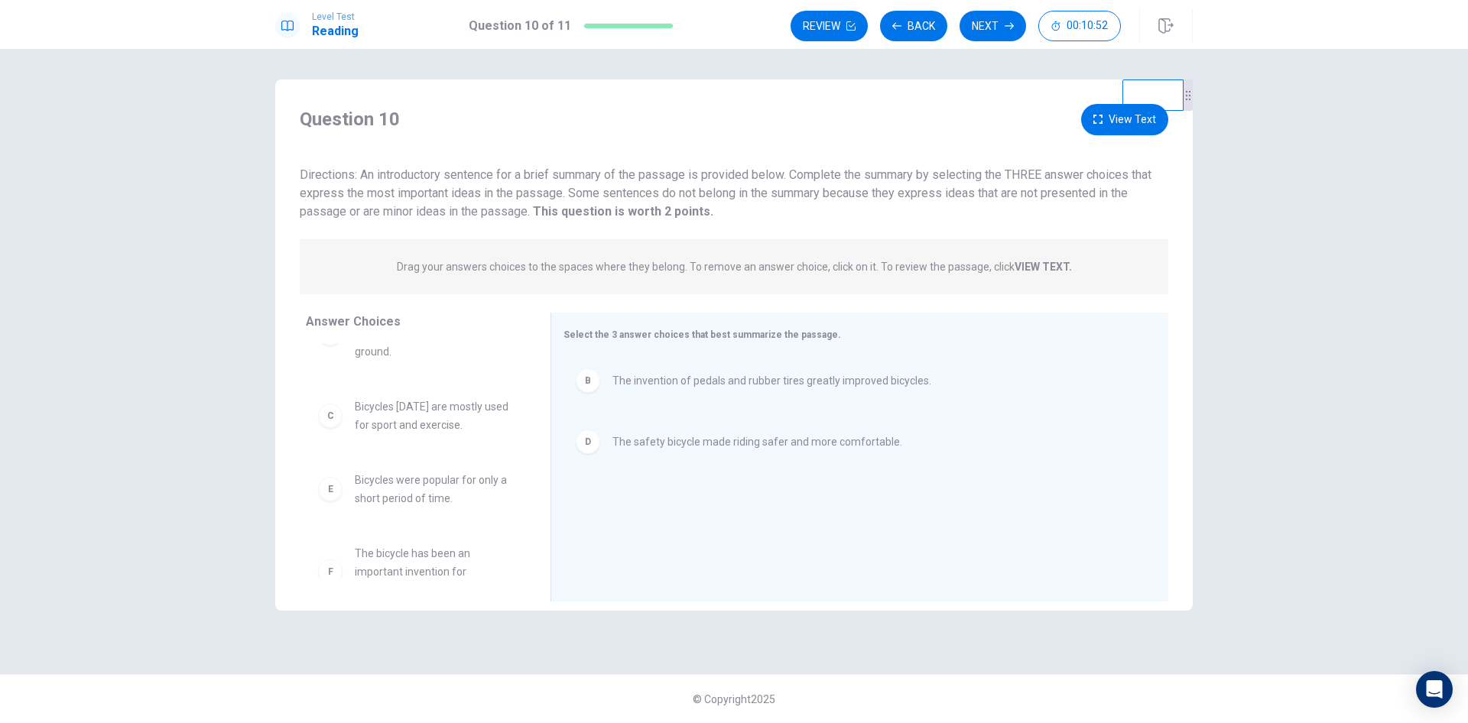
scroll to position [83, 0]
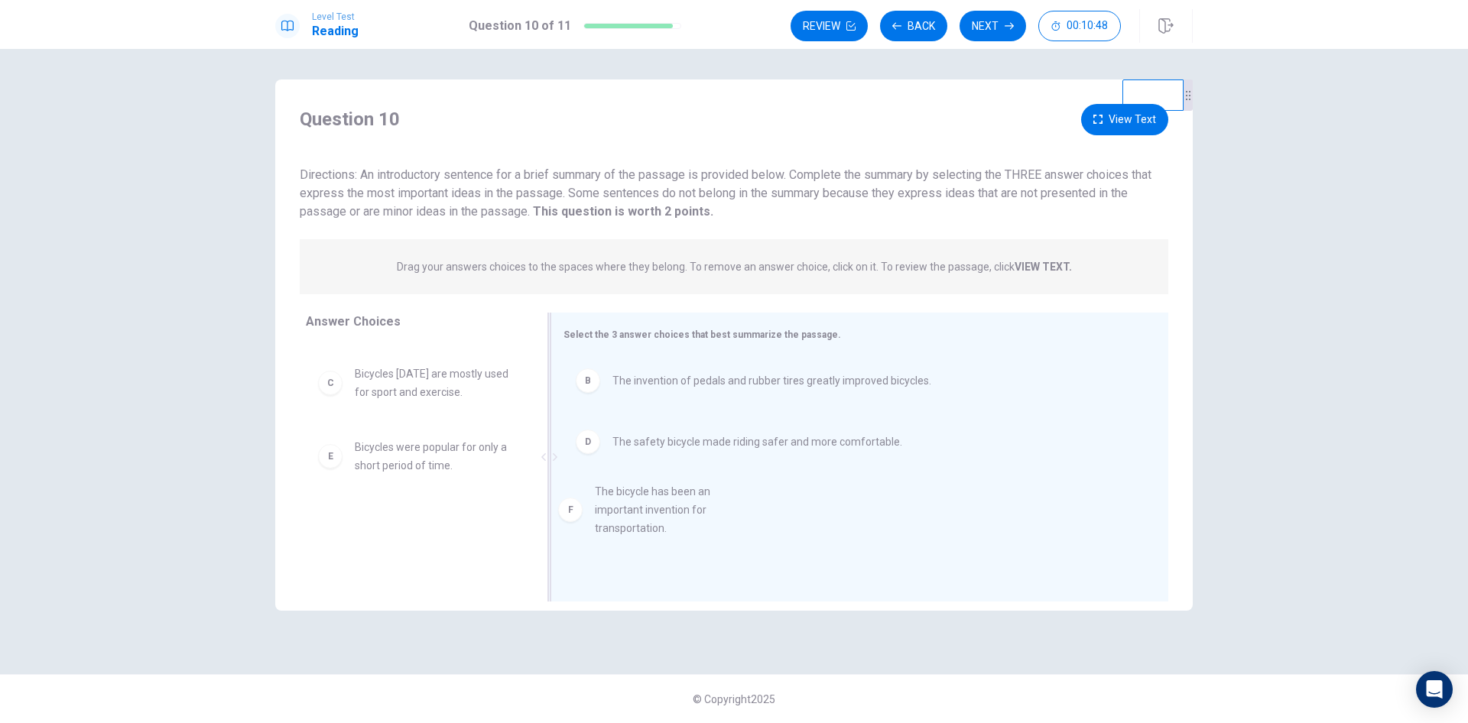
drag, startPoint x: 326, startPoint y: 550, endPoint x: 572, endPoint y: 520, distance: 247.9
drag, startPoint x: 338, startPoint y: 391, endPoint x: 648, endPoint y: 398, distance: 310.4
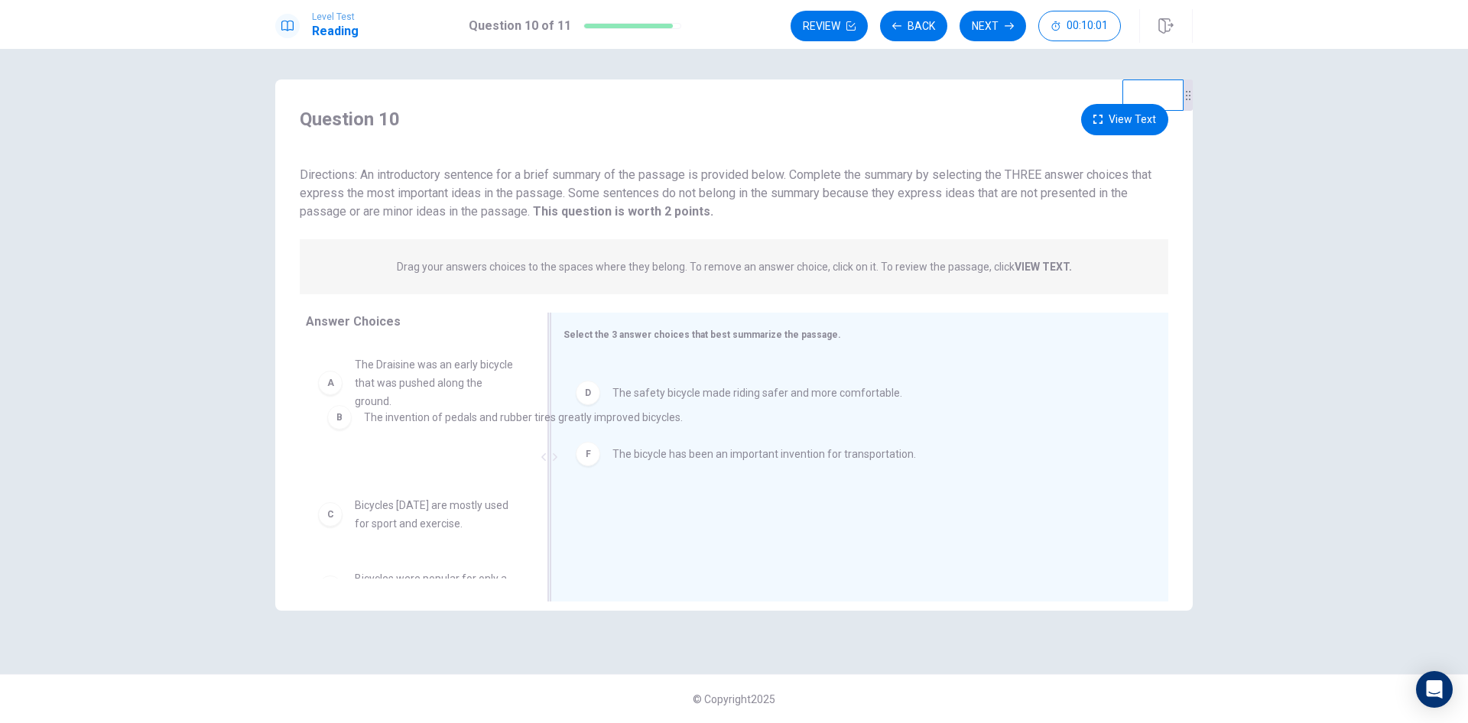
drag, startPoint x: 589, startPoint y: 389, endPoint x: 326, endPoint y: 426, distance: 266.2
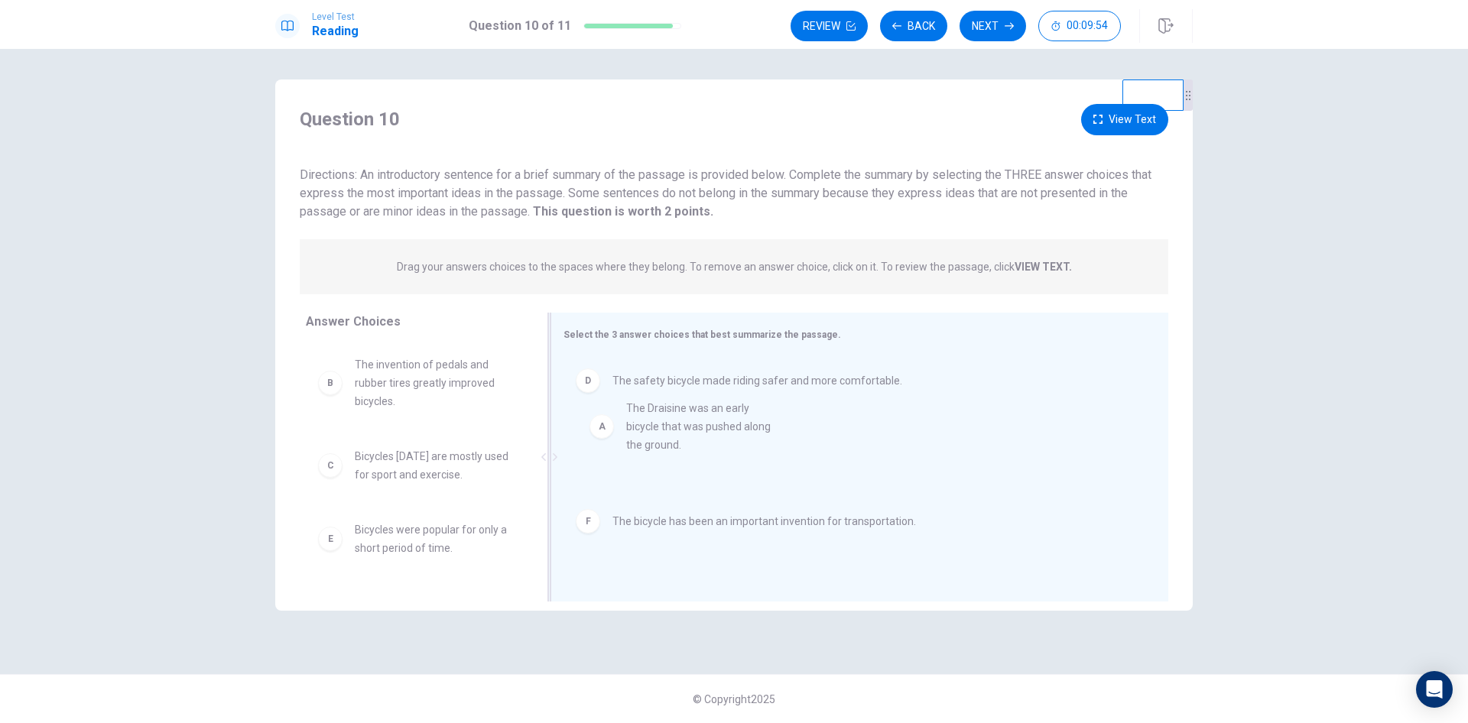
drag, startPoint x: 336, startPoint y: 390, endPoint x: 613, endPoint y: 439, distance: 281.0
click at [991, 23] on button "Next" at bounding box center [992, 26] width 66 height 31
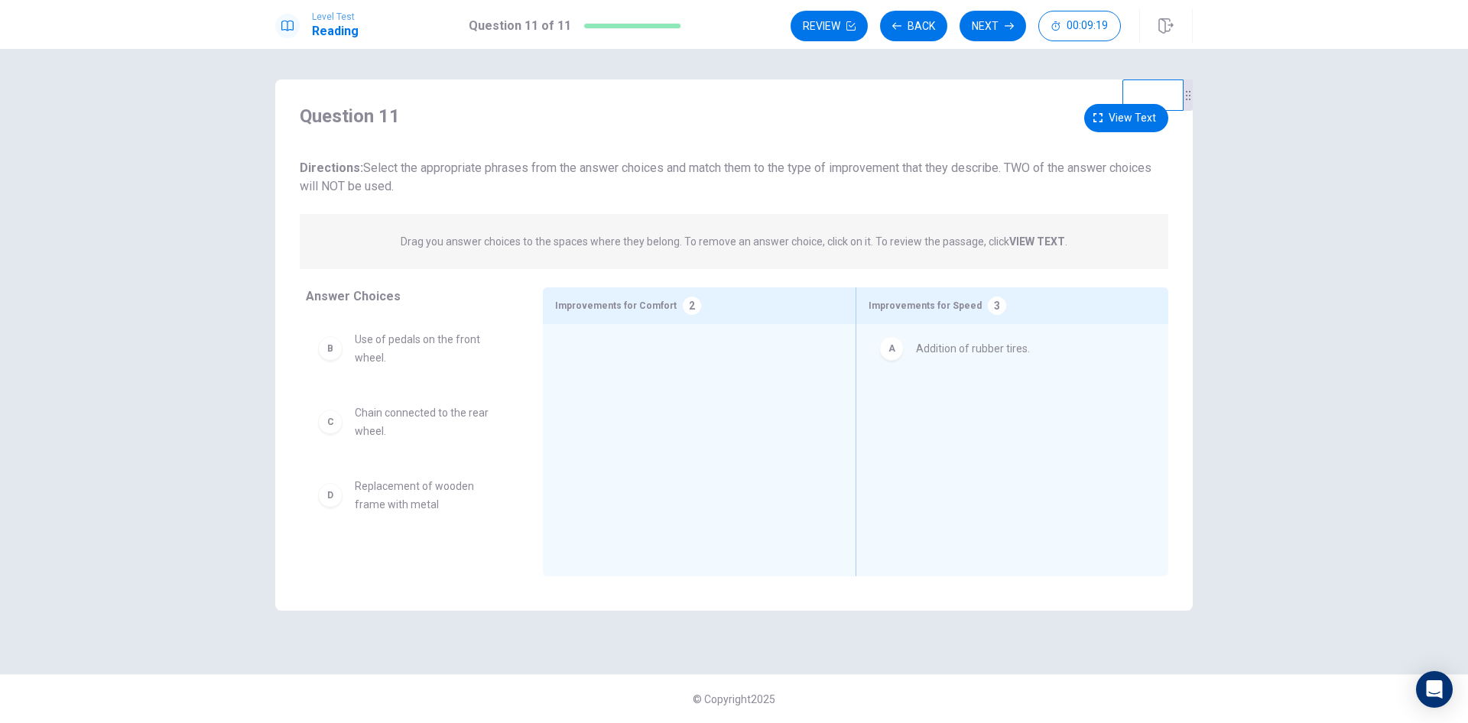
drag, startPoint x: 328, startPoint y: 346, endPoint x: 895, endPoint y: 358, distance: 567.3
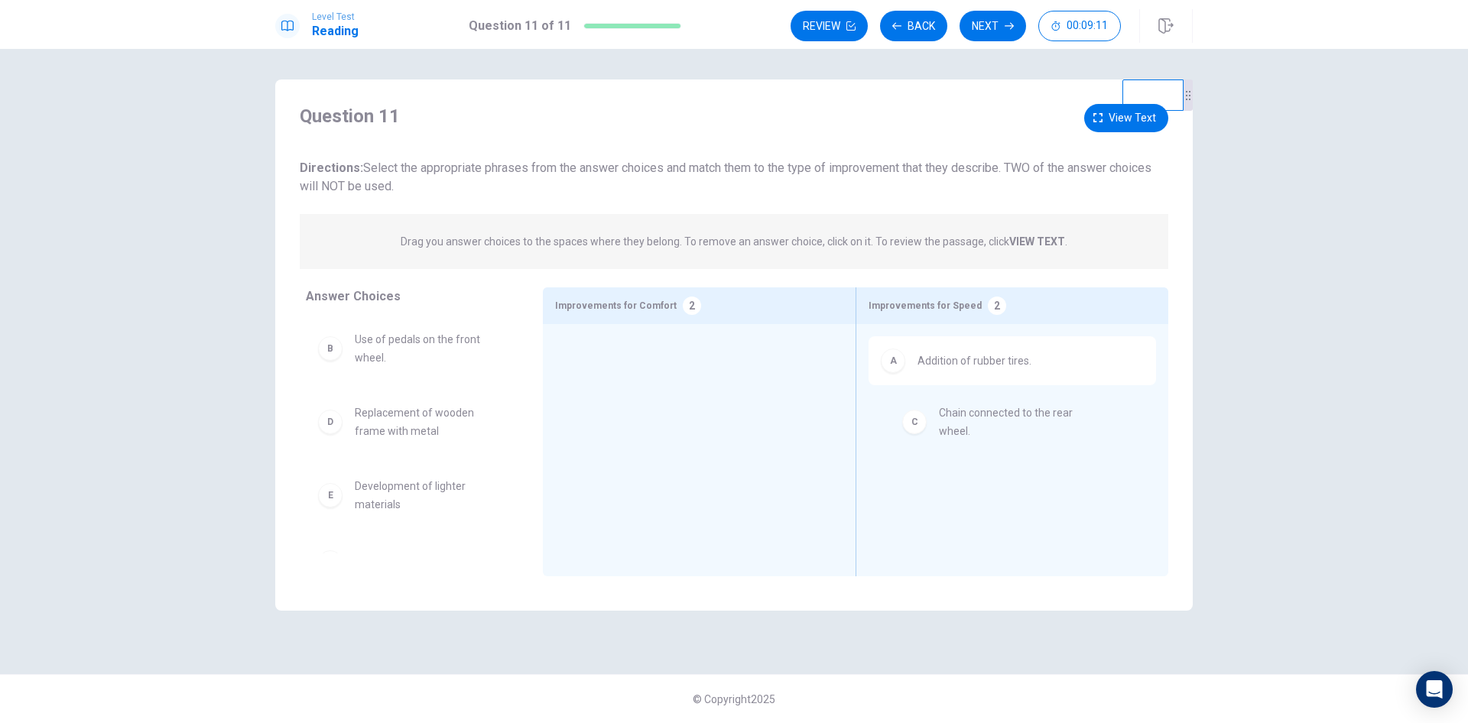
drag, startPoint x: 339, startPoint y: 426, endPoint x: 927, endPoint y: 426, distance: 587.8
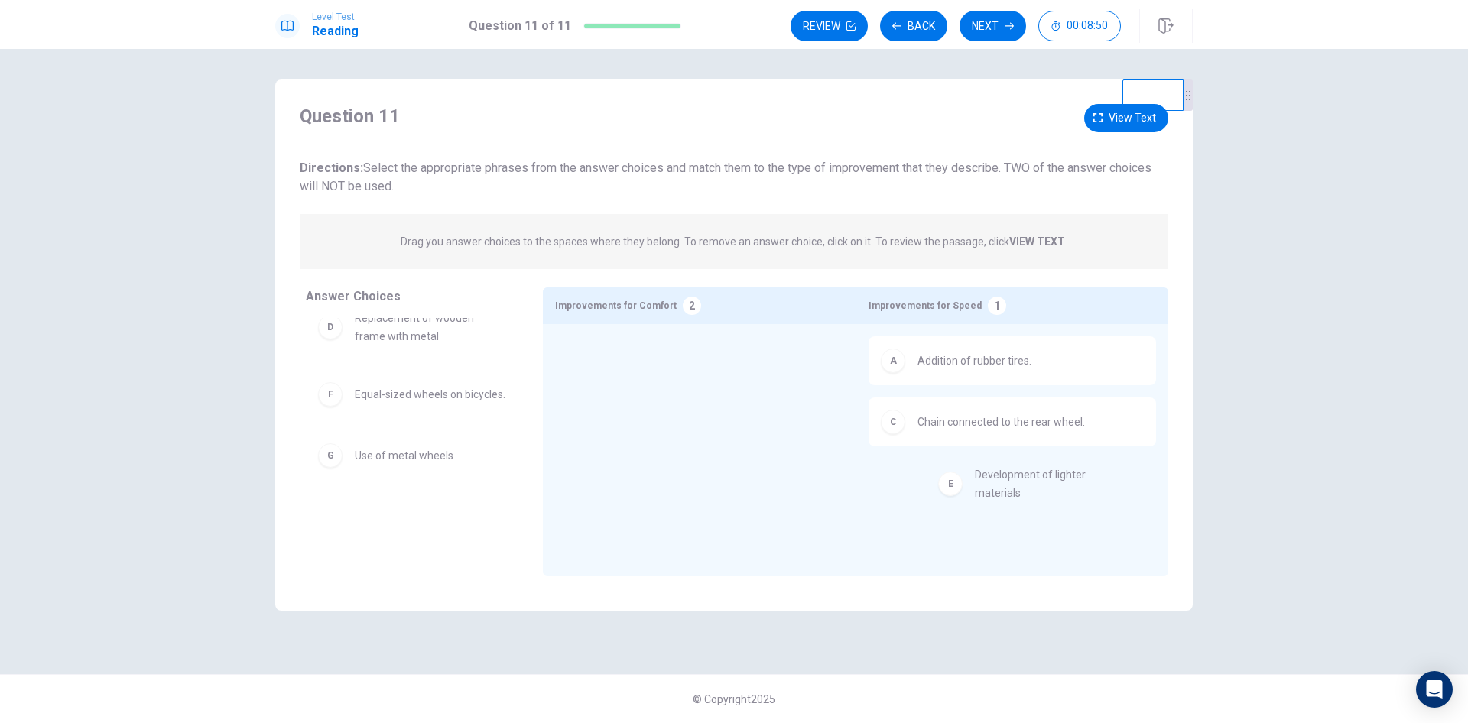
drag, startPoint x: 384, startPoint y: 396, endPoint x: 1008, endPoint y: 495, distance: 631.4
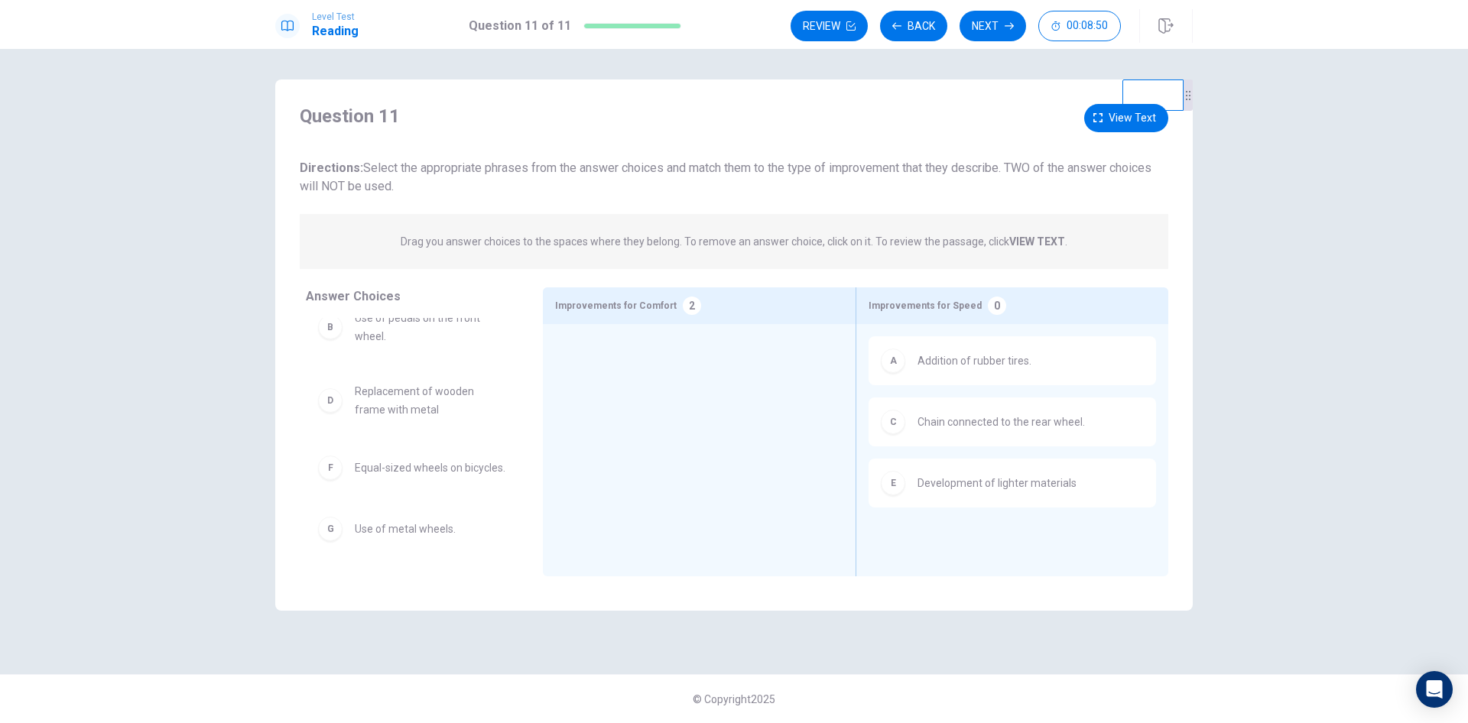
scroll to position [34, 0]
drag, startPoint x: 435, startPoint y: 396, endPoint x: 691, endPoint y: 394, distance: 256.1
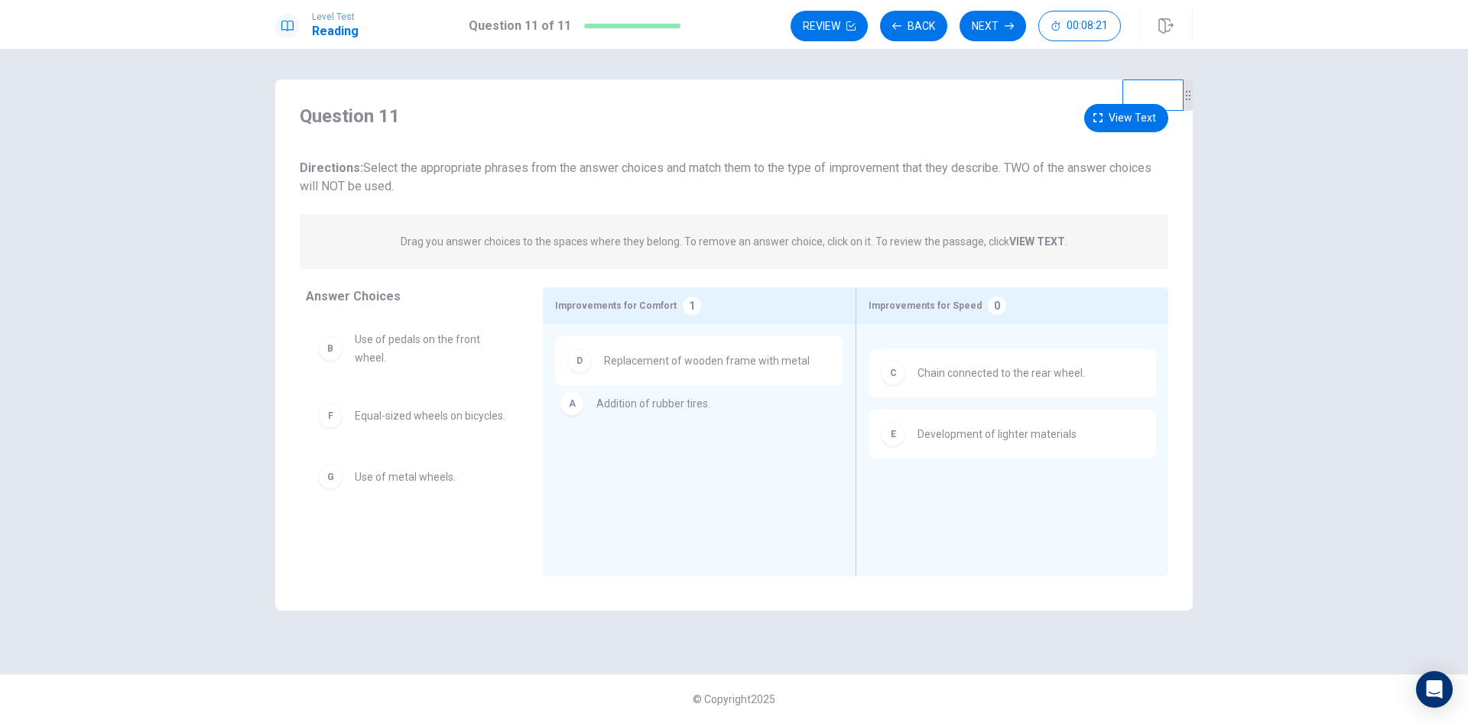
drag, startPoint x: 945, startPoint y: 368, endPoint x: 618, endPoint y: 419, distance: 331.9
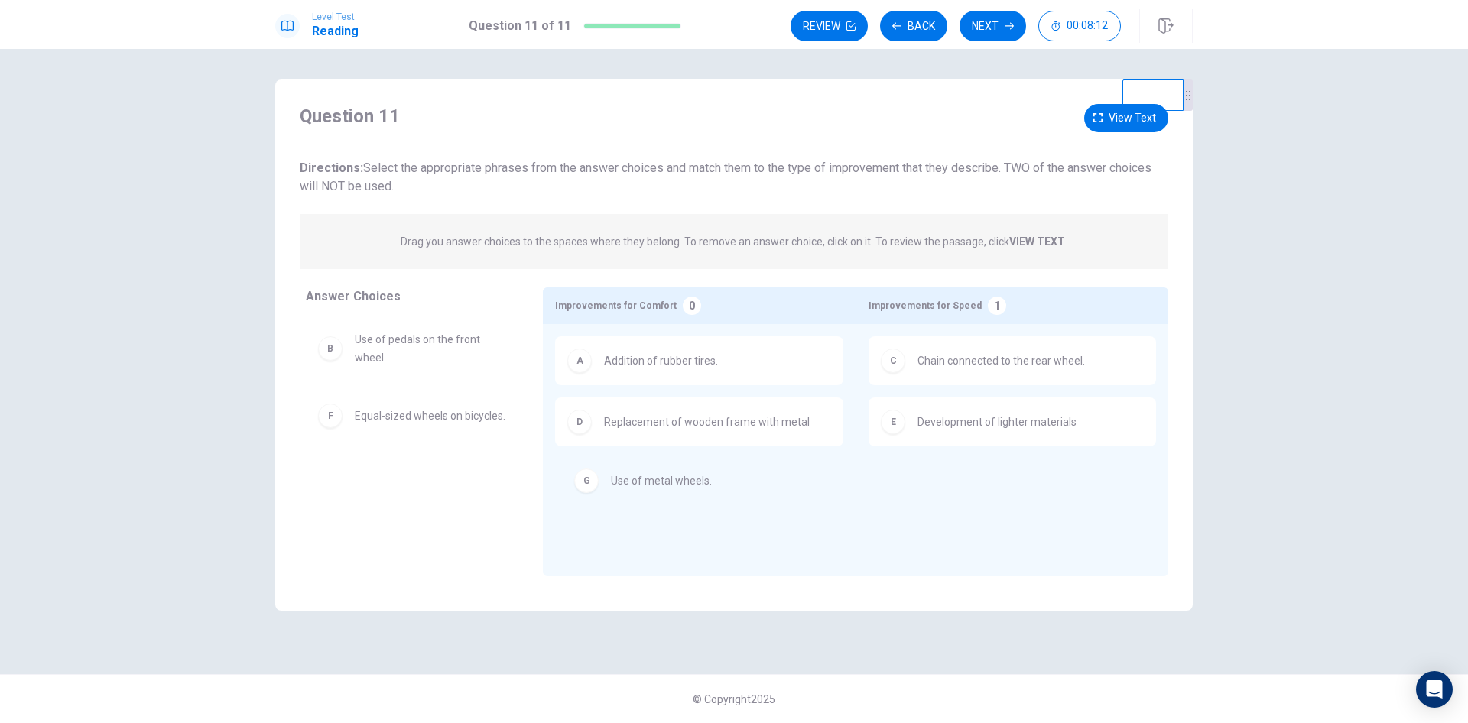
drag, startPoint x: 433, startPoint y: 490, endPoint x: 698, endPoint y: 493, distance: 264.5
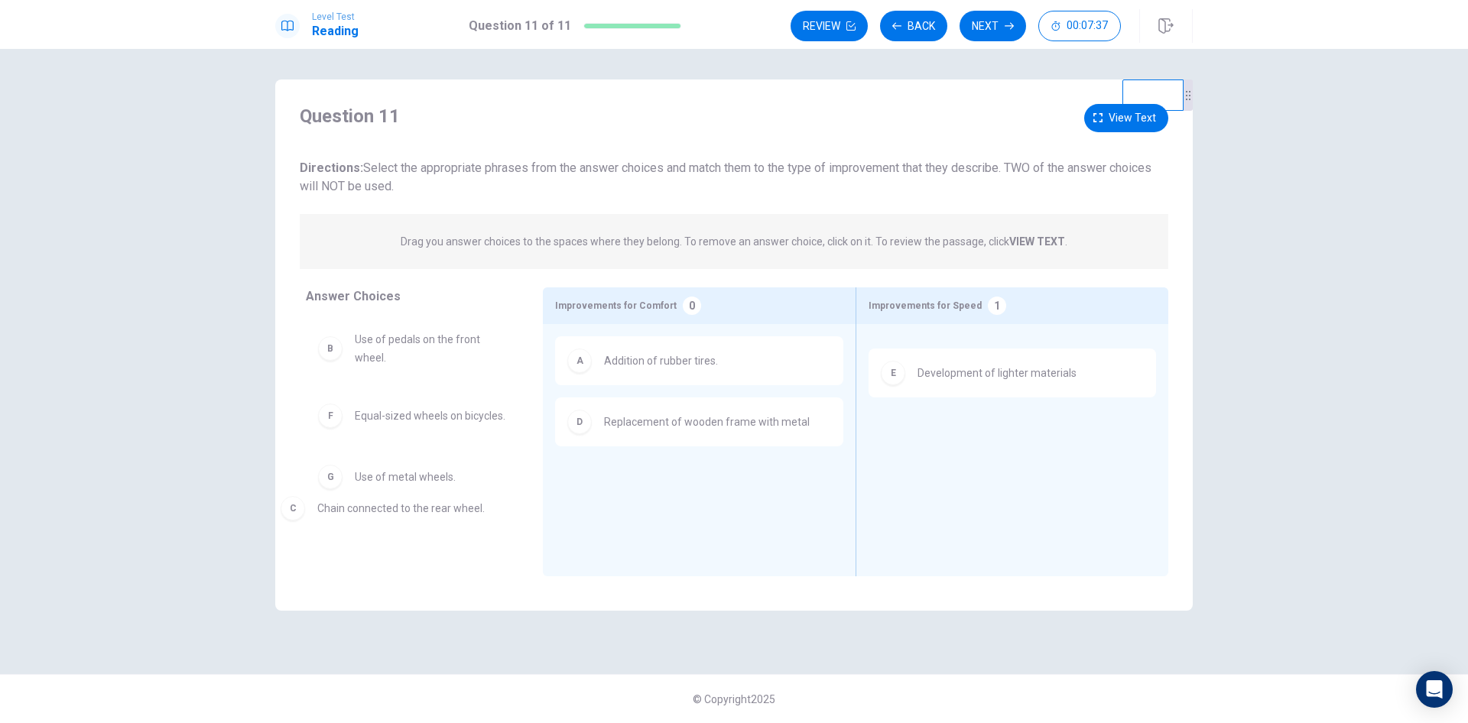
drag, startPoint x: 978, startPoint y: 372, endPoint x: 371, endPoint y: 526, distance: 626.0
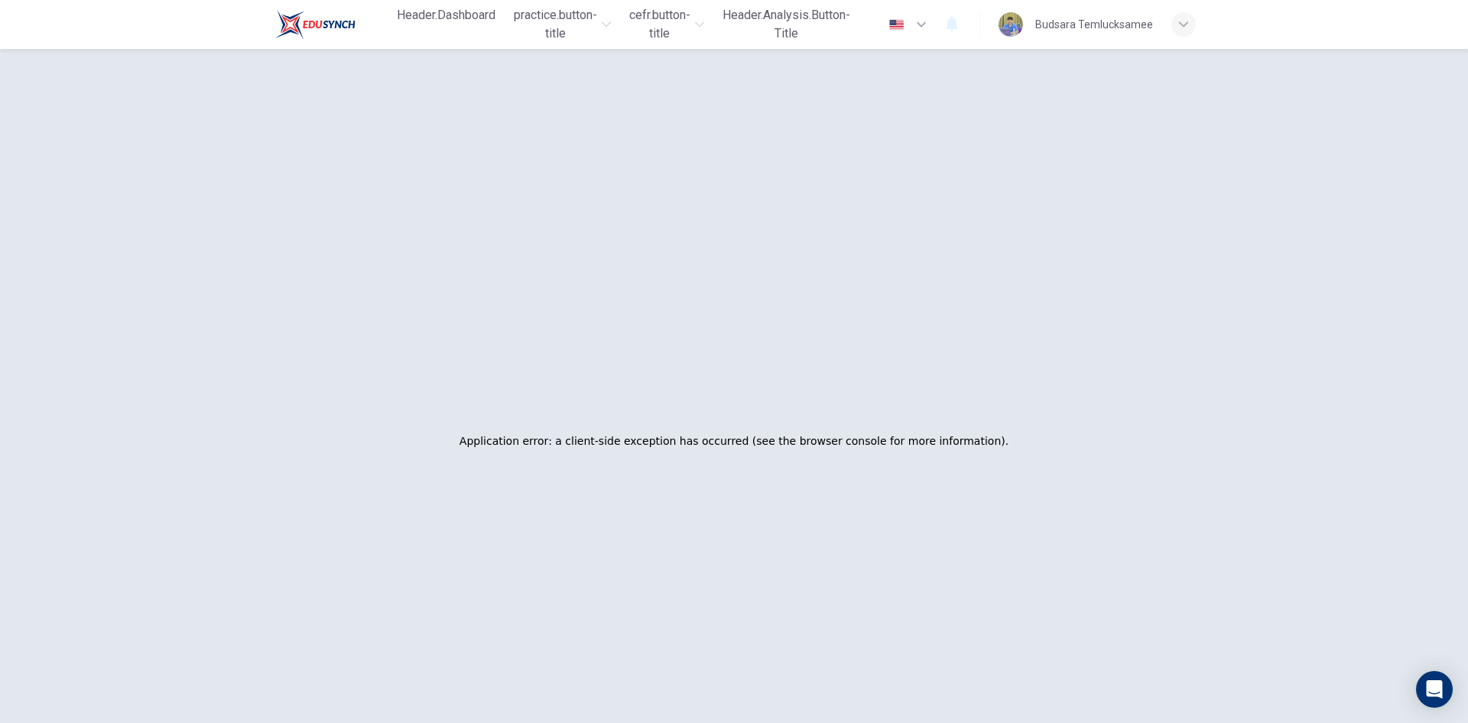
drag, startPoint x: 726, startPoint y: 432, endPoint x: 1022, endPoint y: 469, distance: 298.1
